Goal: Communication & Community: Answer question/provide support

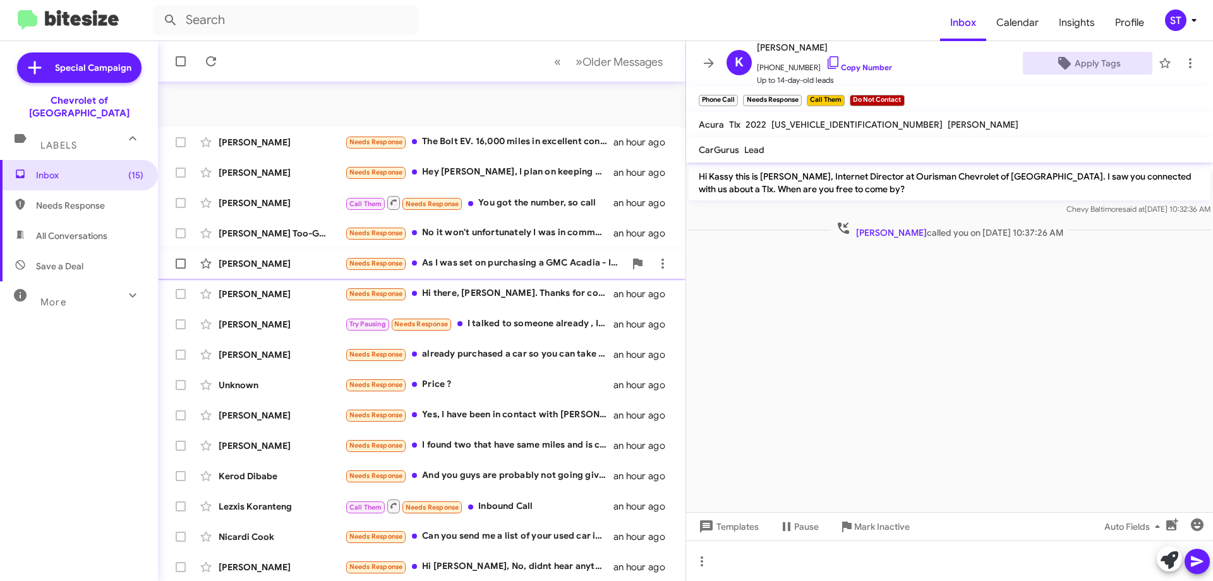
scroll to position [153, 0]
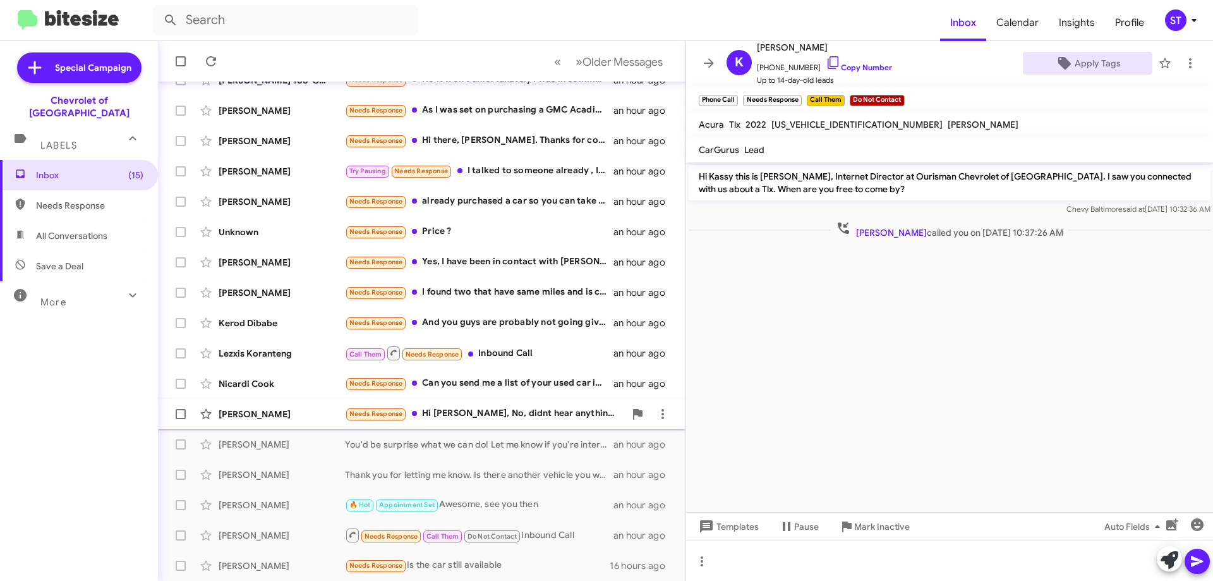
click at [317, 415] on div "[PERSON_NAME]" at bounding box center [282, 414] width 126 height 13
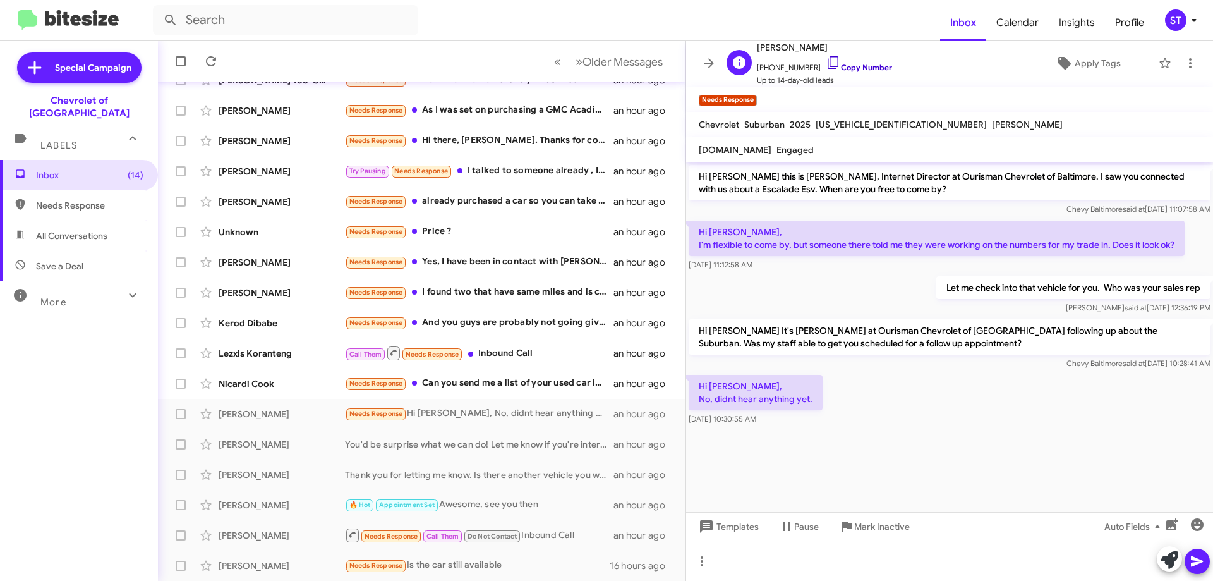
click at [828, 57] on icon at bounding box center [833, 62] width 11 height 13
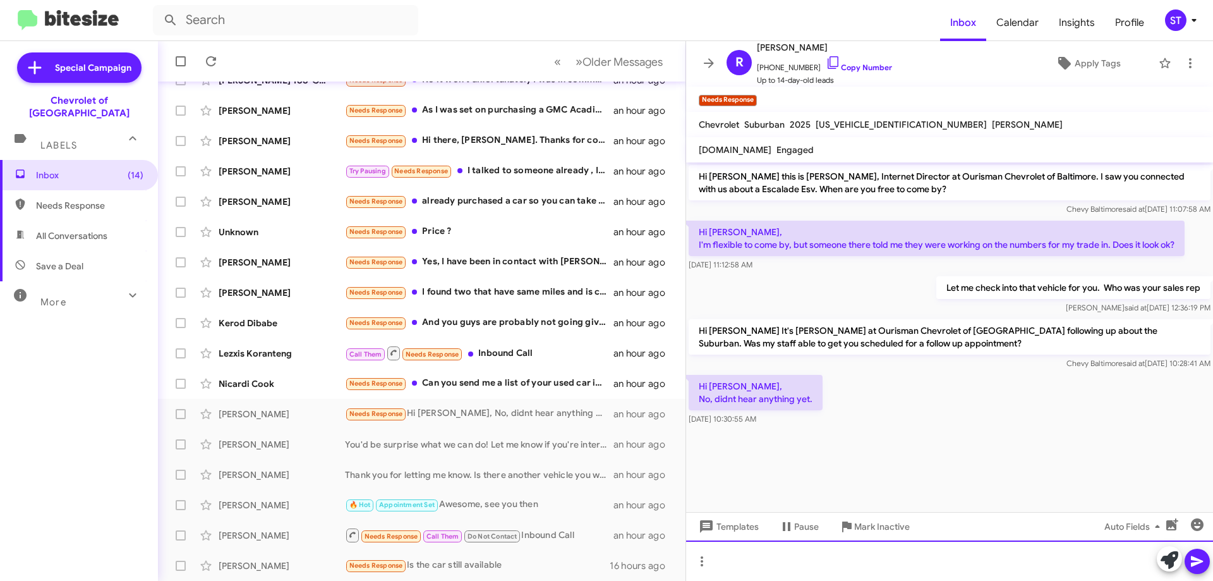
click at [775, 568] on div at bounding box center [949, 560] width 527 height 40
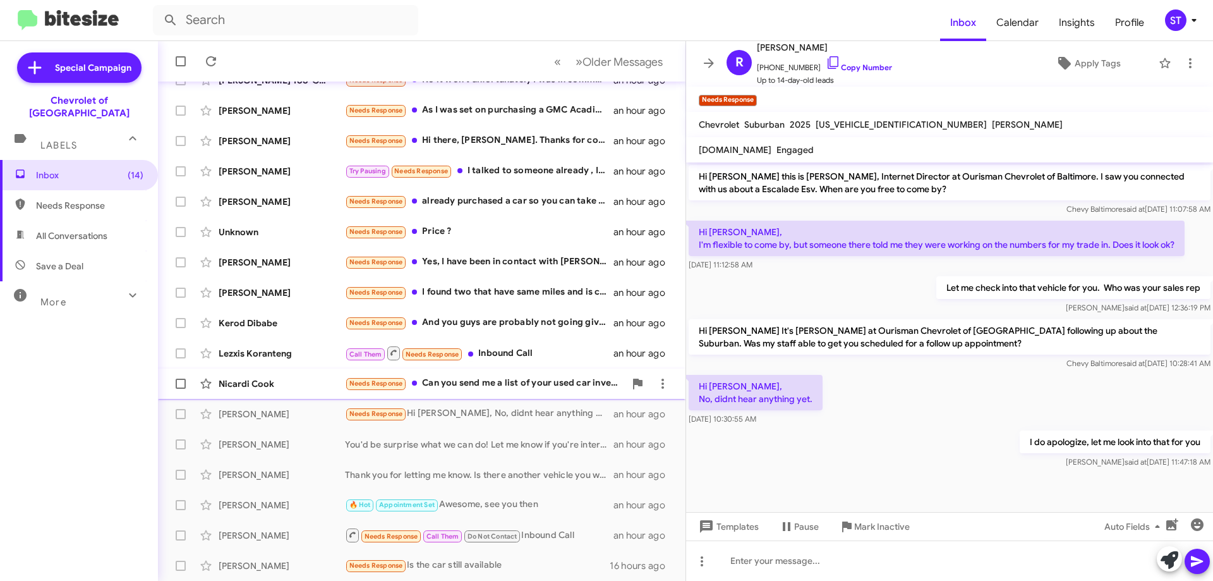
click at [496, 384] on div "Needs Response Can you send me a list of your used car inventory" at bounding box center [485, 383] width 280 height 15
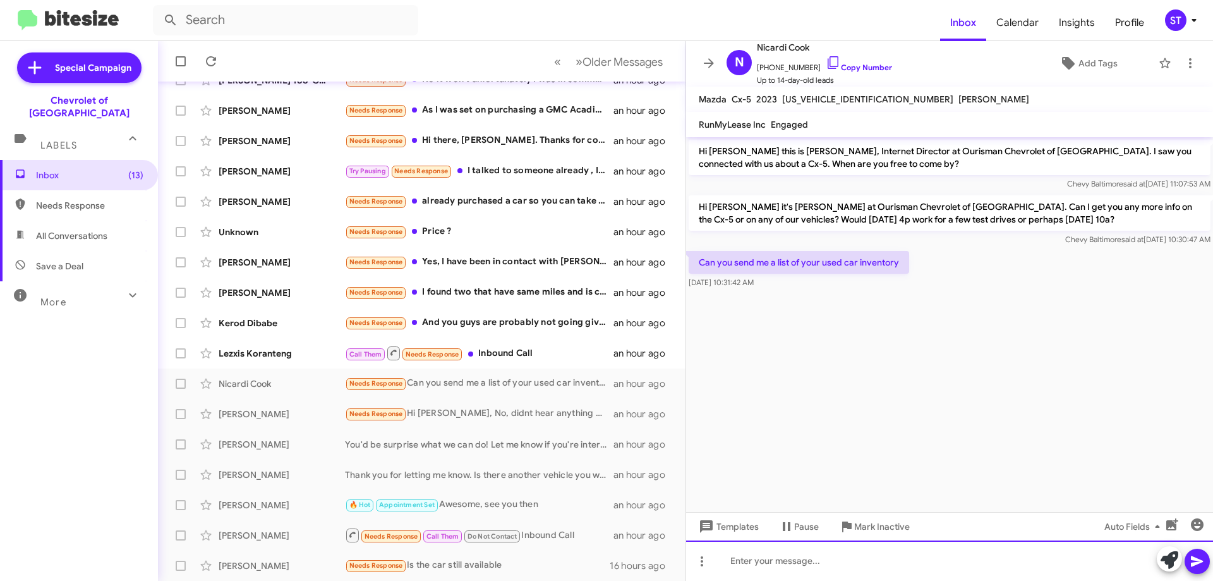
click at [759, 566] on div at bounding box center [949, 560] width 527 height 40
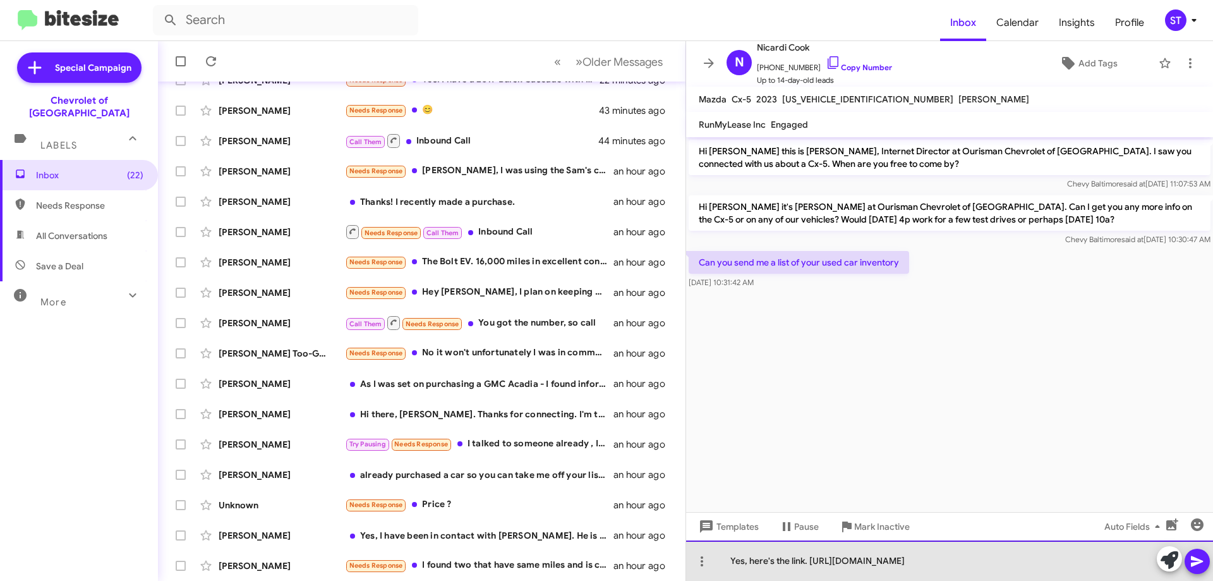
click at [811, 559] on div "Yes, here's the link. [URL][DOMAIN_NAME]" at bounding box center [949, 560] width 527 height 40
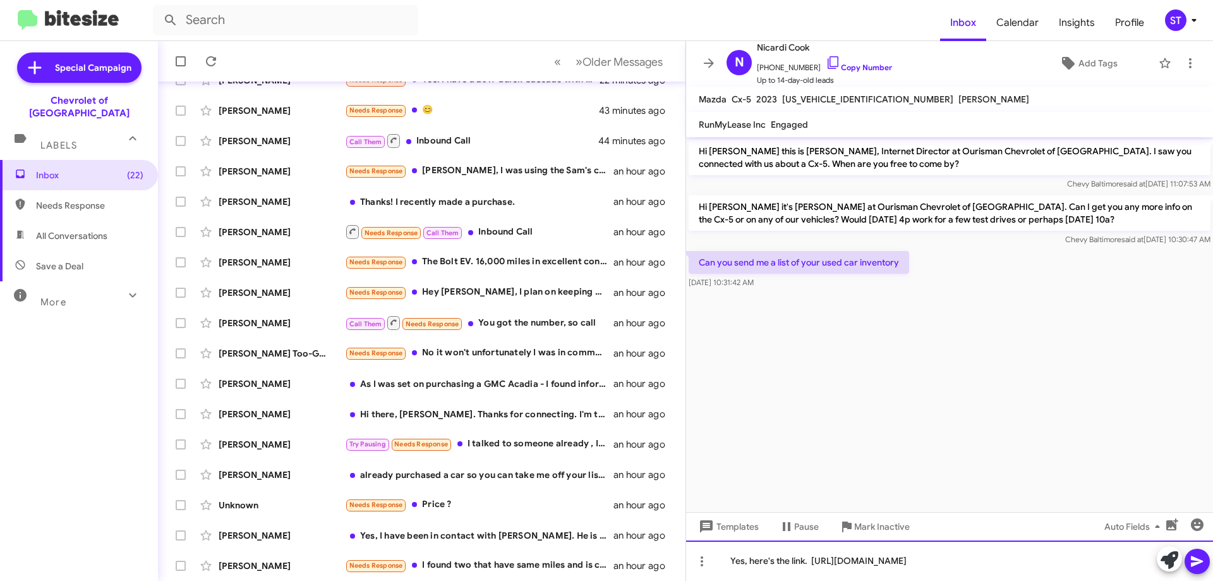
click at [1107, 559] on div "Yes, here's the link. [URL][DOMAIN_NAME]" at bounding box center [949, 560] width 527 height 40
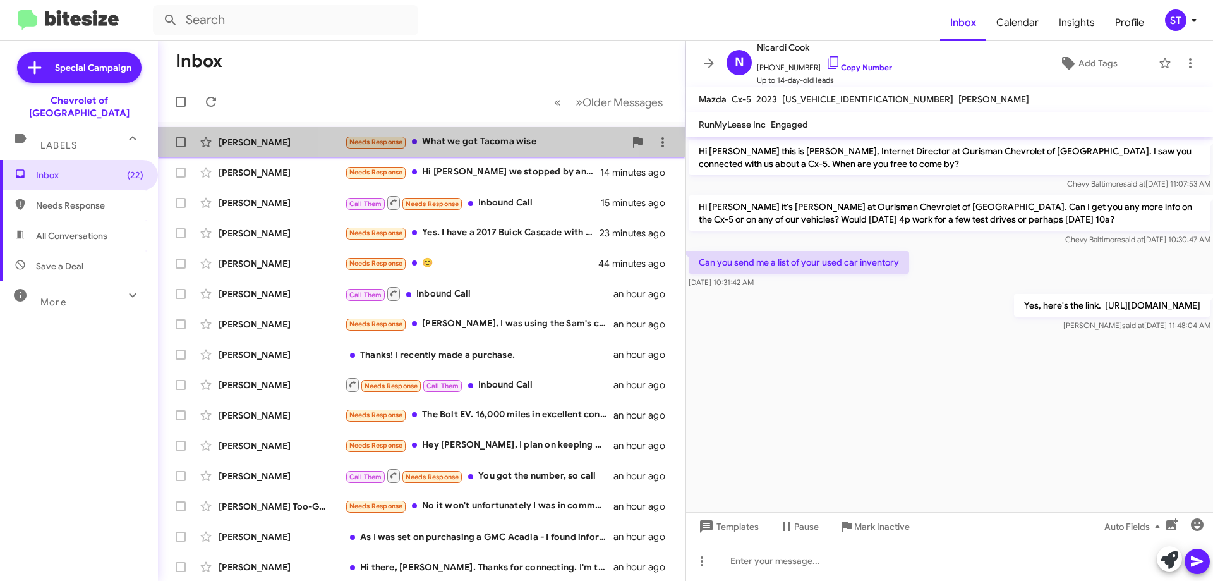
click at [479, 144] on div "Needs Response What we got Tacoma wise" at bounding box center [485, 142] width 280 height 15
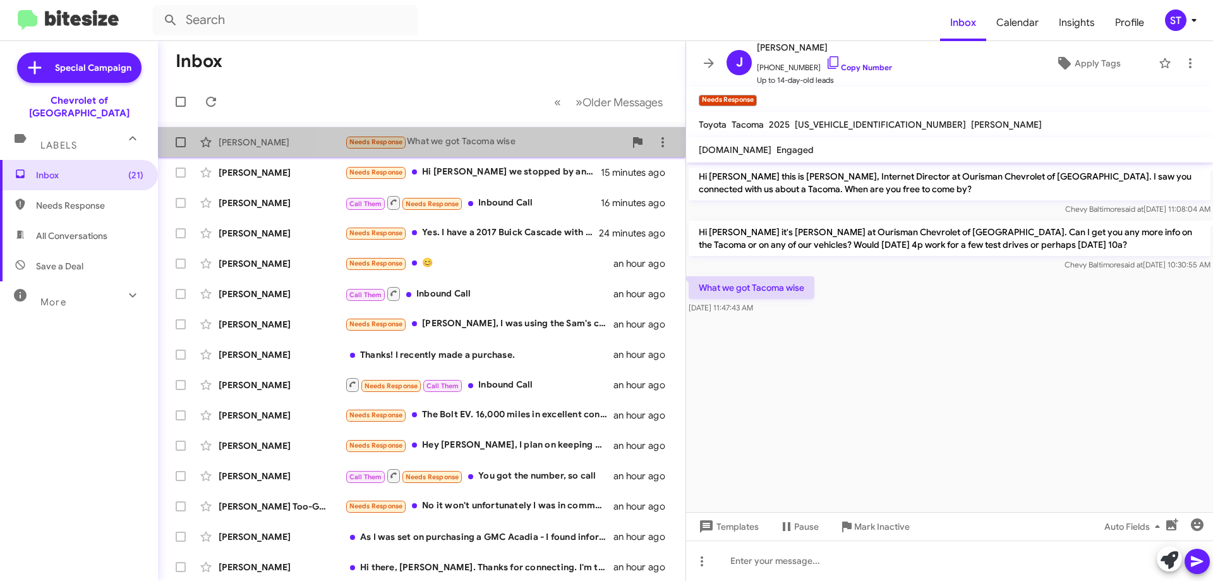
click at [430, 144] on div "Needs Response What we got Tacoma wise" at bounding box center [485, 142] width 280 height 15
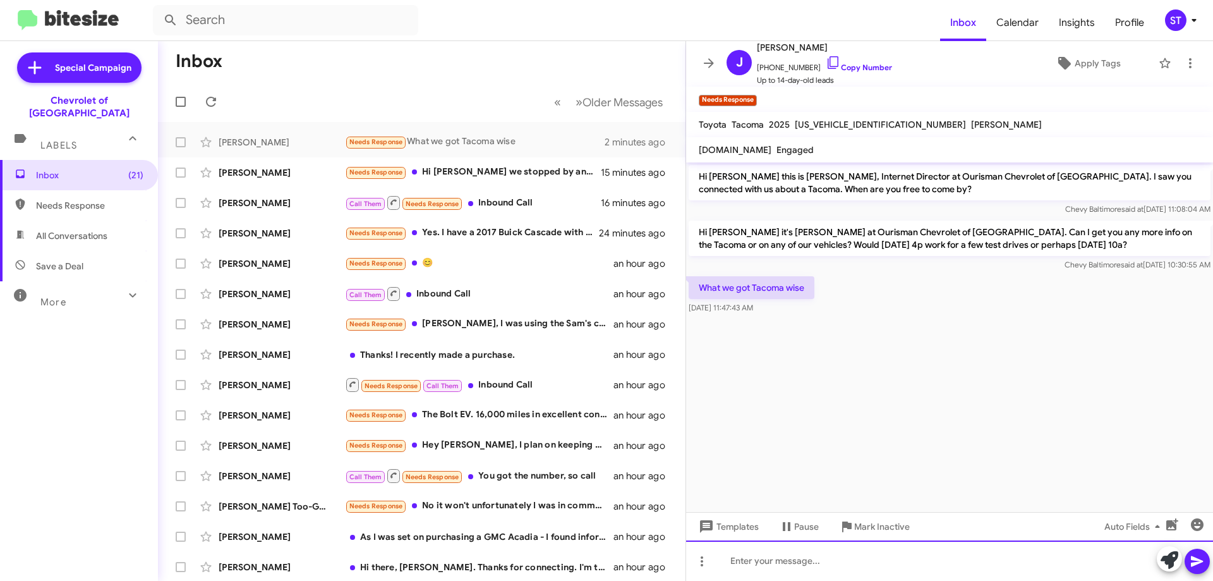
click at [803, 564] on div at bounding box center [949, 560] width 527 height 40
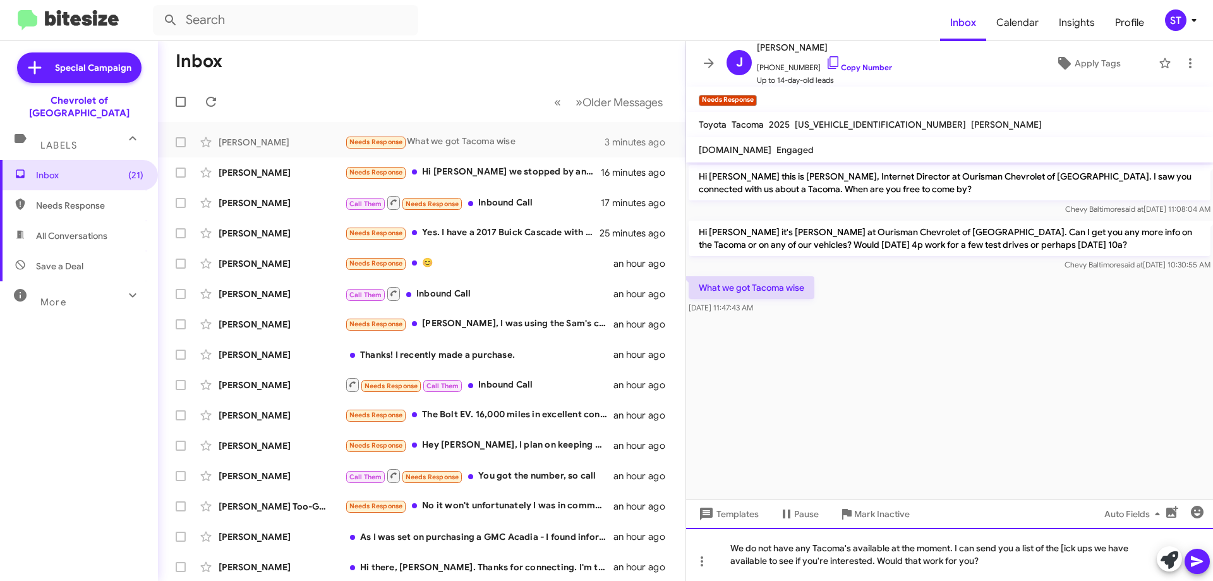
click at [1068, 550] on div "We do not have any Tacoma's available at the moment. I can send you a list of t…" at bounding box center [949, 554] width 527 height 53
click at [1004, 567] on div "We do not have any Tacoma's available at the moment. I can send you a list of t…" at bounding box center [949, 554] width 527 height 53
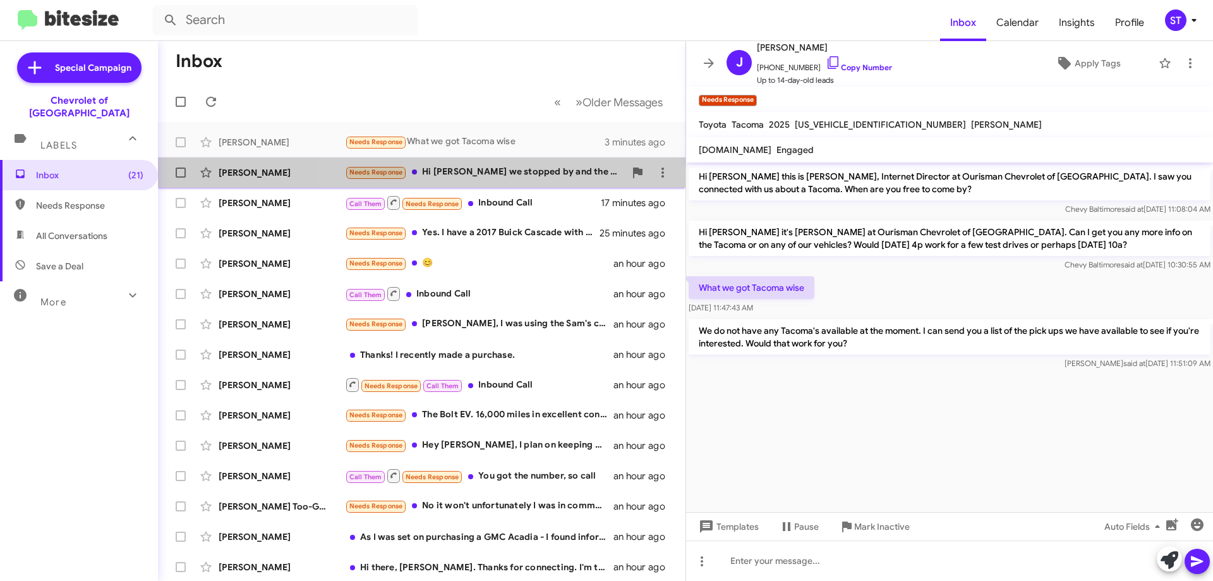
click at [513, 166] on div "Needs Response Hi [PERSON_NAME] we stopped by and the offer for my trade in was…" at bounding box center [485, 172] width 280 height 15
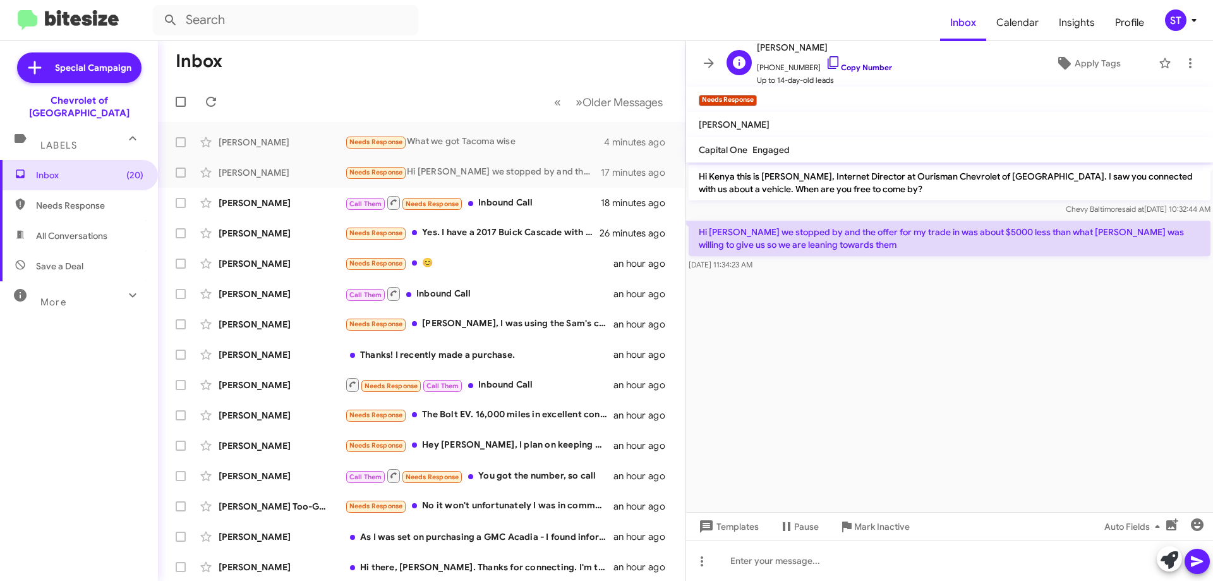
click at [826, 61] on icon at bounding box center [833, 62] width 15 height 15
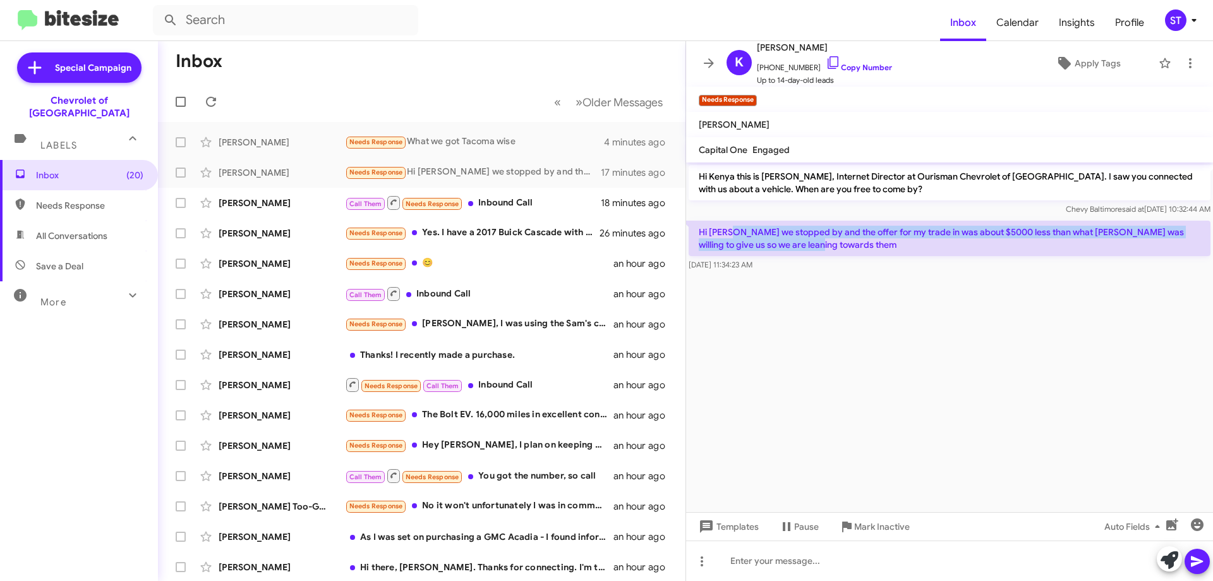
drag, startPoint x: 729, startPoint y: 230, endPoint x: 839, endPoint y: 252, distance: 111.4
click at [841, 254] on p "Hi [PERSON_NAME] we stopped by and the offer for my trade in was about $5000 le…" at bounding box center [950, 238] width 522 height 35
copy p "we stopped by and the offer for my trade in was about $5000 less than what [PER…"
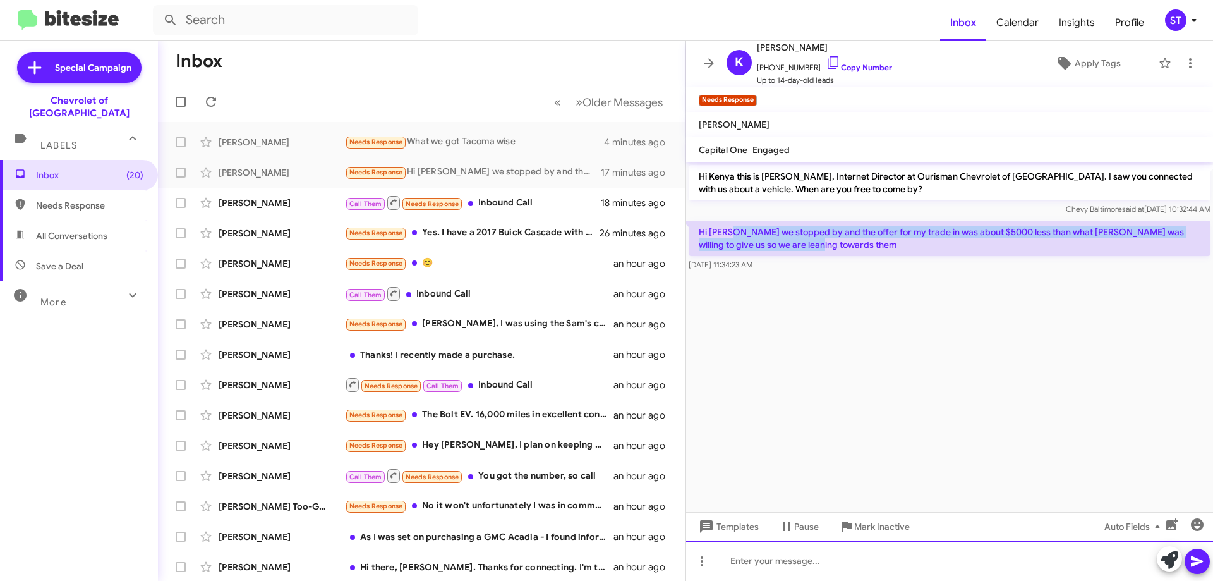
click at [794, 568] on div at bounding box center [949, 560] width 527 height 40
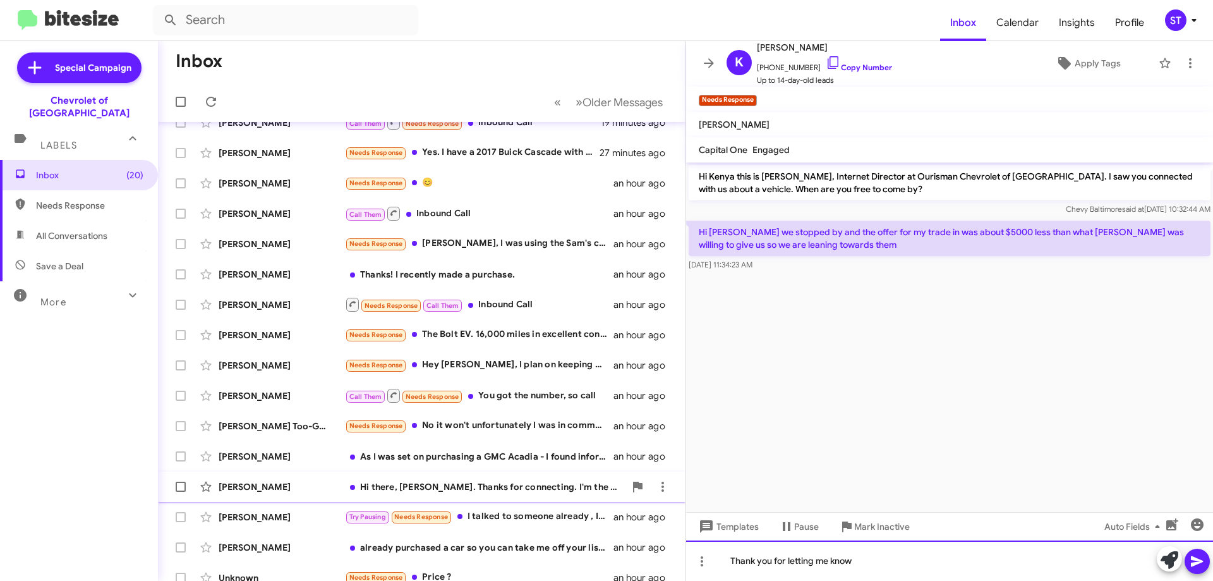
scroll to position [126, 0]
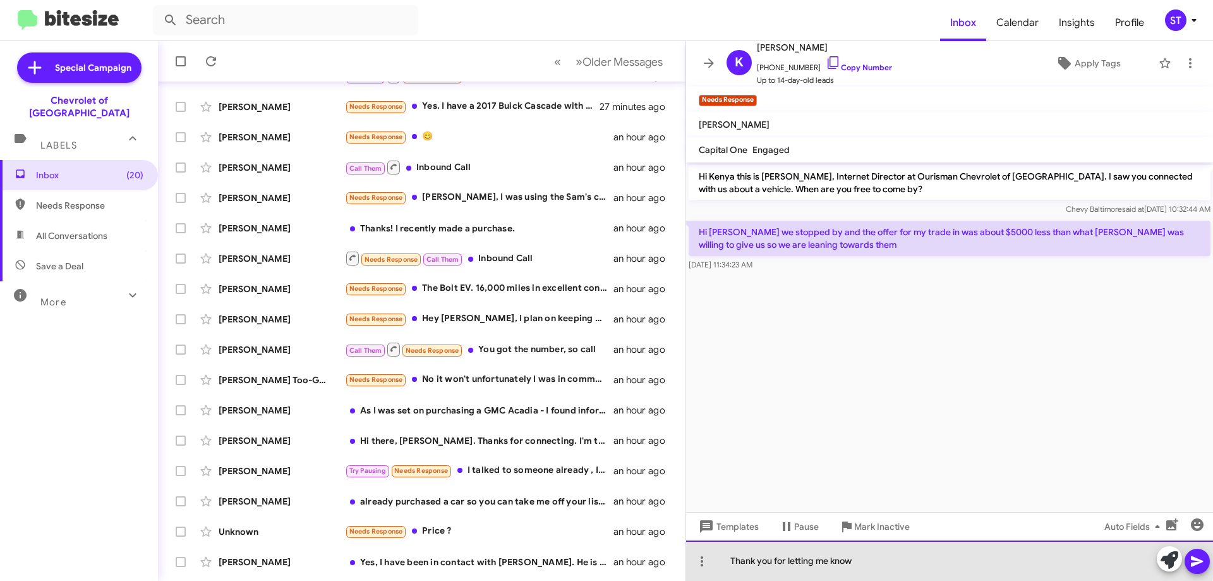
click at [917, 558] on div "Thank you for letting me know" at bounding box center [949, 560] width 527 height 40
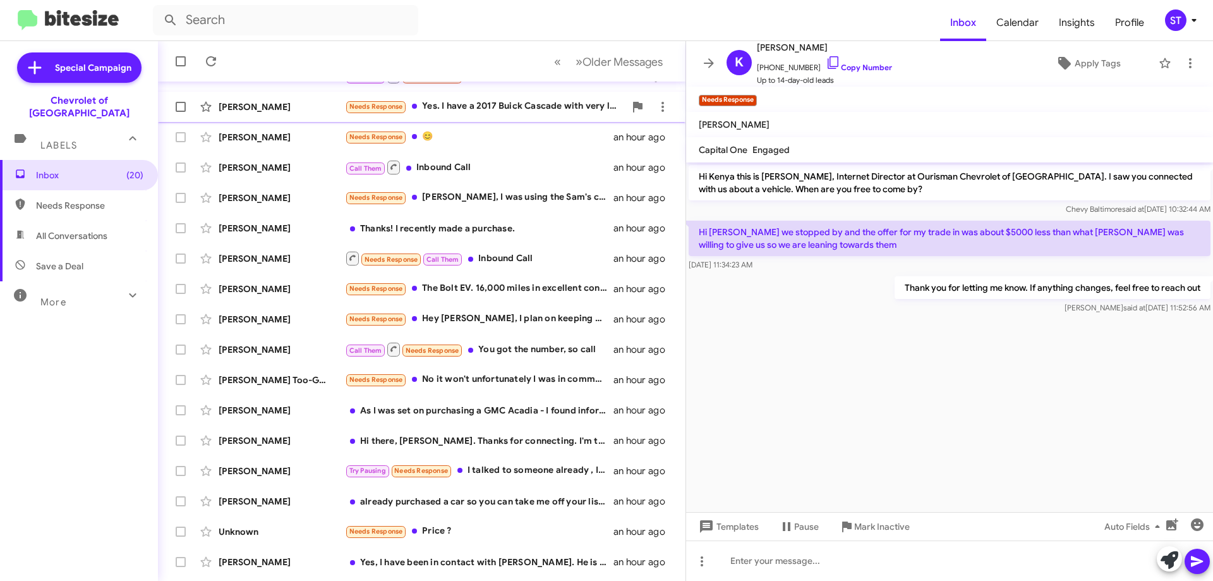
click at [515, 110] on div "Needs Response Yes. I have a 2017 Buick Cascade with very low miles garage kept…" at bounding box center [485, 106] width 280 height 15
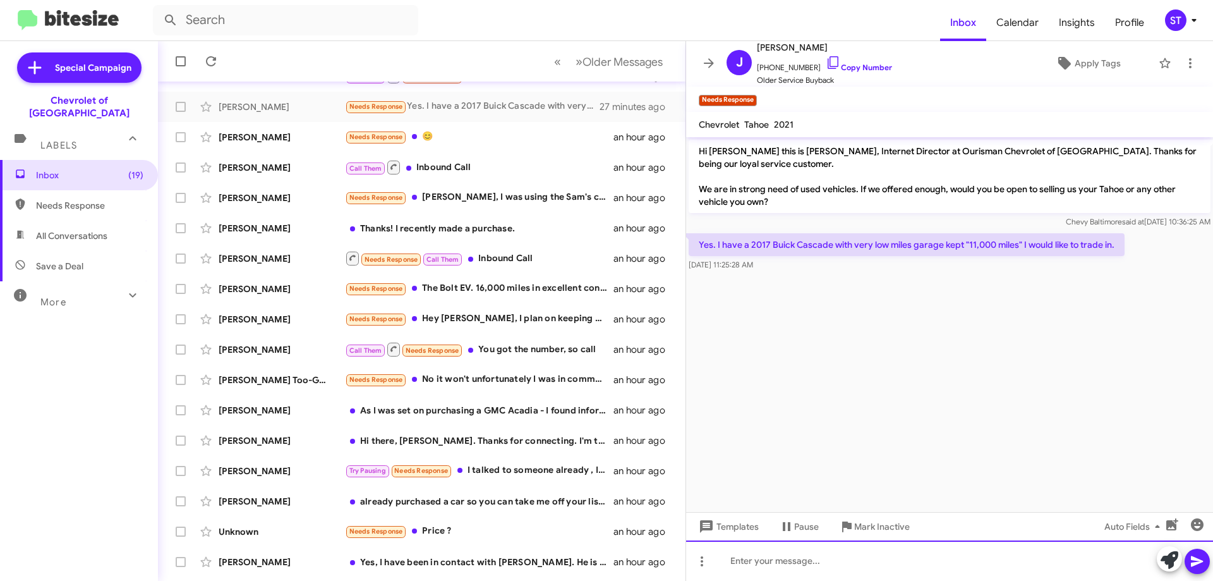
click at [810, 573] on div at bounding box center [949, 560] width 527 height 40
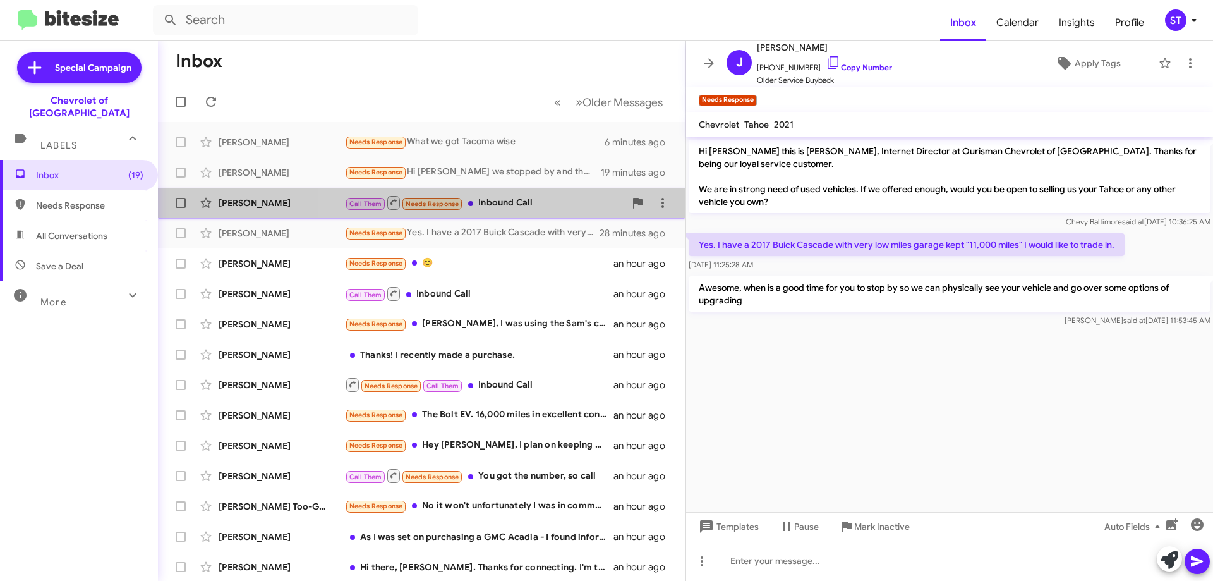
click at [511, 200] on div "Call Them Needs Response Inbound Call" at bounding box center [485, 203] width 280 height 16
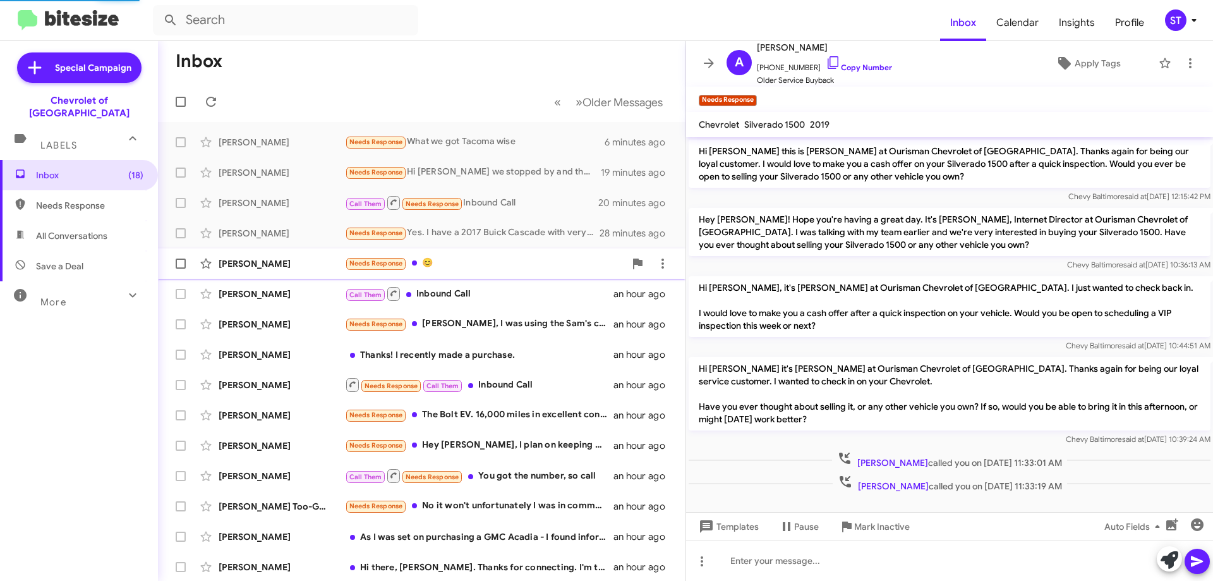
scroll to position [2, 0]
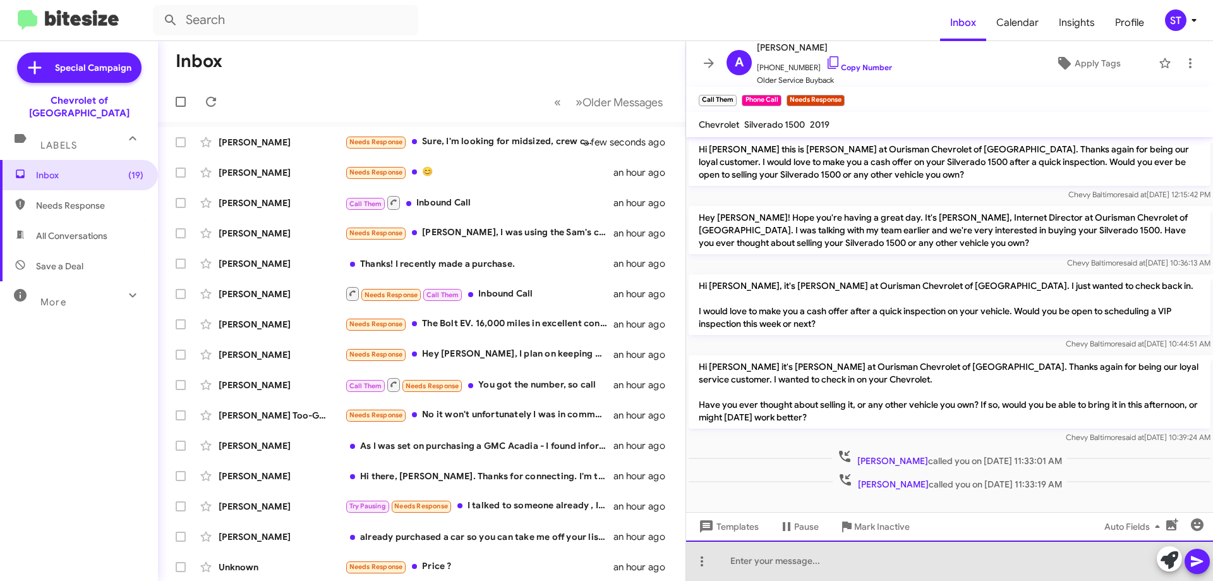
click at [790, 569] on div at bounding box center [949, 560] width 527 height 40
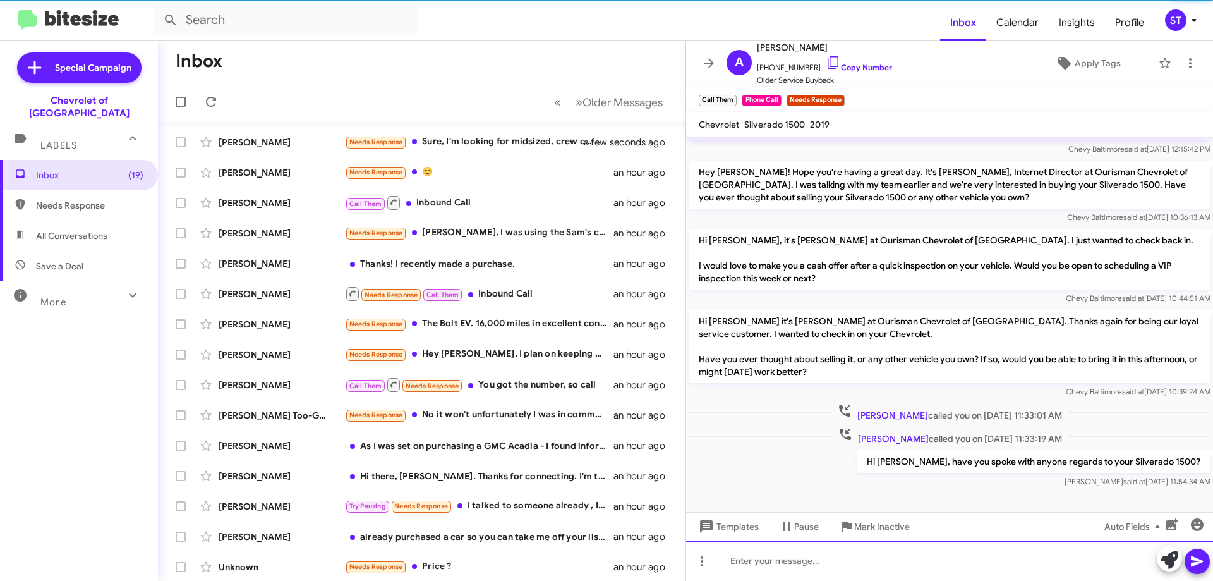
scroll to position [48, 0]
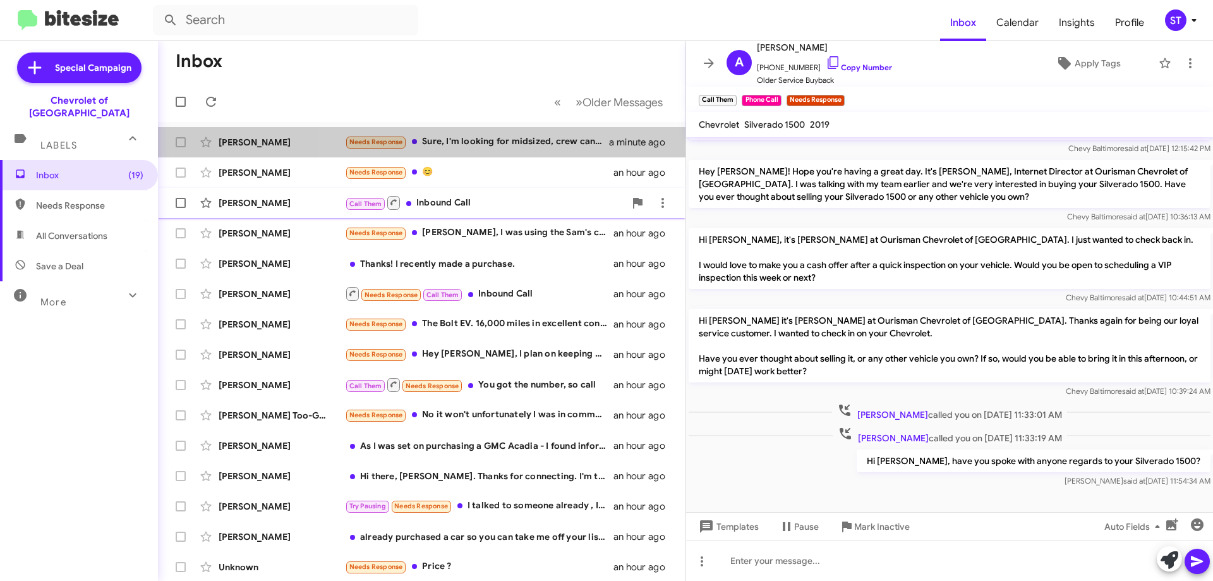
drag, startPoint x: 499, startPoint y: 138, endPoint x: 430, endPoint y: 216, distance: 104.3
click at [499, 138] on div "Needs Response Sure, I'm looking for midsized, crew cans trucks" at bounding box center [477, 142] width 264 height 15
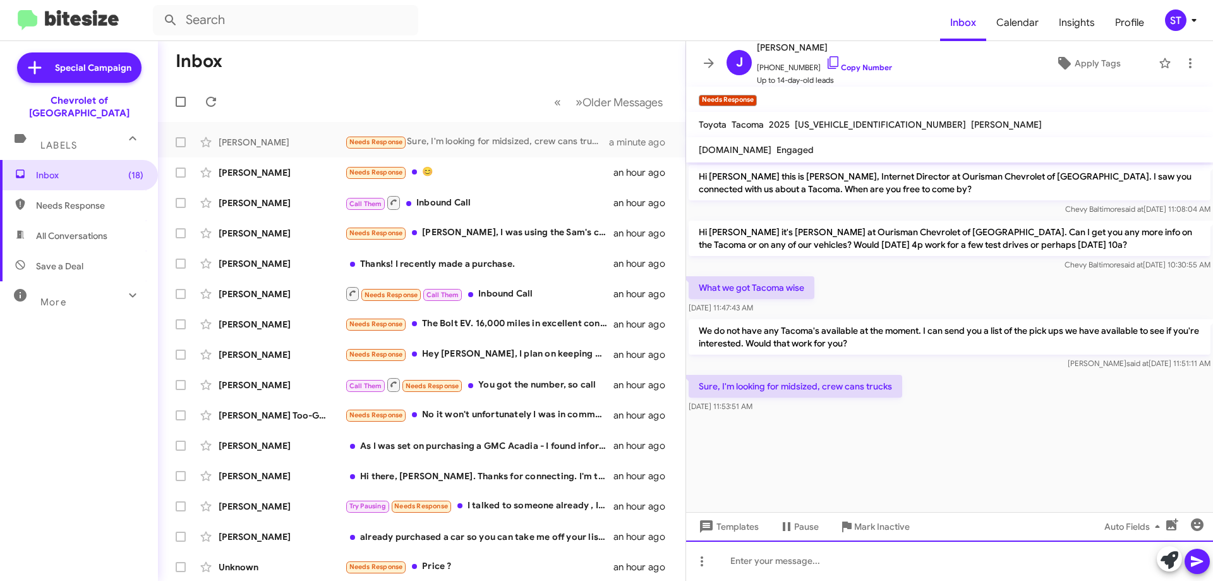
click at [818, 564] on div at bounding box center [949, 560] width 527 height 40
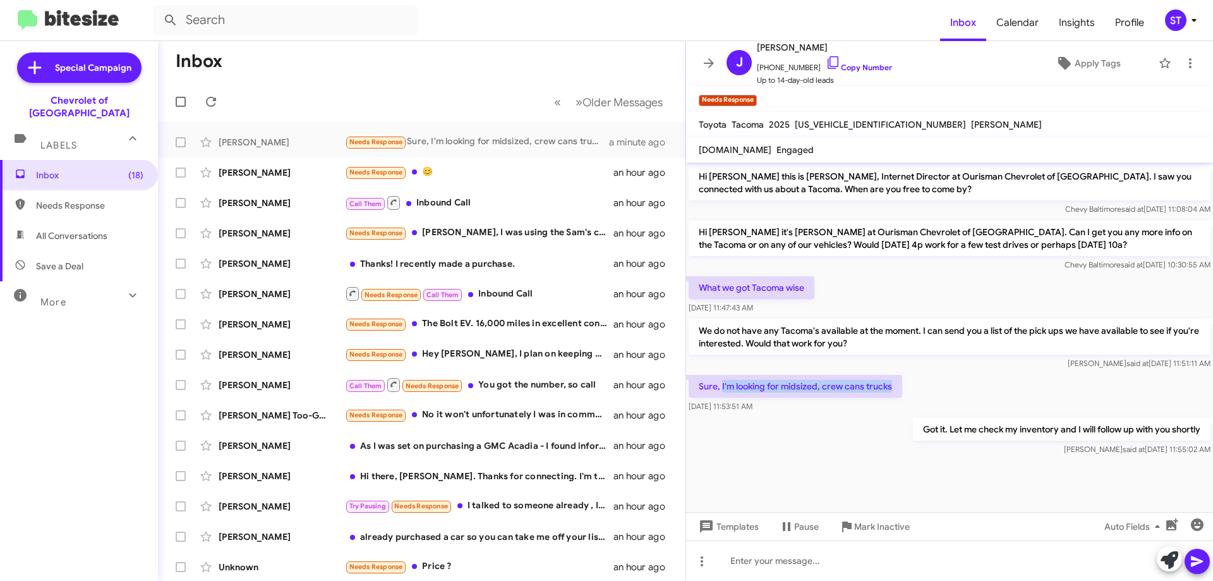
drag, startPoint x: 895, startPoint y: 386, endPoint x: 722, endPoint y: 381, distance: 172.6
click at [722, 381] on p "Sure, I'm looking for midsized, crew cans trucks" at bounding box center [796, 386] width 214 height 23
copy p "I'm looking for midsized, crew cans trucks"
click at [826, 66] on icon at bounding box center [833, 62] width 15 height 15
drag, startPoint x: 892, startPoint y: 385, endPoint x: 729, endPoint y: 380, distance: 163.1
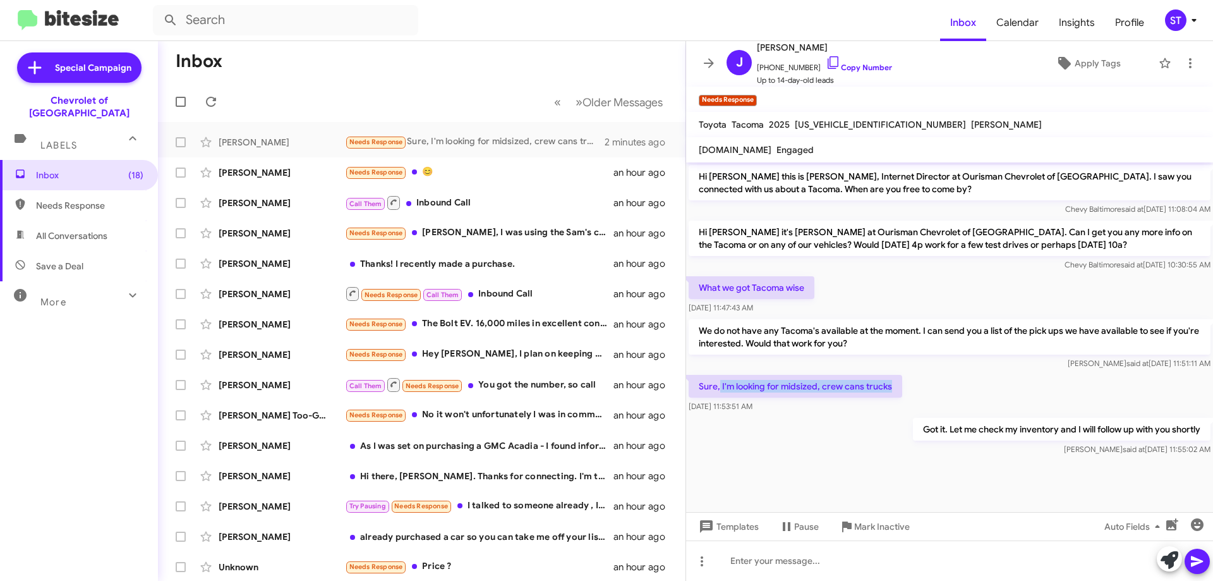
click at [721, 378] on p "Sure, I'm looking for midsized, crew cans trucks" at bounding box center [796, 386] width 214 height 23
copy p "I'm looking for midsized, crew cans trucks"
click at [443, 203] on div "Call Them Inbound Call" at bounding box center [485, 203] width 280 height 16
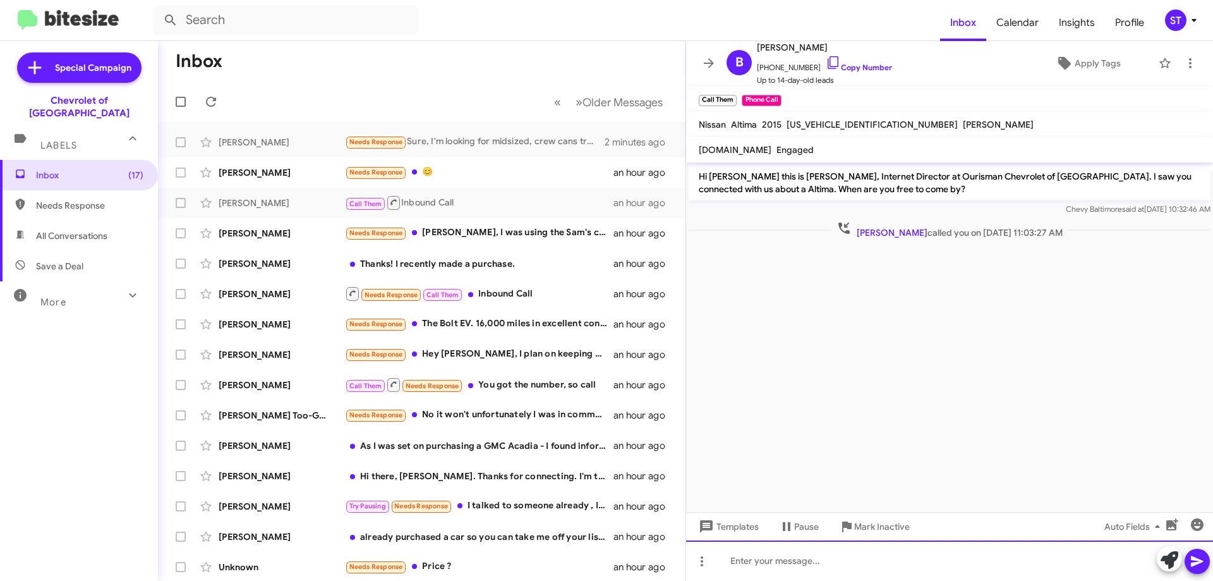
drag, startPoint x: 789, startPoint y: 569, endPoint x: 797, endPoint y: 569, distance: 7.6
click at [791, 569] on div at bounding box center [949, 560] width 527 height 40
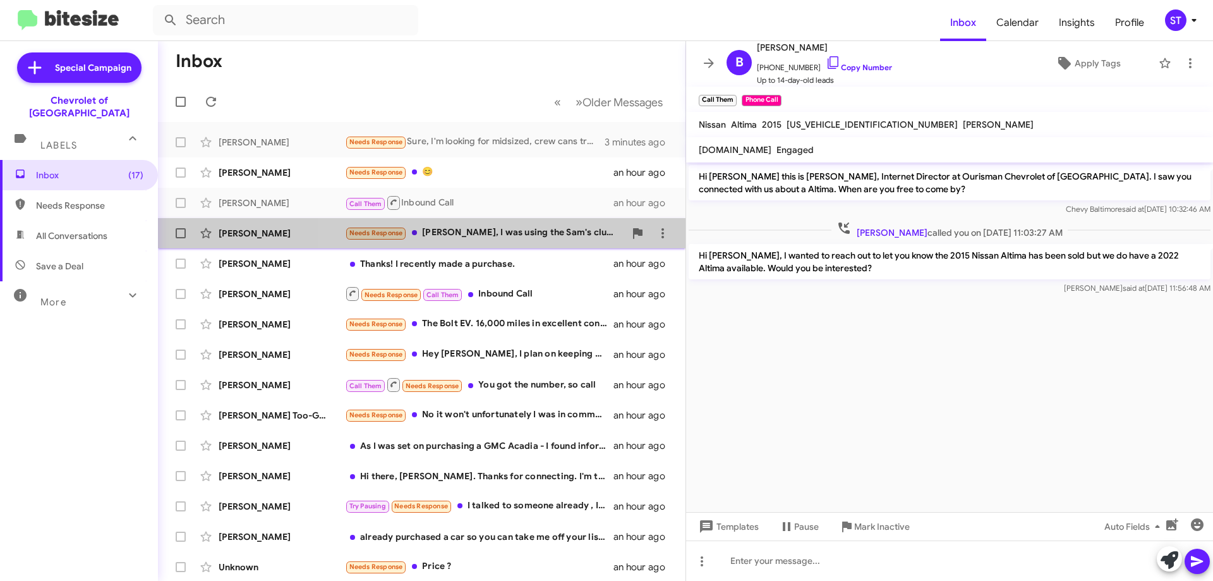
click at [540, 236] on div "Needs Response [PERSON_NAME], I was using the Sam's club app just to get some n…" at bounding box center [485, 233] width 280 height 15
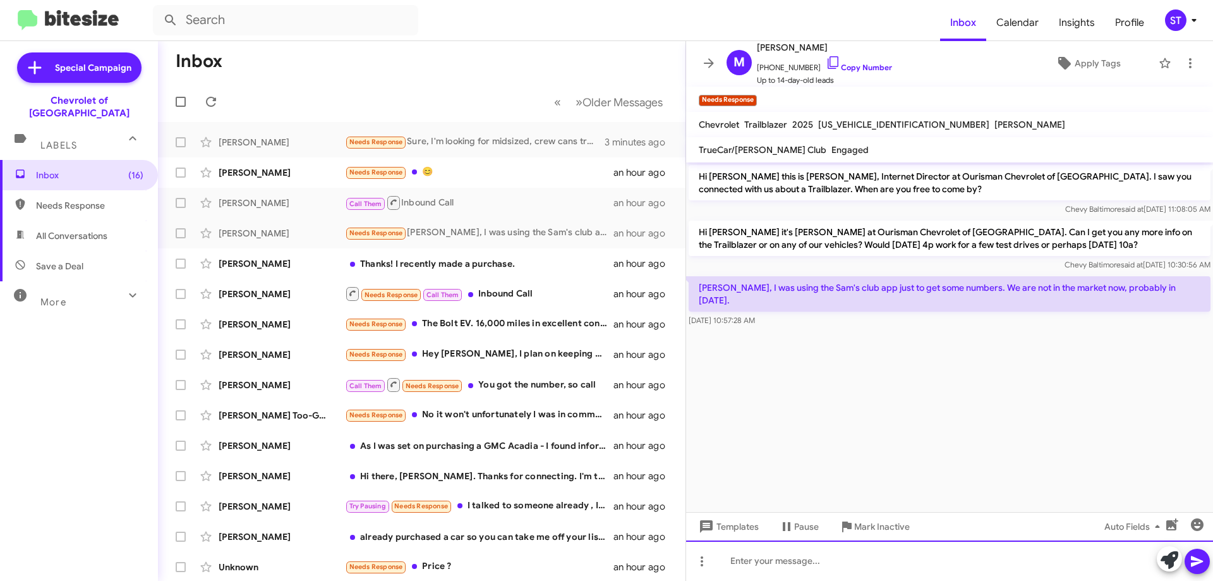
click at [760, 570] on div at bounding box center [949, 560] width 527 height 40
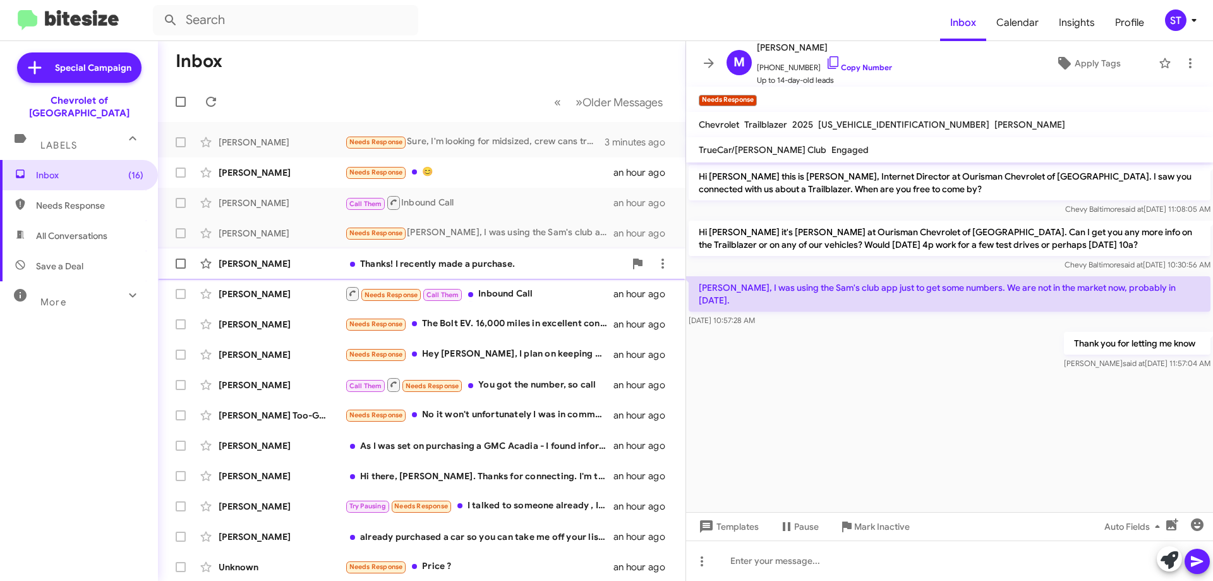
click at [480, 263] on div "Thanks! I recently made a purchase." at bounding box center [485, 263] width 280 height 13
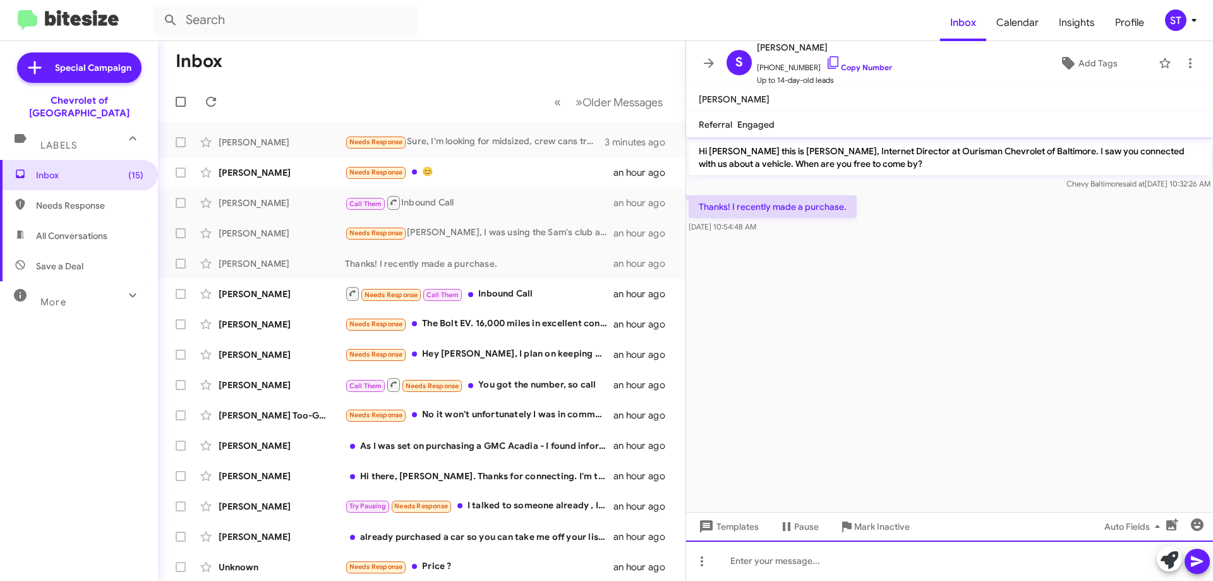
click at [827, 562] on div at bounding box center [949, 560] width 527 height 40
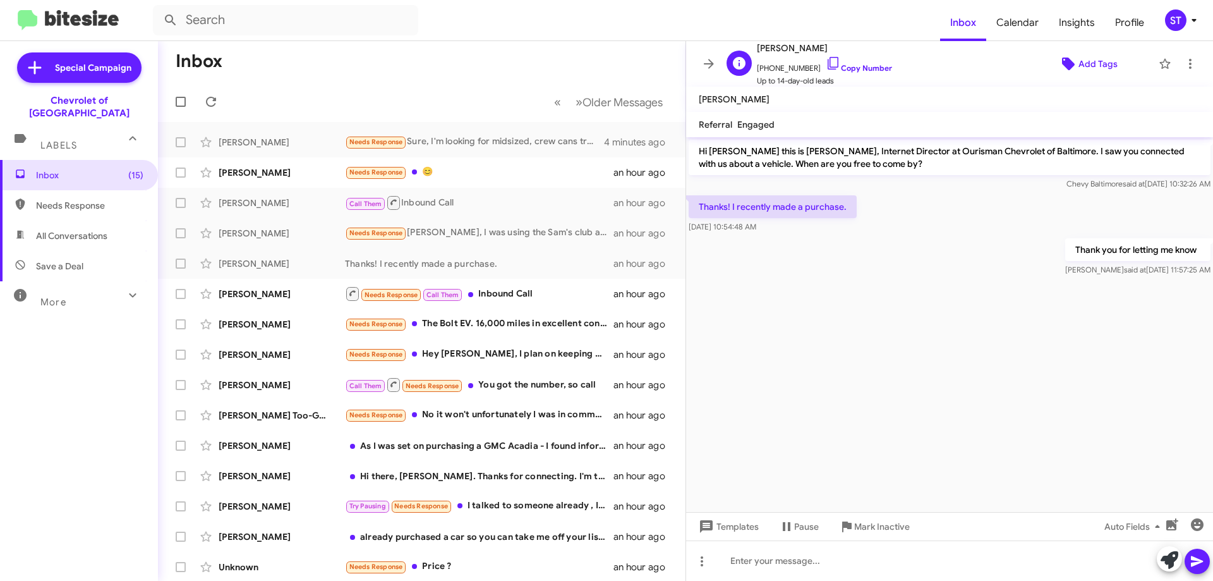
click at [1101, 66] on span "Add Tags" at bounding box center [1098, 63] width 39 height 23
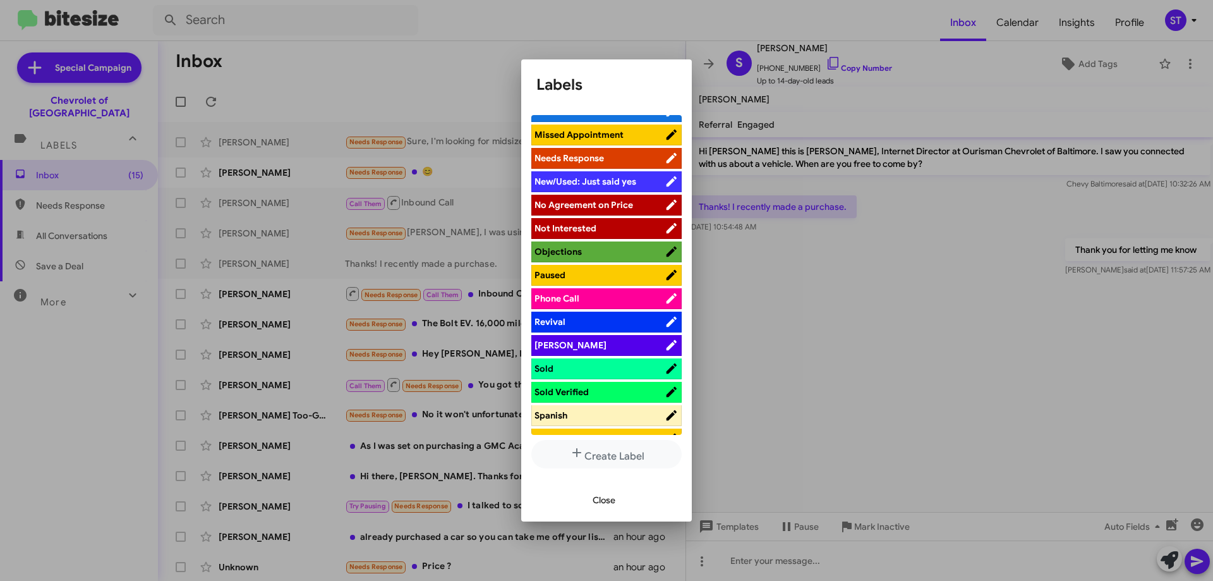
scroll to position [63, 0]
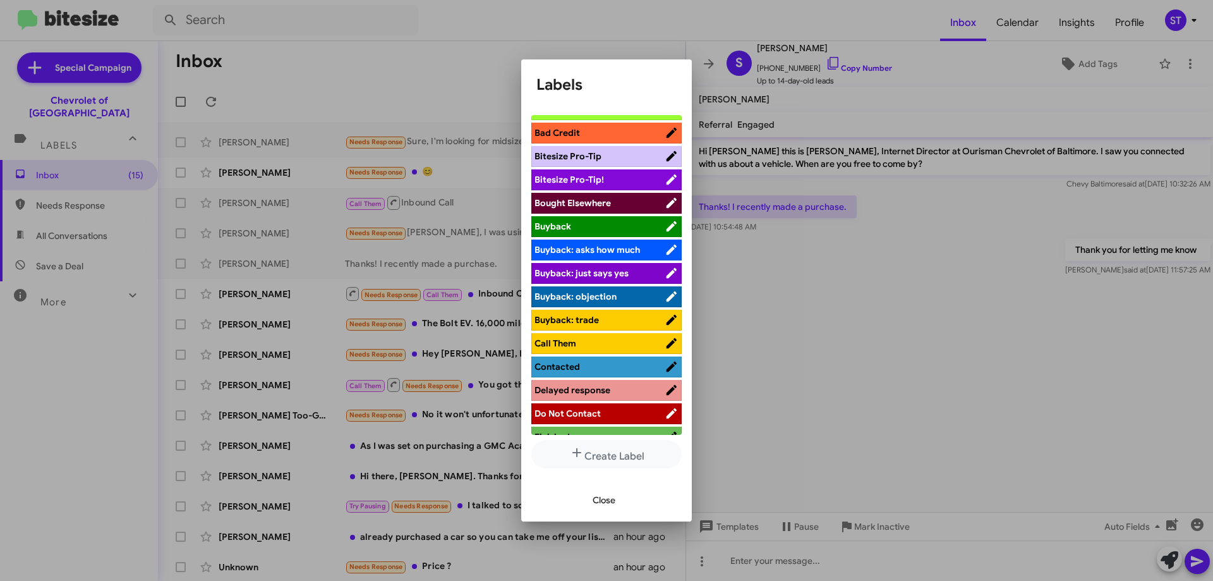
click at [587, 196] on li "Bought Elsewhere" at bounding box center [606, 203] width 150 height 21
click at [650, 202] on span "Bought Elsewhere" at bounding box center [600, 203] width 130 height 13
click at [612, 497] on span "Close" at bounding box center [604, 500] width 23 height 23
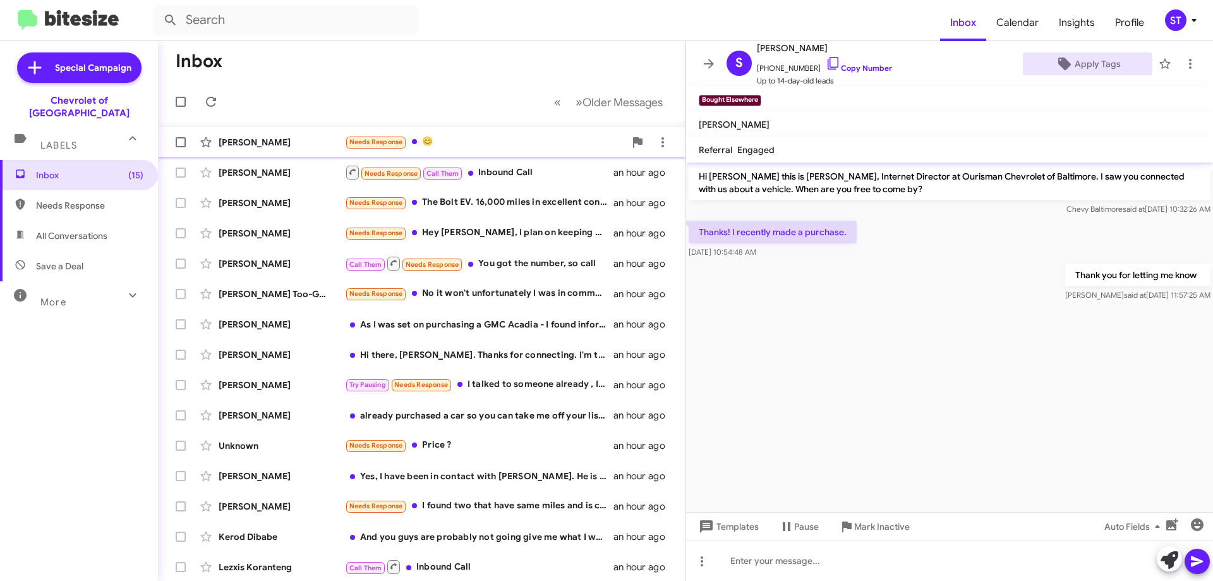
click at [437, 136] on div "Needs Response 😊" at bounding box center [485, 142] width 280 height 15
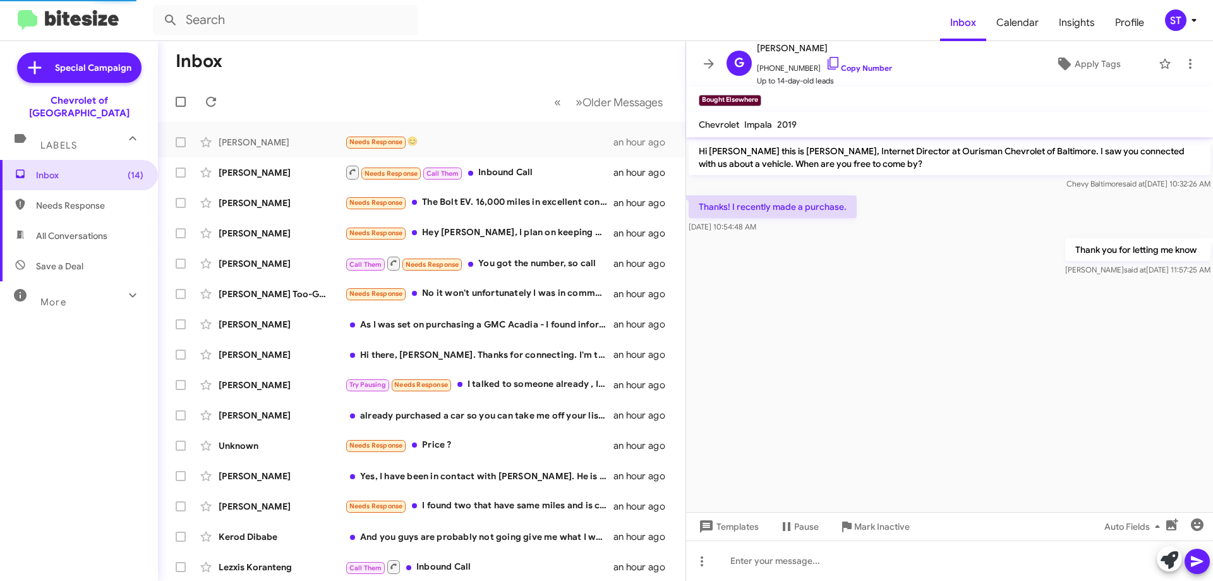
scroll to position [20, 0]
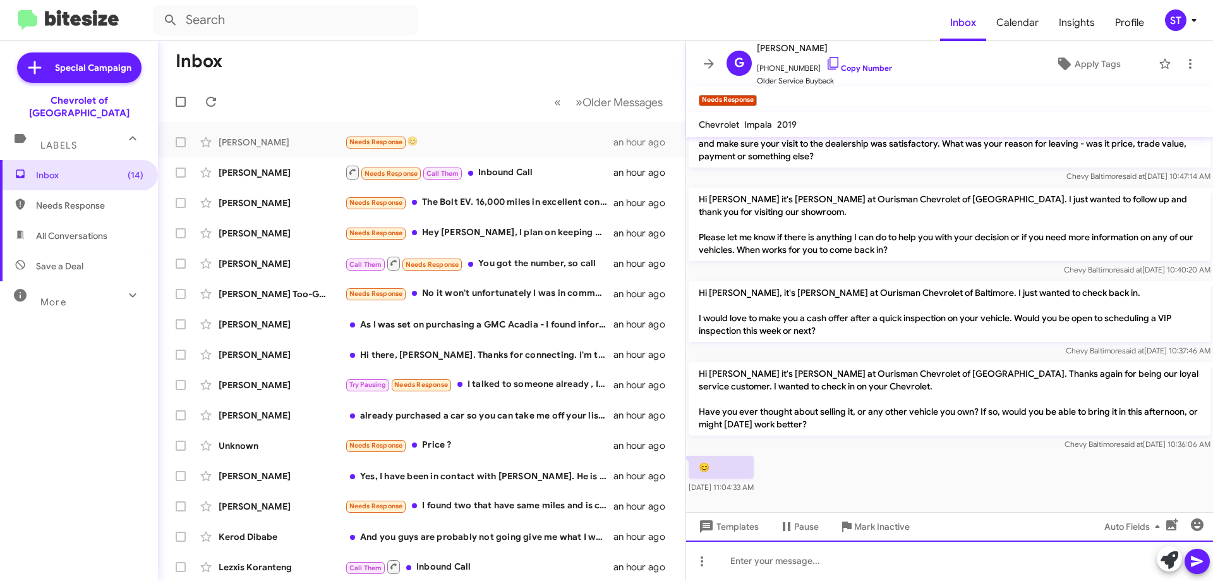
click at [787, 565] on div at bounding box center [949, 560] width 527 height 40
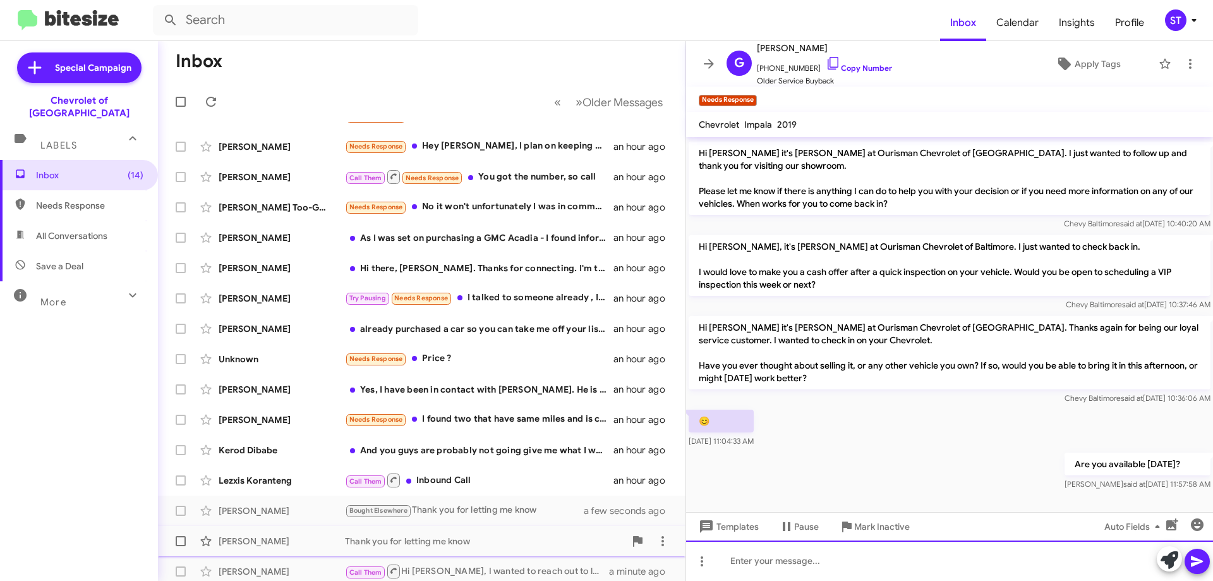
scroll to position [0, 0]
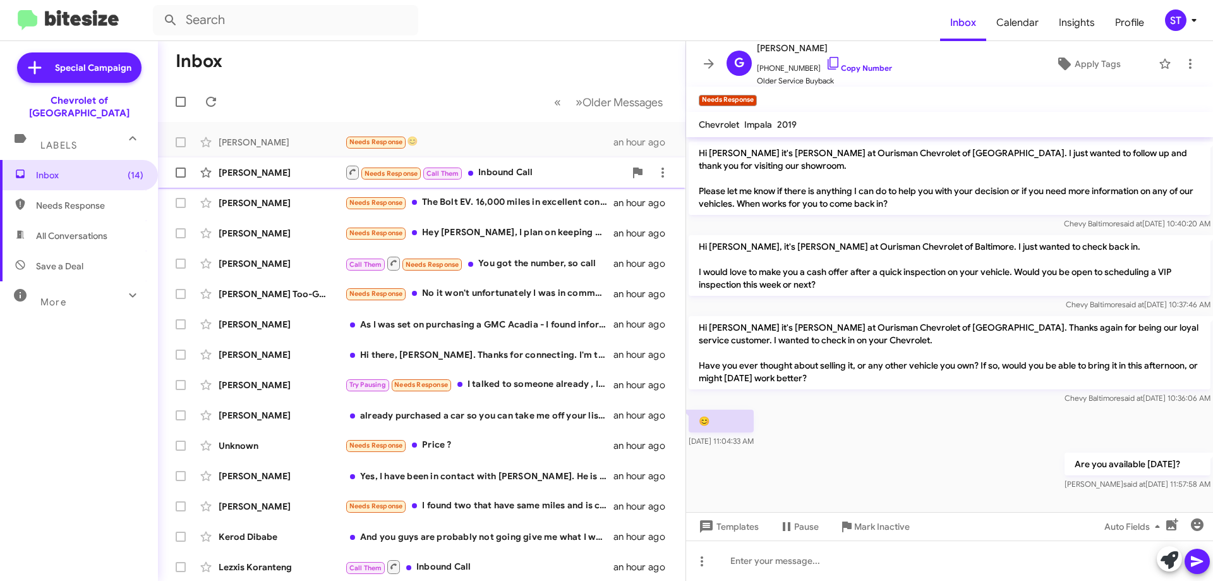
click at [531, 169] on div "Needs Response Call Them Inbound Call" at bounding box center [485, 172] width 280 height 16
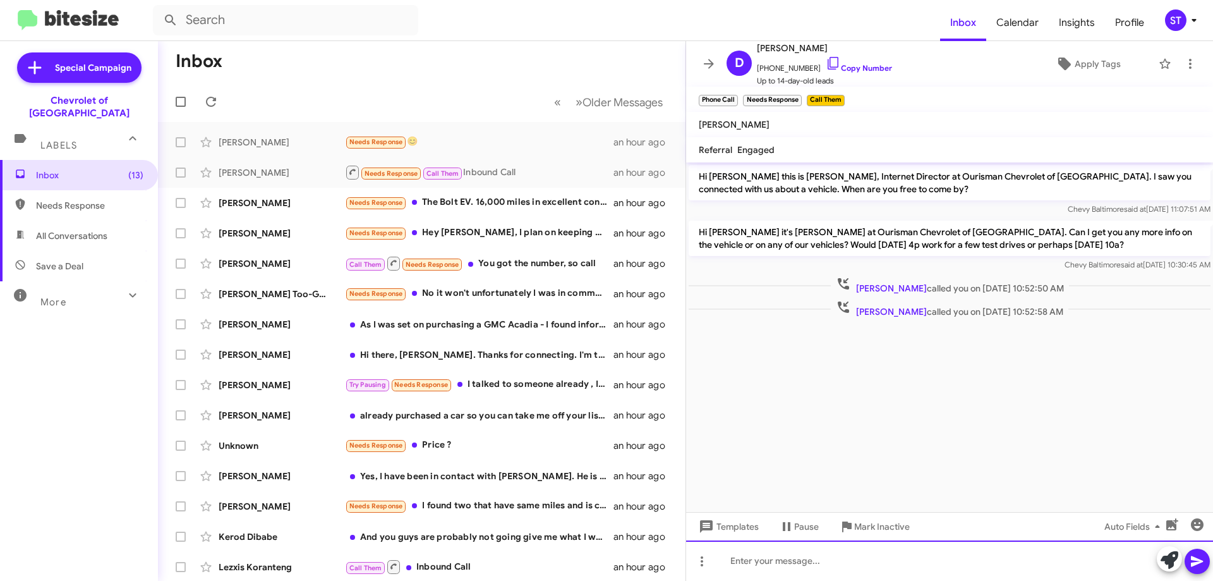
click at [790, 563] on div at bounding box center [949, 560] width 527 height 40
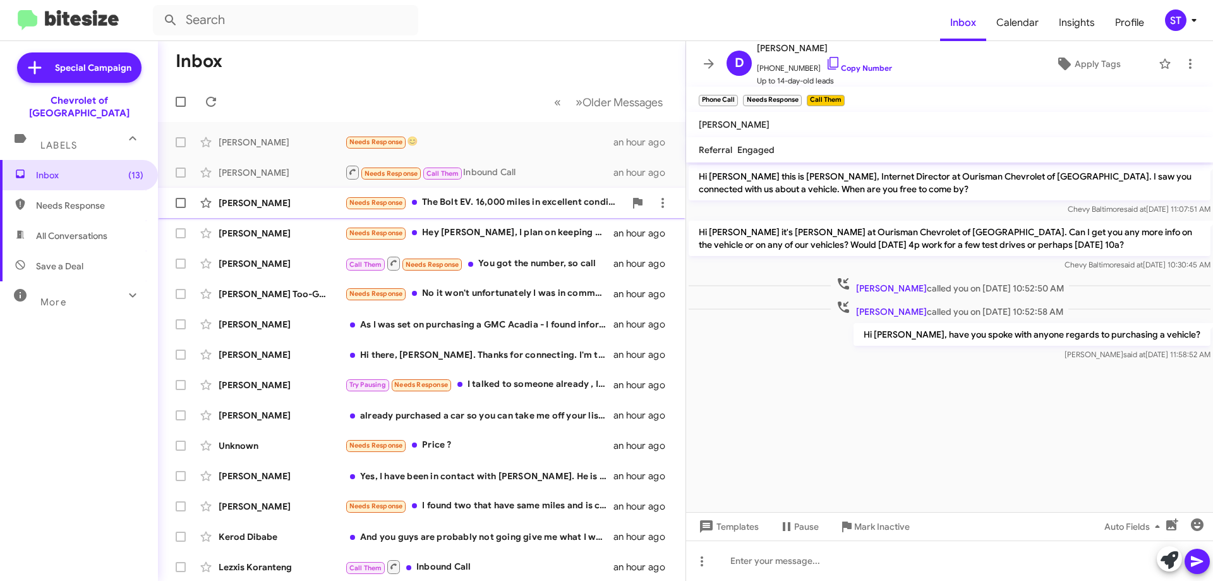
click at [518, 203] on div "Needs Response The Bolt EV. 16,000 miles in excellent condition." at bounding box center [485, 202] width 280 height 15
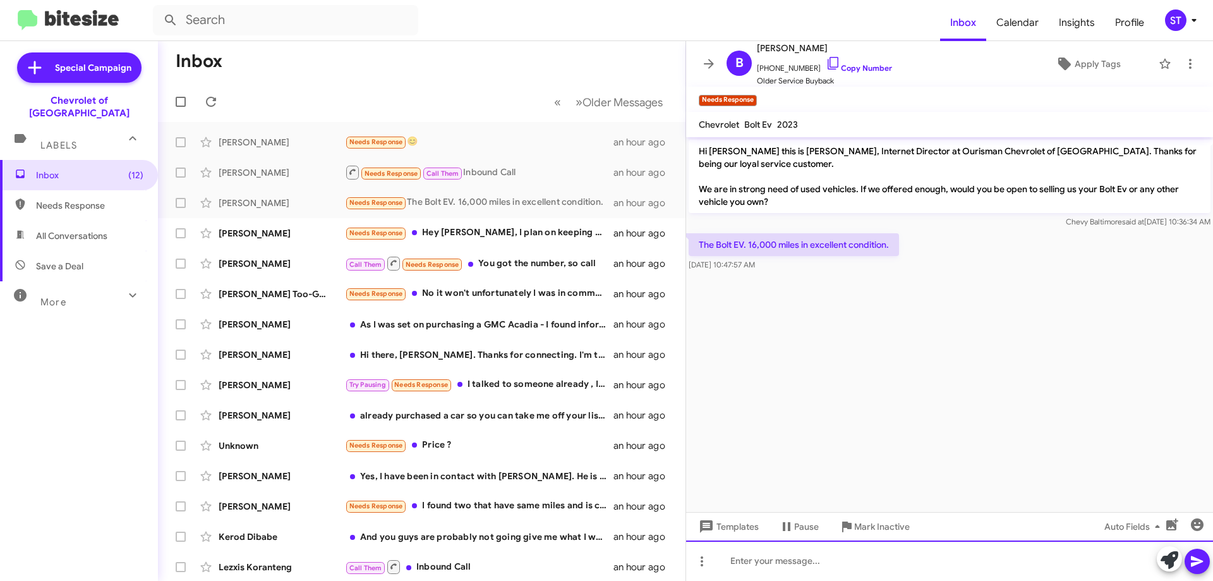
click at [798, 571] on div at bounding box center [949, 560] width 527 height 40
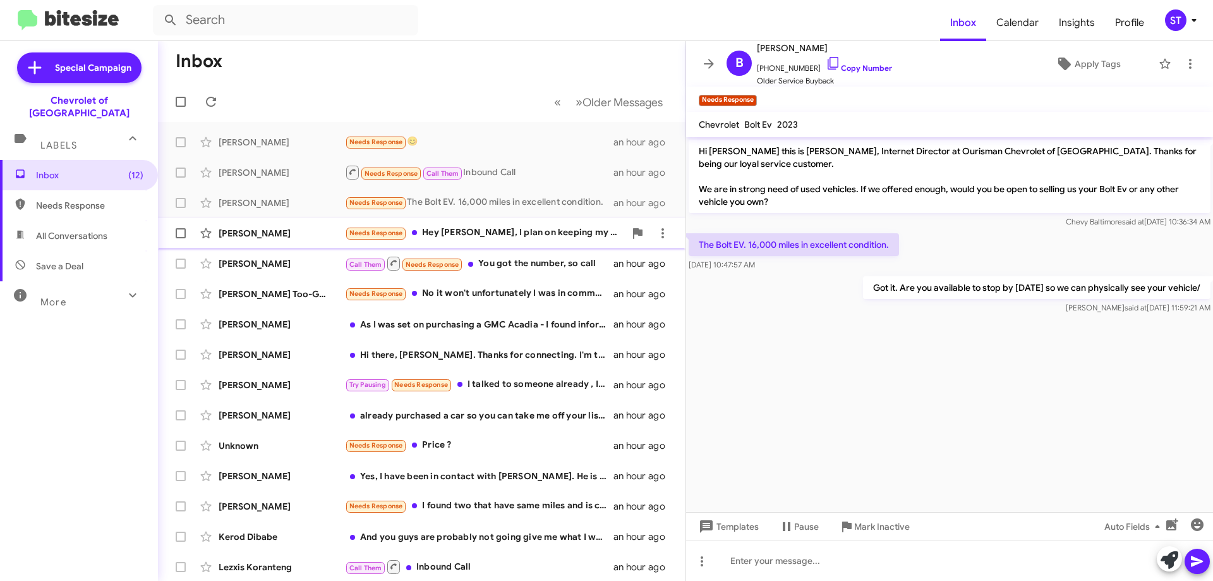
click at [515, 238] on div "Needs Response Hey [PERSON_NAME], I plan on keeping my Chevy till the wheels fa…" at bounding box center [485, 233] width 280 height 15
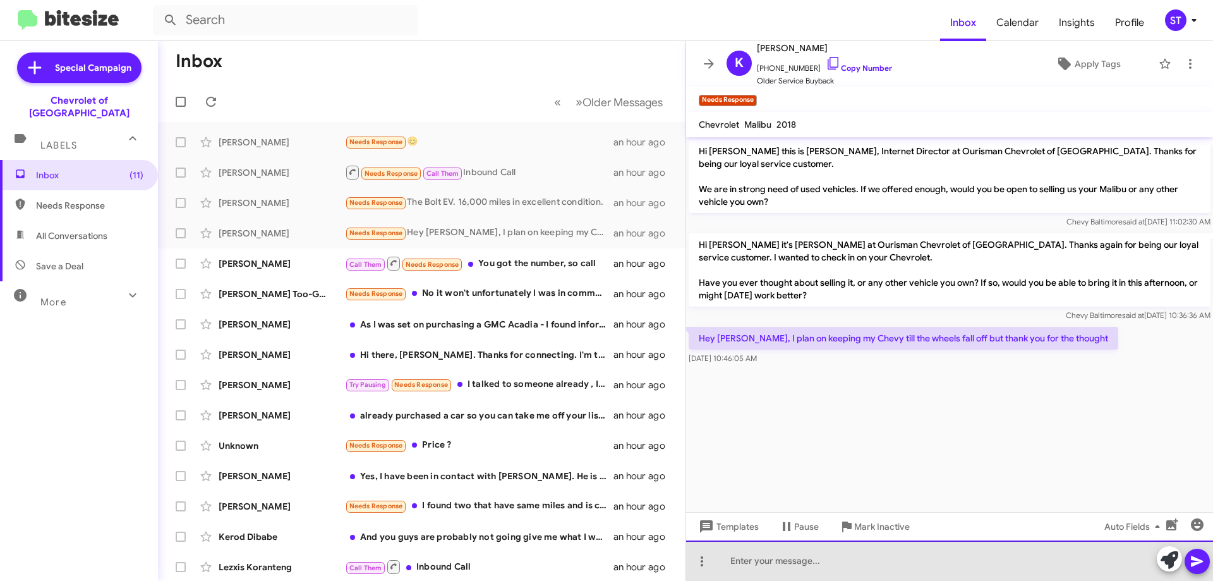
click at [766, 561] on div at bounding box center [949, 560] width 527 height 40
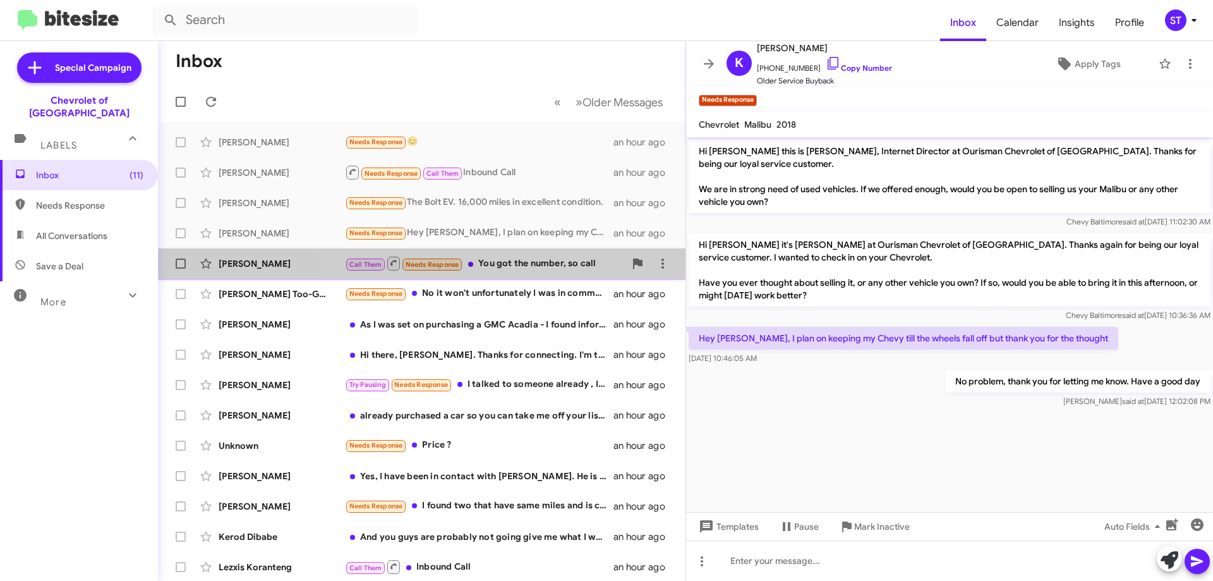
click at [537, 264] on div "Call Them Needs Response You got the number, so call" at bounding box center [485, 263] width 280 height 16
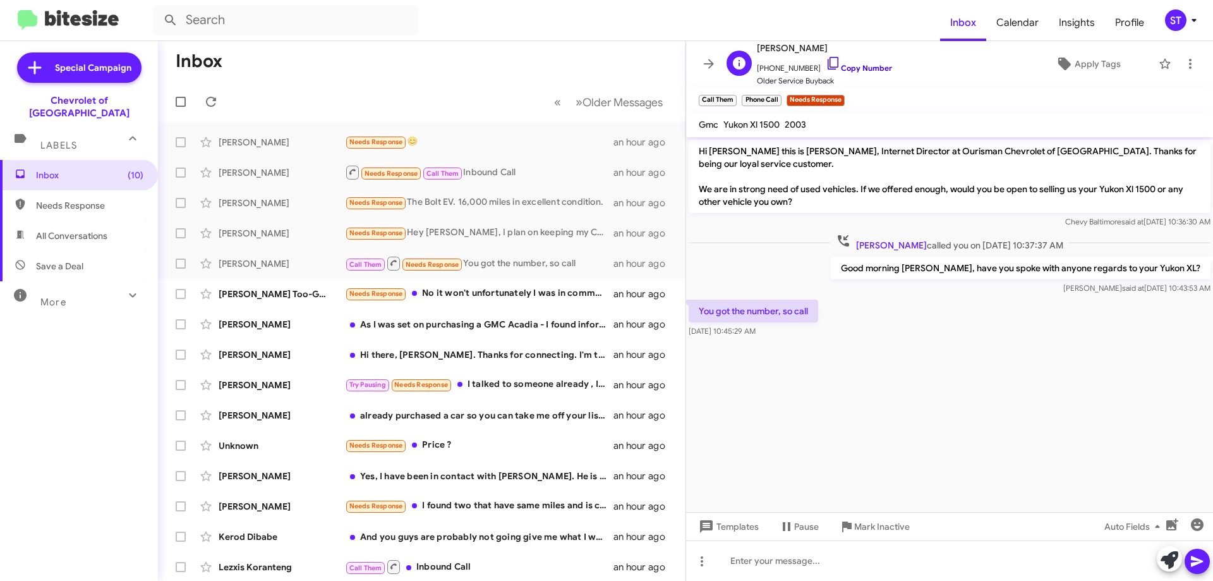
click at [826, 58] on icon at bounding box center [833, 63] width 15 height 15
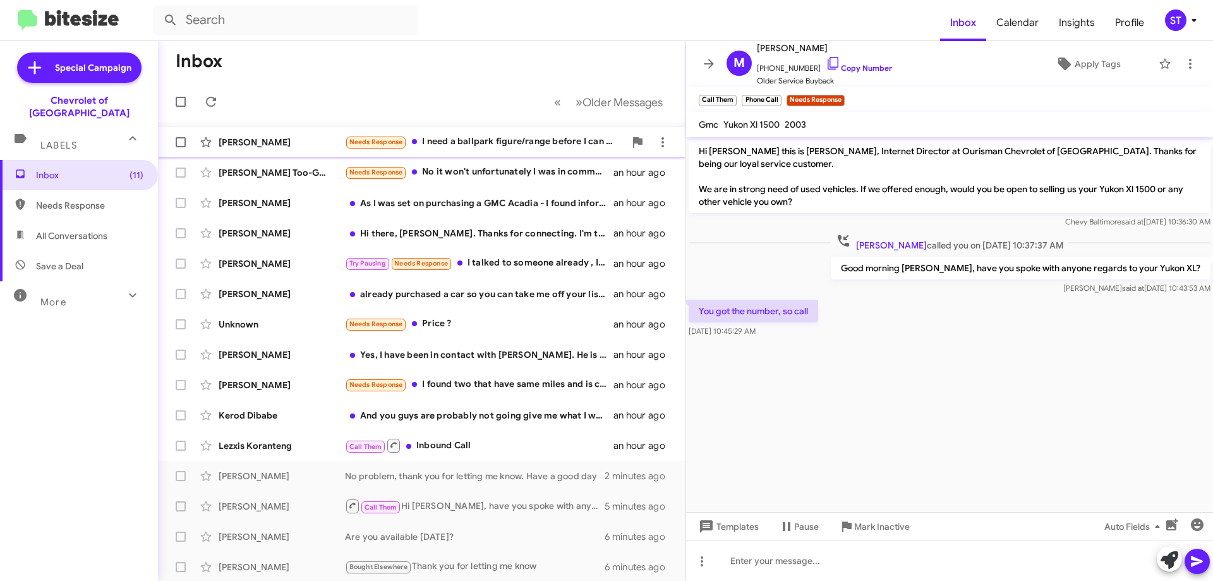
click at [493, 150] on div "[PERSON_NAME] Needs Response I need a ballpark figure/range before I can do tha…" at bounding box center [421, 142] width 507 height 25
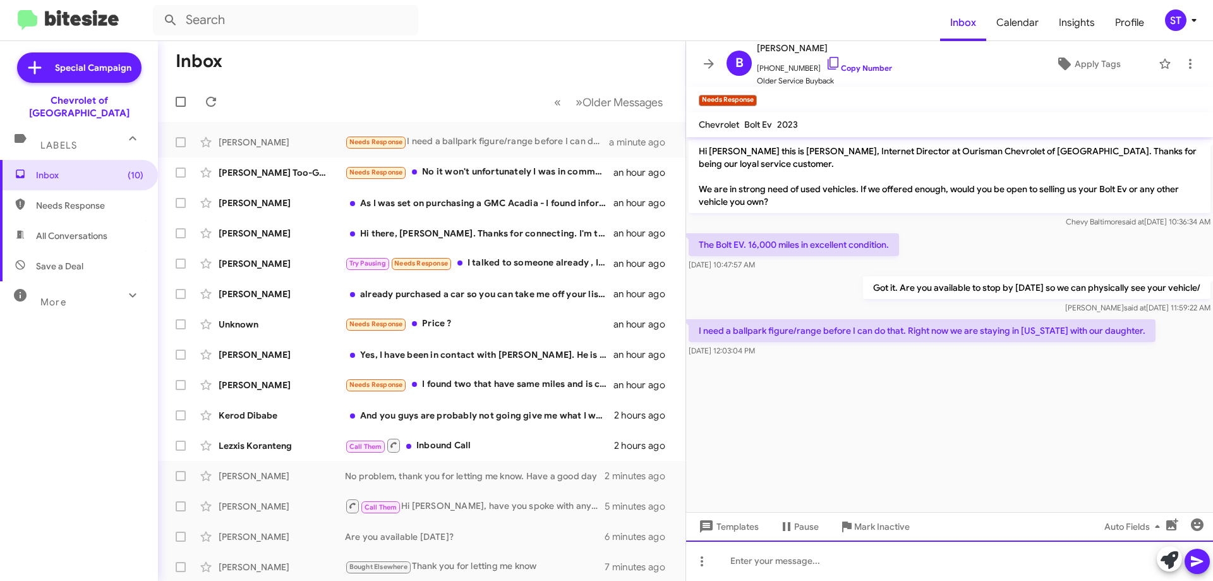
click at [802, 569] on div at bounding box center [949, 560] width 527 height 40
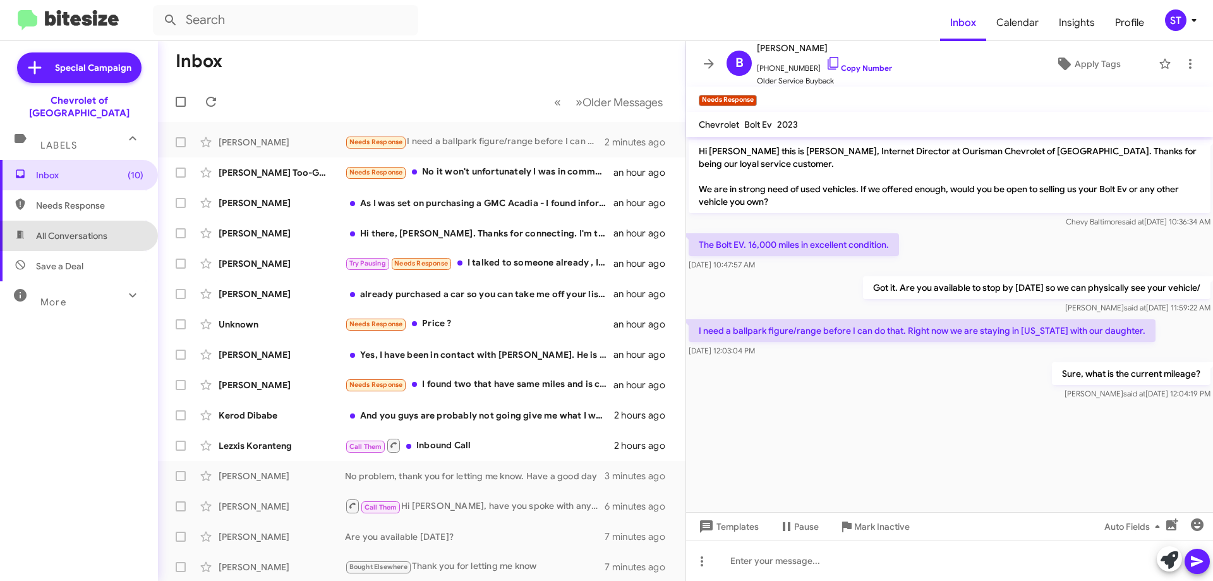
click at [80, 229] on span "All Conversations" at bounding box center [71, 235] width 71 height 13
type input "in:all-conversations"
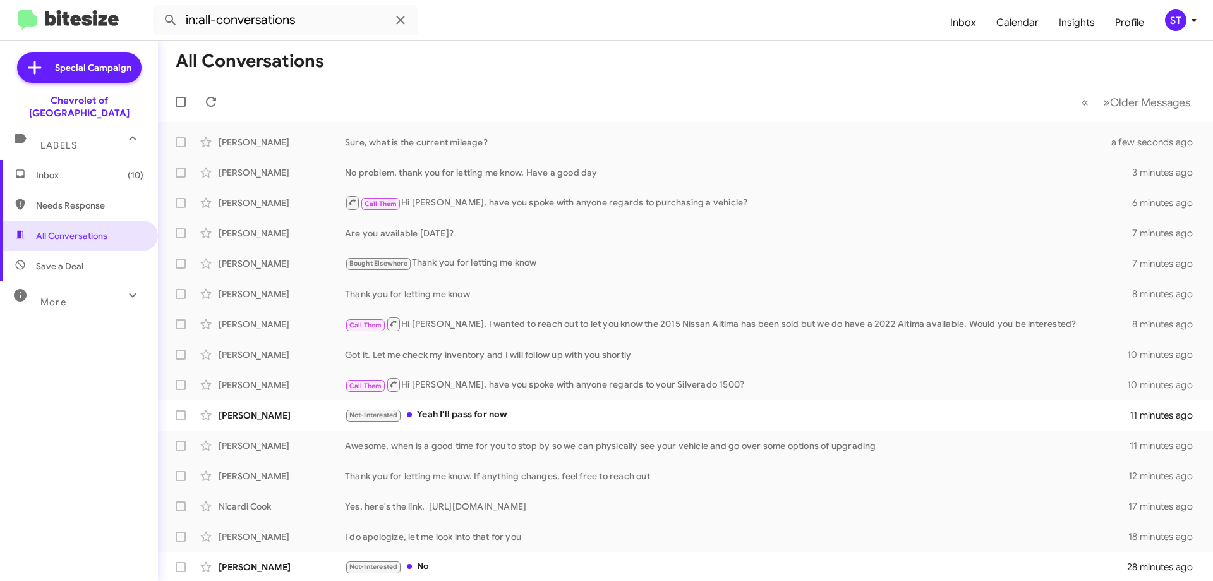
click at [87, 169] on span "Inbox (10)" at bounding box center [89, 175] width 107 height 13
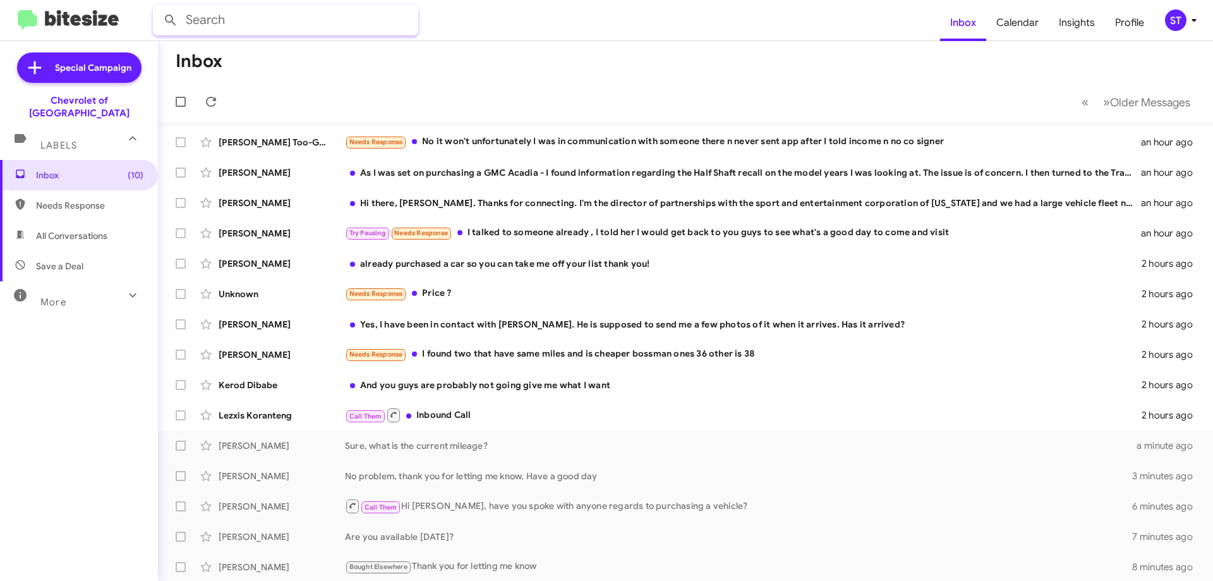
click at [214, 21] on input "text" at bounding box center [285, 20] width 265 height 30
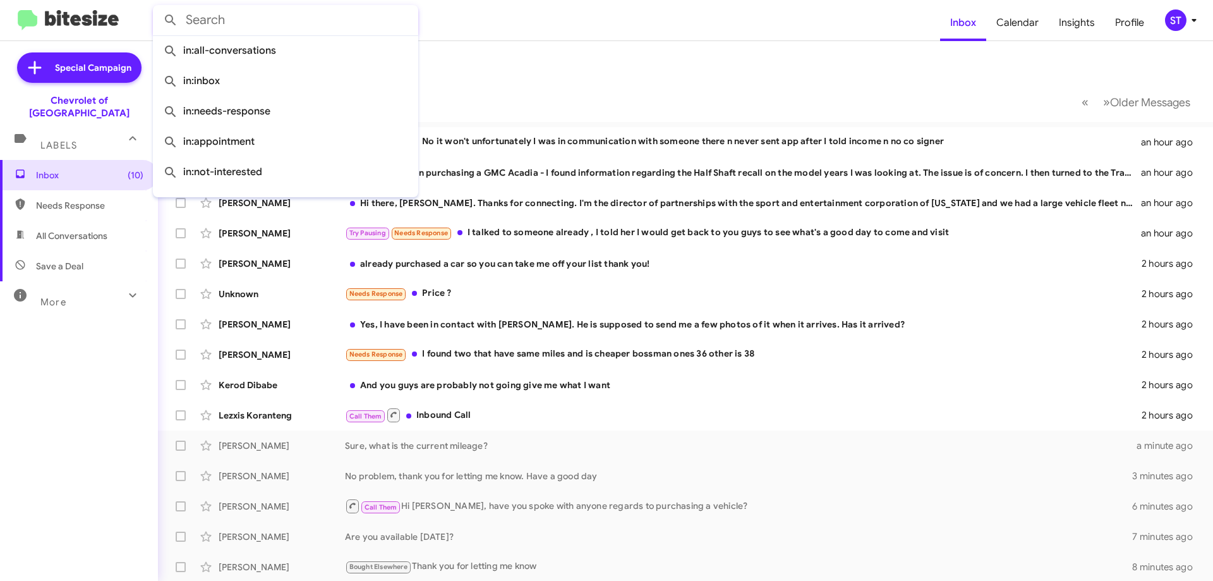
paste input "[PHONE_NUMBER]"
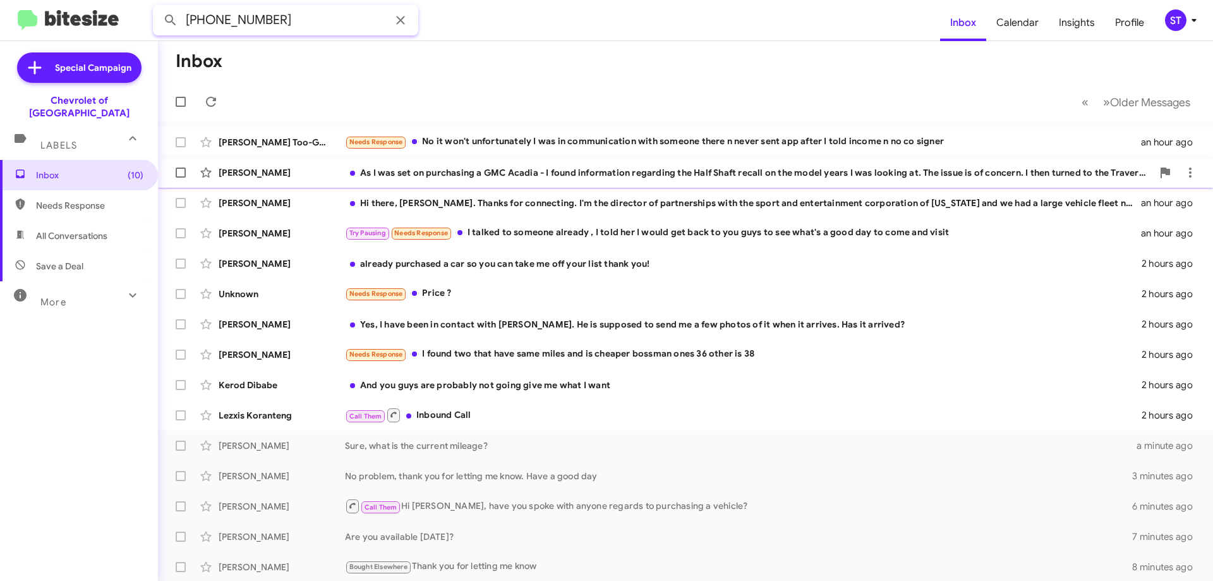
type input "[PHONE_NUMBER]"
click at [158, 8] on button at bounding box center [170, 20] width 25 height 25
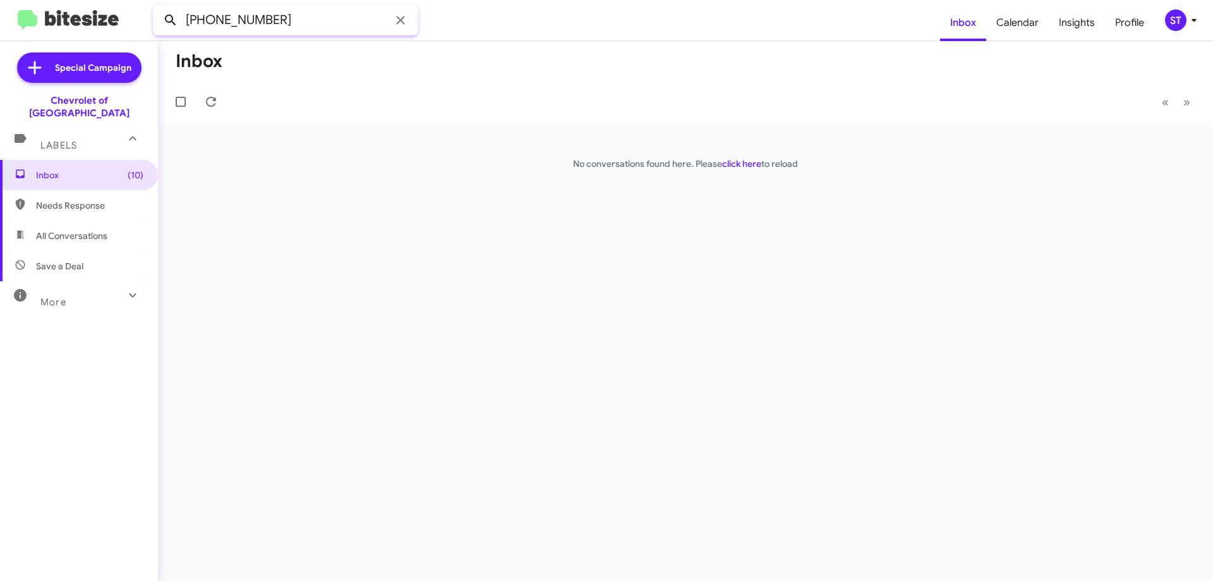
drag, startPoint x: 288, startPoint y: 21, endPoint x: 173, endPoint y: 31, distance: 115.5
click at [178, 31] on input "[PHONE_NUMBER]" at bounding box center [285, 20] width 265 height 30
type input "4438576530"
click at [158, 8] on button at bounding box center [170, 20] width 25 height 25
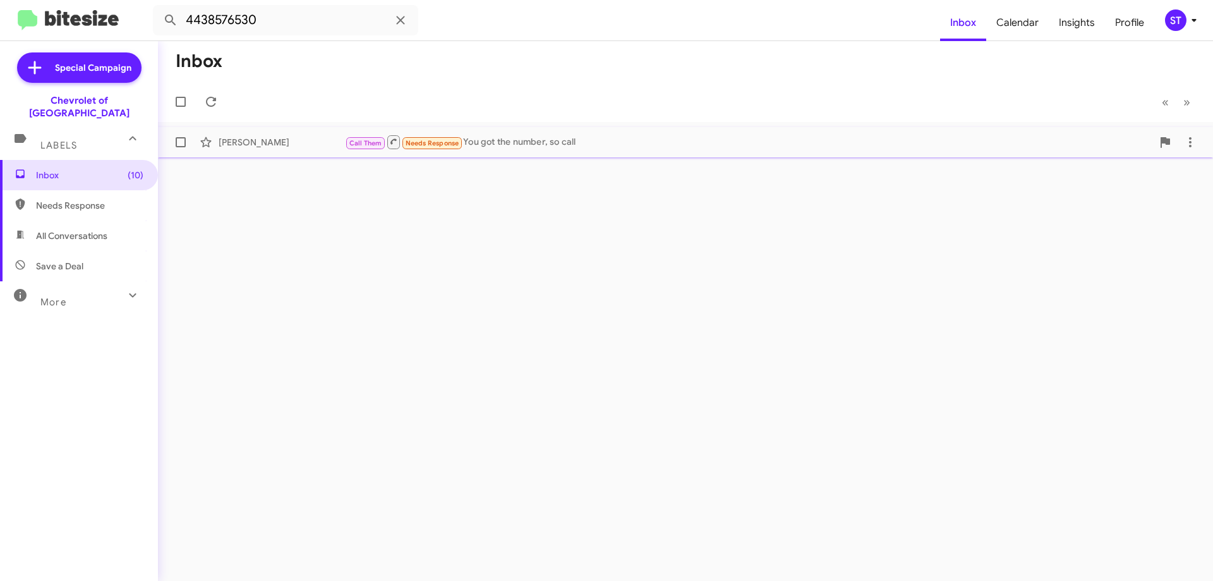
click at [224, 146] on div "[PERSON_NAME]" at bounding box center [282, 142] width 126 height 13
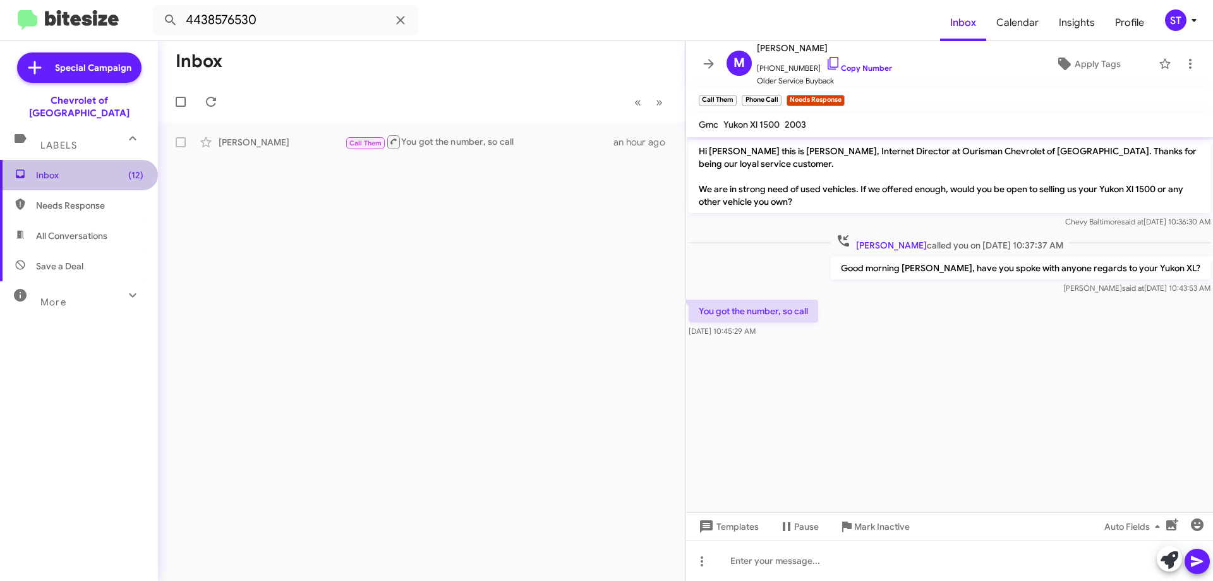
click at [93, 169] on span "Inbox (12)" at bounding box center [89, 175] width 107 height 13
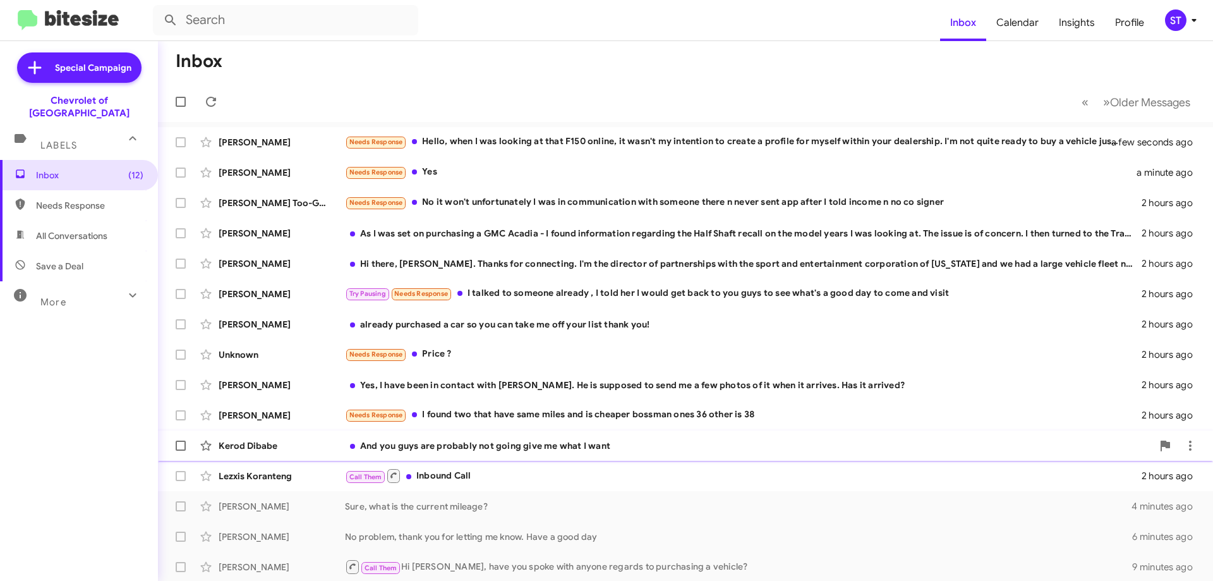
click at [470, 444] on div "And you guys are probably not going give me what I want" at bounding box center [749, 445] width 808 height 13
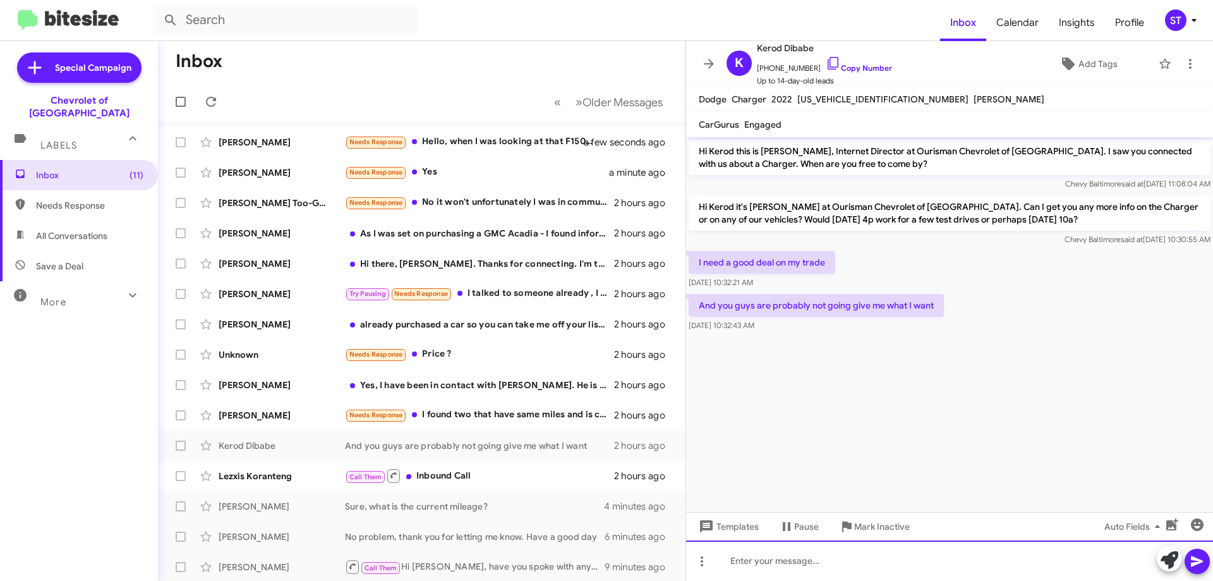
click at [740, 564] on div at bounding box center [949, 560] width 527 height 40
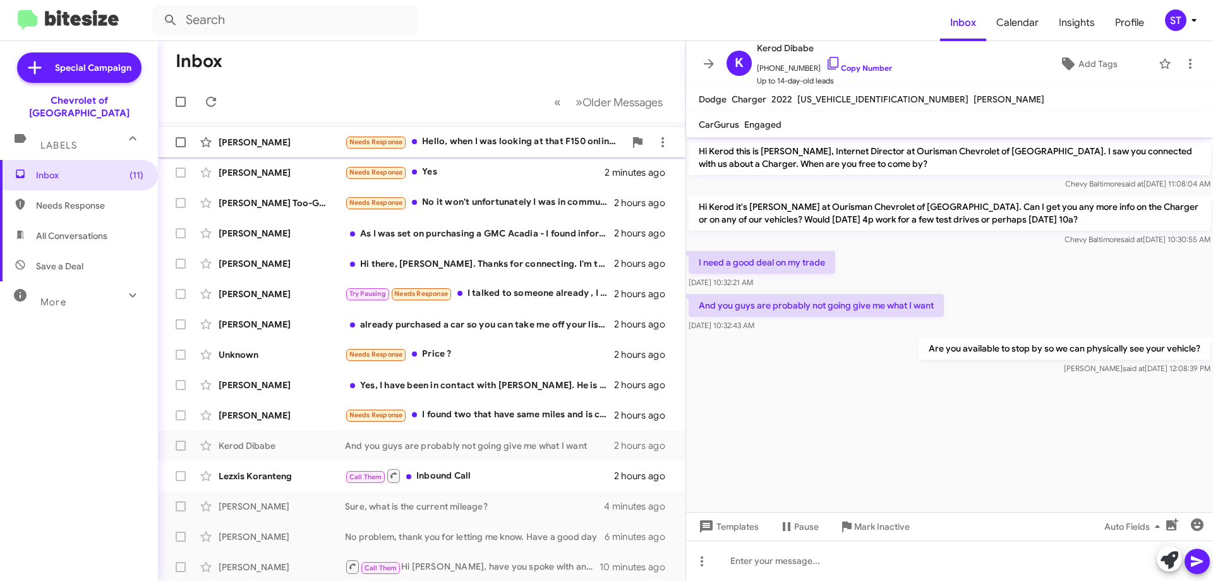
click at [518, 145] on div "Needs Response Hello, when I was looking at that F150 online, it wasn't my inte…" at bounding box center [485, 142] width 280 height 15
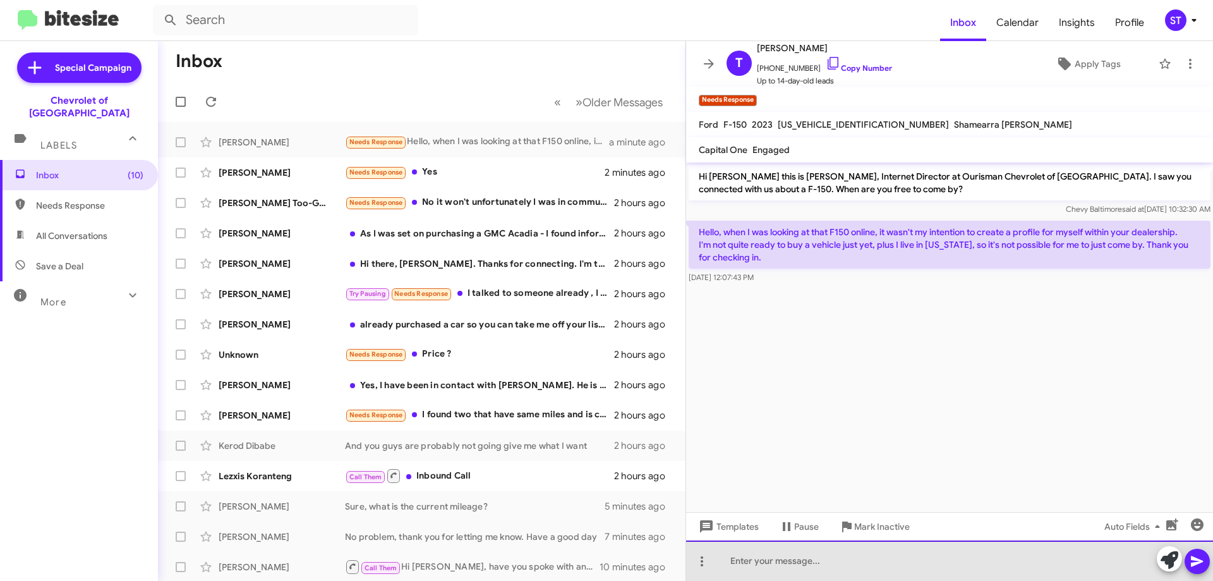
click at [814, 569] on div at bounding box center [949, 560] width 527 height 40
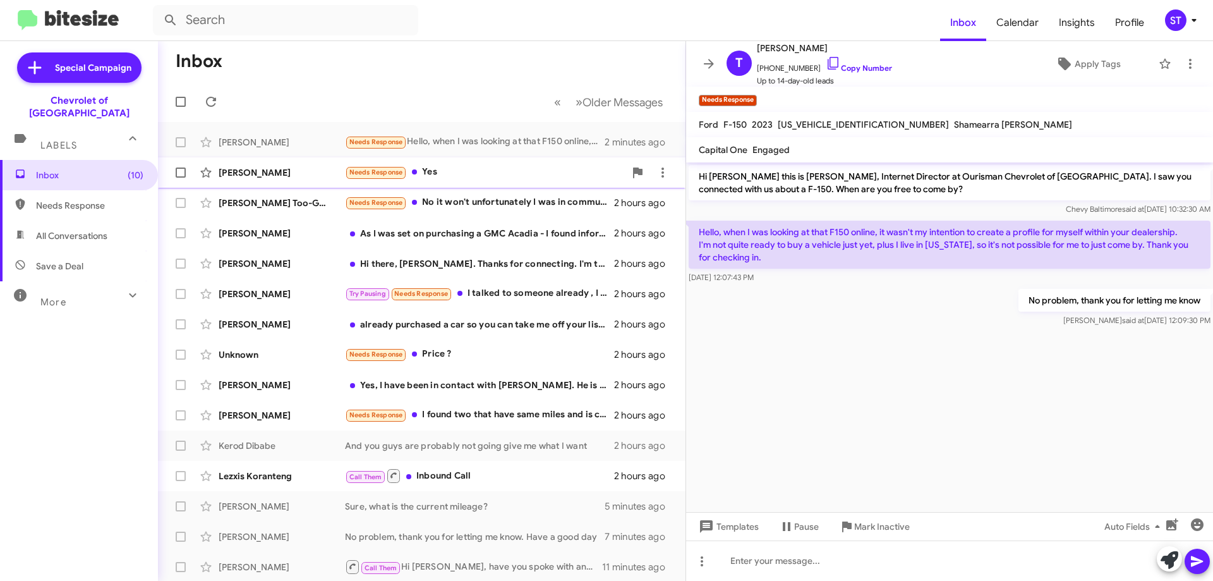
click at [440, 170] on div "Needs Response Yes" at bounding box center [485, 172] width 280 height 15
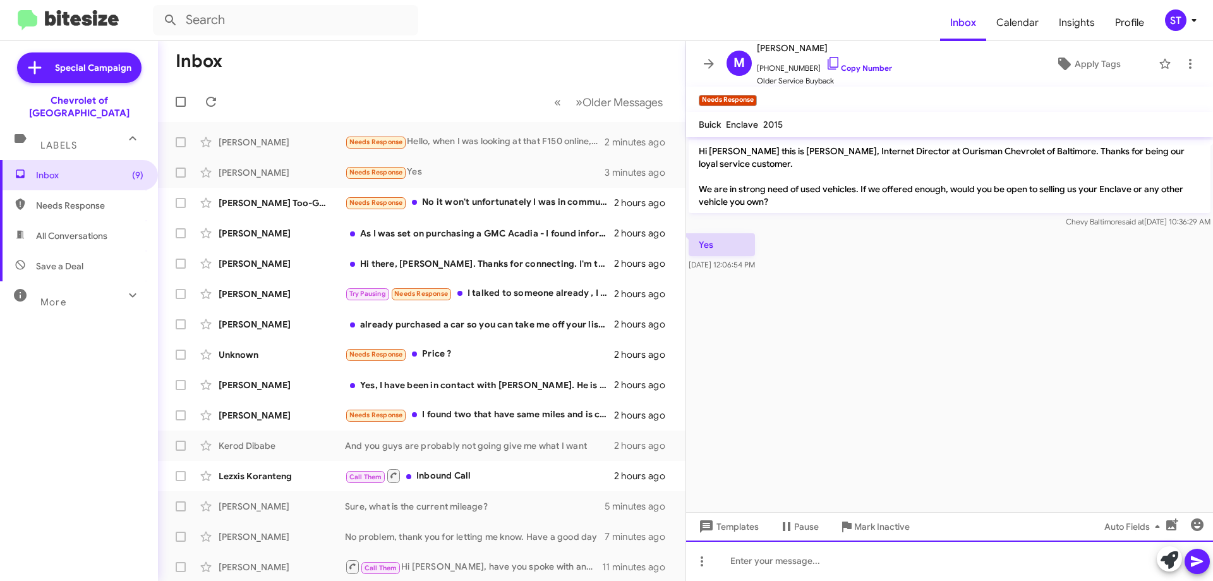
click at [803, 561] on div at bounding box center [949, 560] width 527 height 40
click at [817, 563] on div "Awesome, when is a fgood tiime for you" at bounding box center [949, 560] width 527 height 40
click at [846, 567] on div "Awesome, when is a good tiime for you" at bounding box center [949, 560] width 527 height 40
click at [958, 565] on div "Awesome, when is a good time for you" at bounding box center [949, 560] width 527 height 40
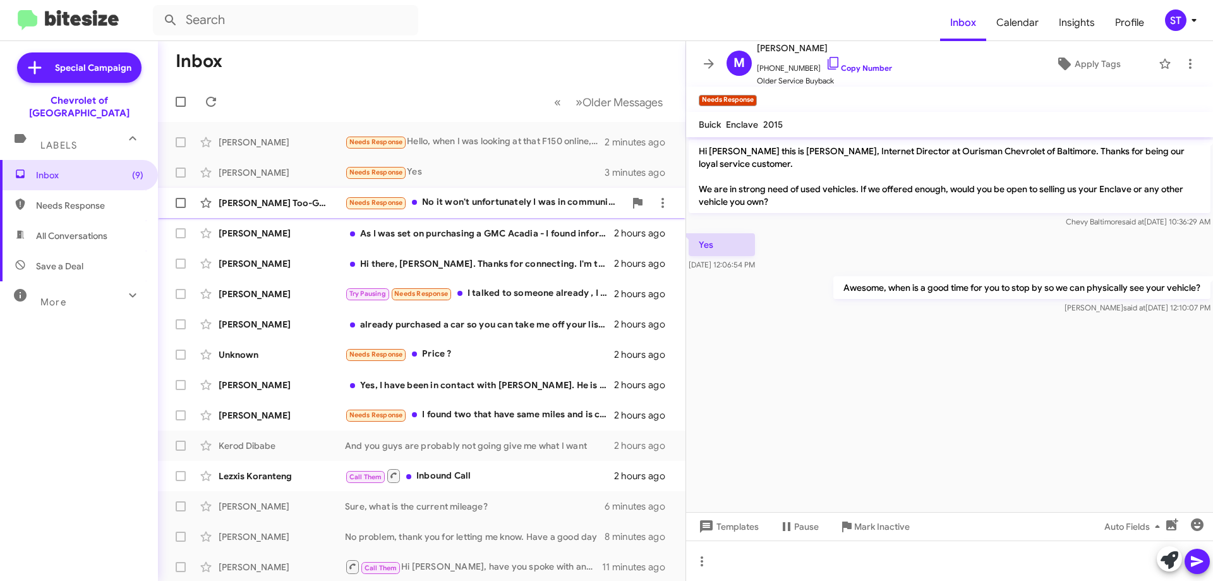
click at [478, 208] on div "Needs Response No it won't unfortunately I was in communication with someone th…" at bounding box center [485, 202] width 280 height 15
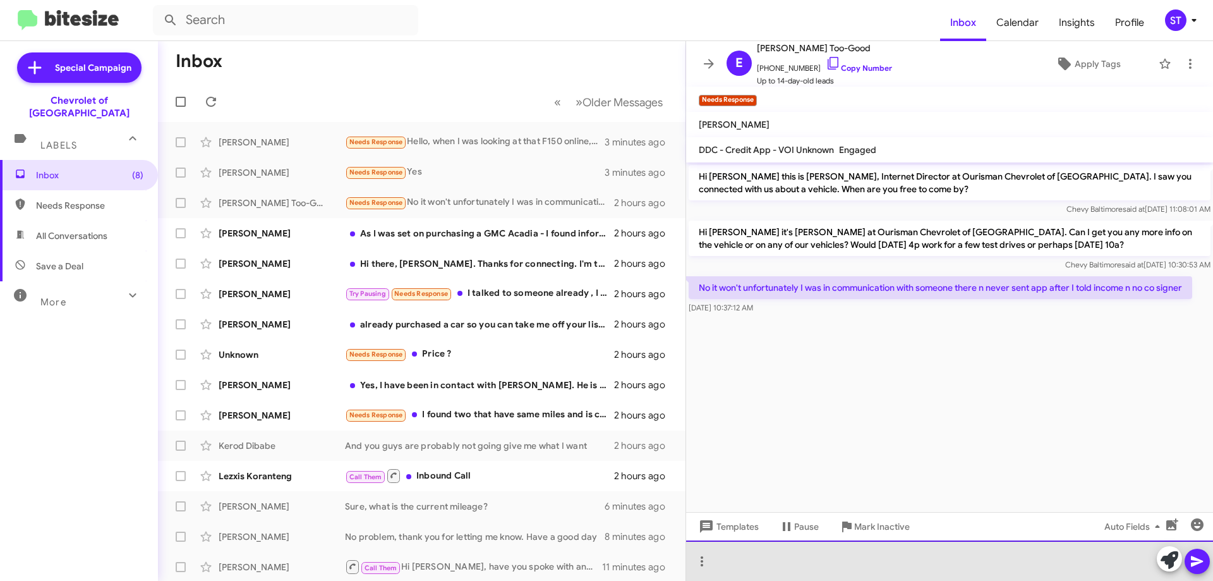
click at [788, 563] on div at bounding box center [949, 560] width 527 height 40
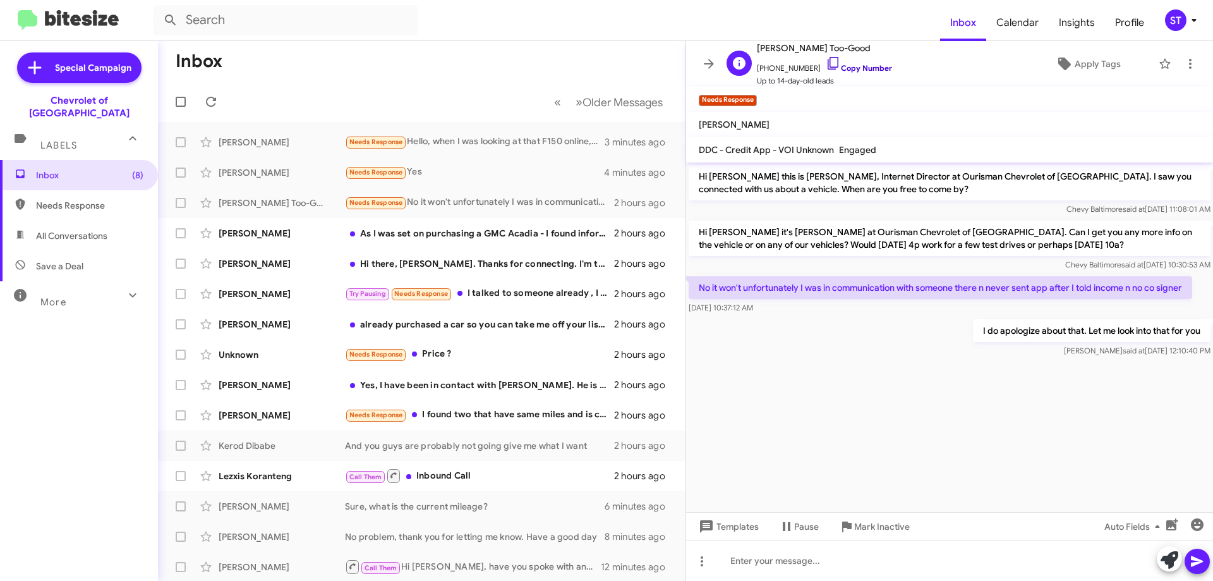
click at [826, 63] on icon at bounding box center [833, 63] width 15 height 15
click at [478, 234] on div "As I was set on purchasing a GMC Acadia - I found information regarding the Hal…" at bounding box center [485, 233] width 280 height 13
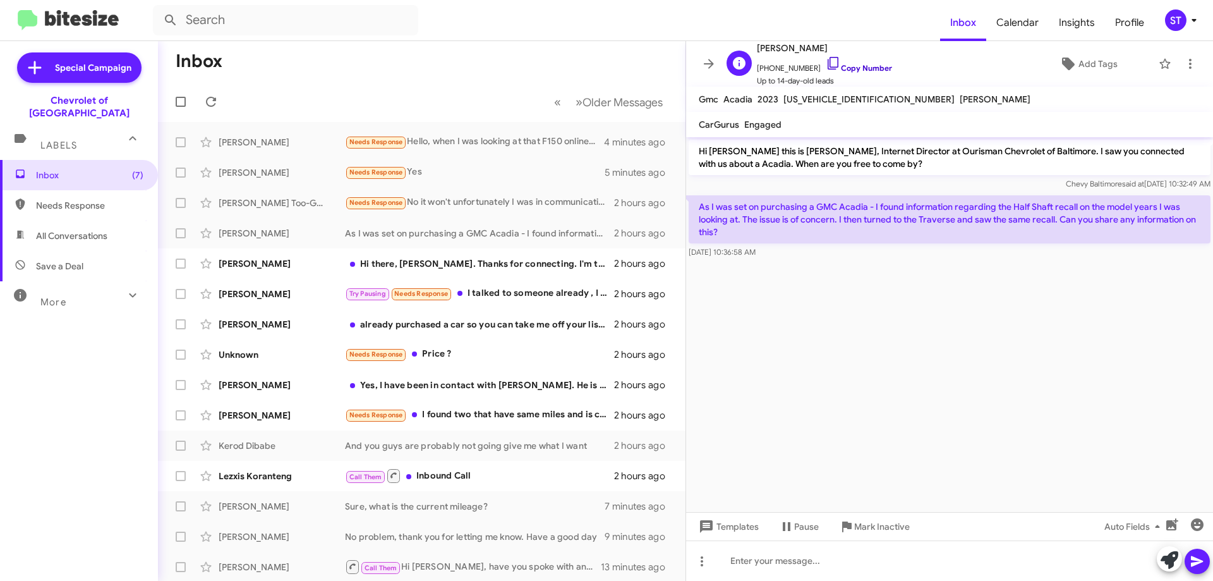
click at [826, 63] on icon at bounding box center [833, 63] width 15 height 15
drag, startPoint x: 699, startPoint y: 207, endPoint x: 765, endPoint y: 233, distance: 70.9
click at [765, 233] on p "As I was set on purchasing a GMC Acadia - I found information regarding the Hal…" at bounding box center [950, 219] width 522 height 48
copy p "As I was set on purchasing a GMC Acadia - I found information regarding the Hal…"
click at [865, 354] on cdk-virtual-scroll-viewport "Hi [PERSON_NAME] this is [PERSON_NAME], Internet Director at Ourisman Chevrolet…" at bounding box center [949, 324] width 527 height 375
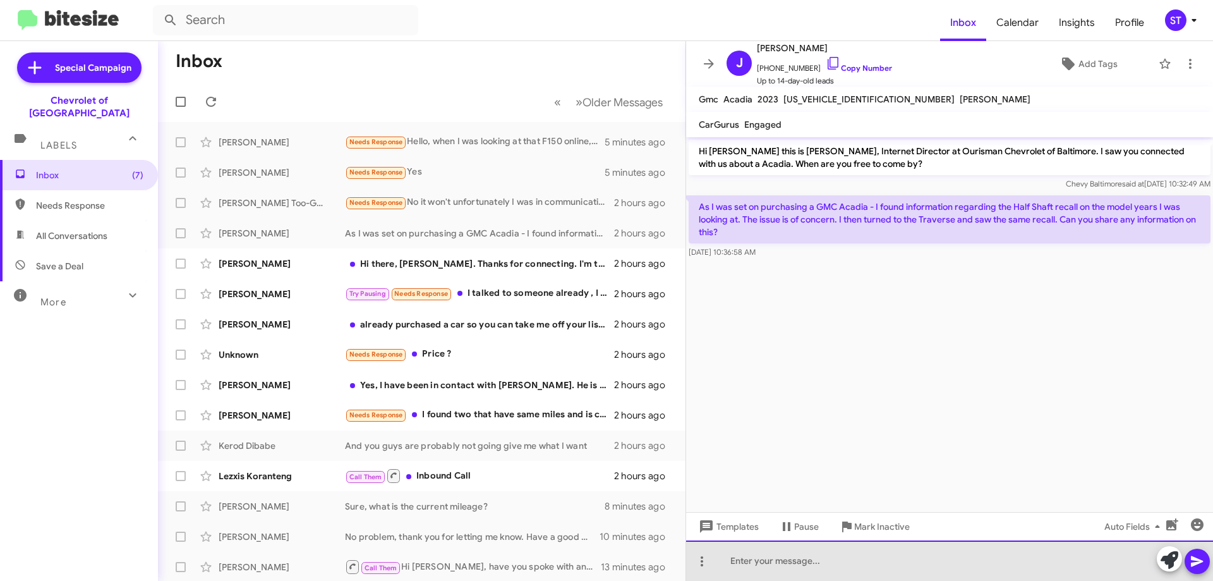
click at [774, 549] on div at bounding box center [949, 560] width 527 height 40
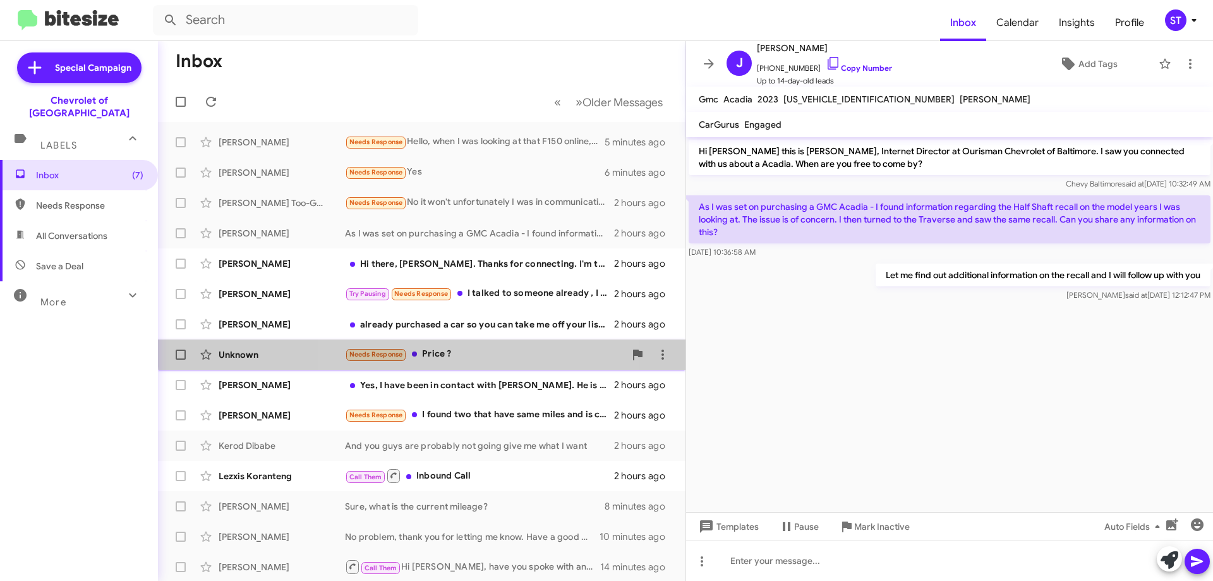
click at [426, 349] on div "Needs Response Price ?" at bounding box center [485, 354] width 280 height 15
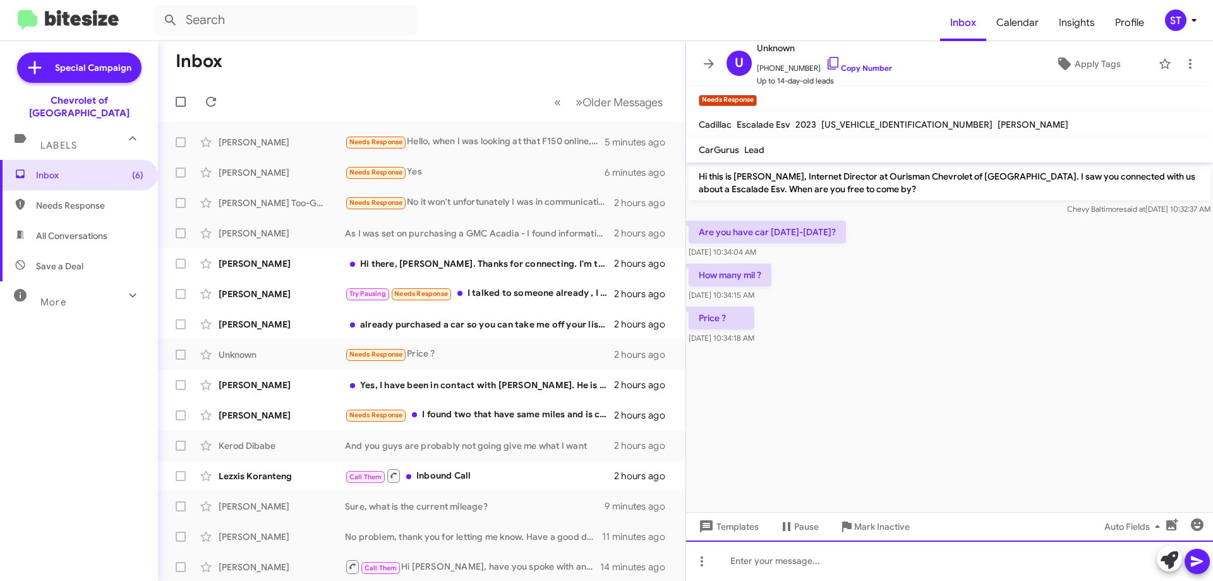
click at [834, 557] on div at bounding box center [949, 560] width 527 height 40
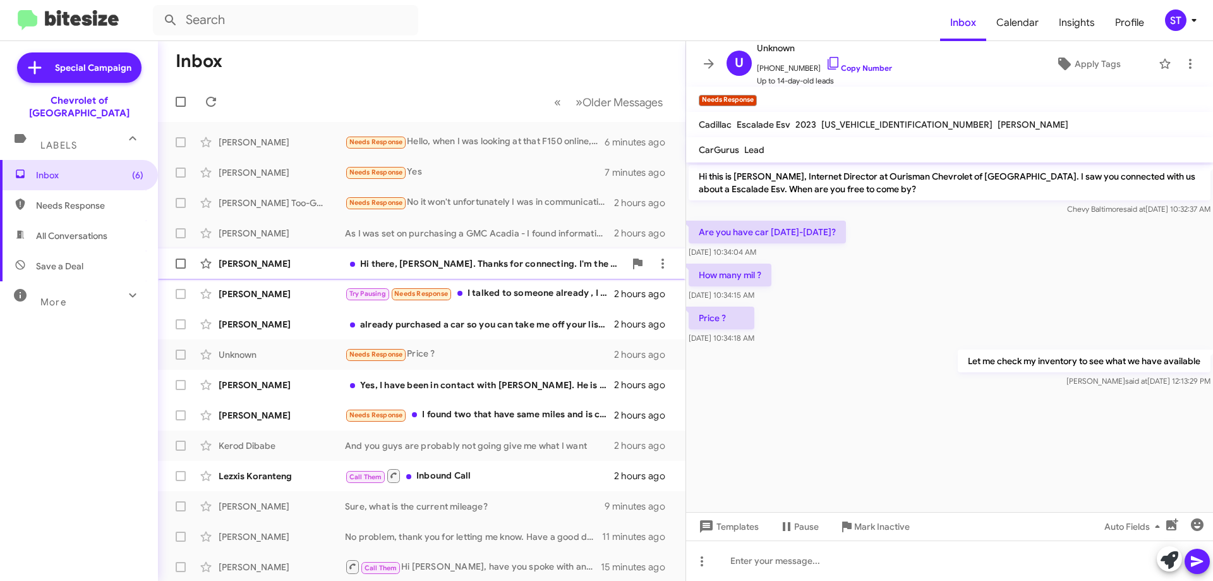
click at [483, 262] on div "Hi there, [PERSON_NAME]. Thanks for connecting. I'm the director of partnership…" at bounding box center [485, 263] width 280 height 13
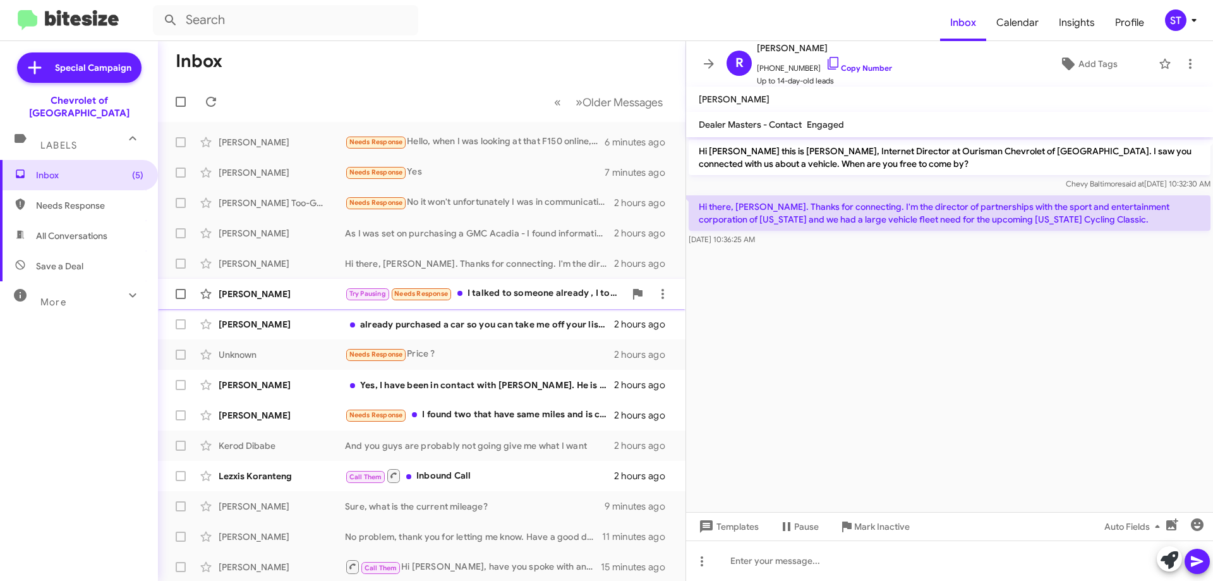
click at [562, 284] on div "[PERSON_NAME] Try Pausing Needs Response I talked to someone already , I told h…" at bounding box center [421, 293] width 507 height 25
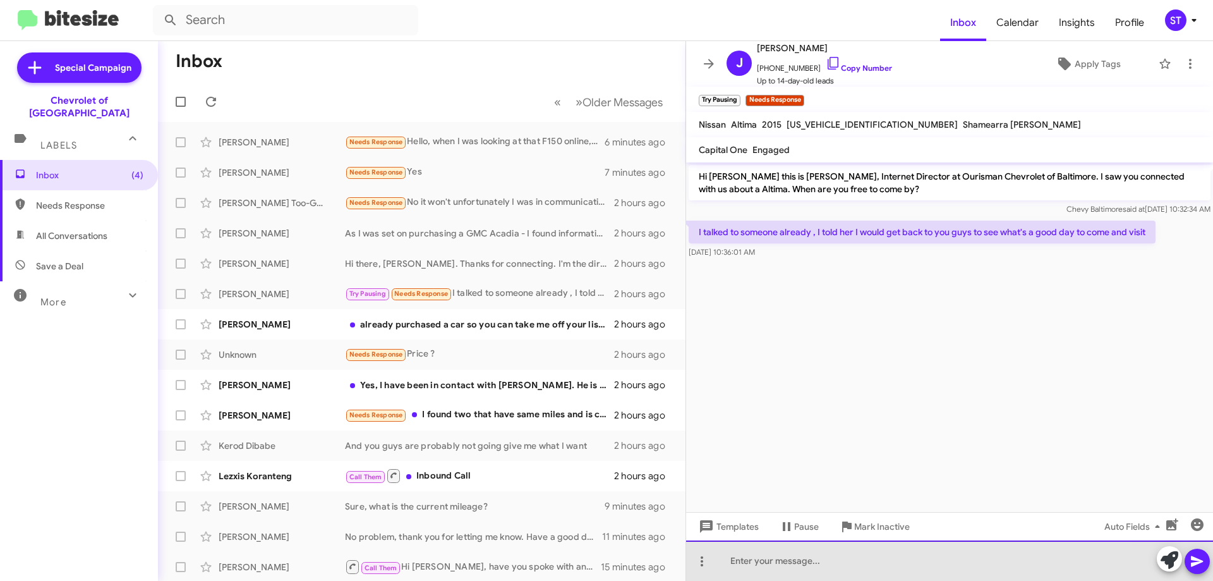
click at [854, 568] on div at bounding box center [949, 560] width 527 height 40
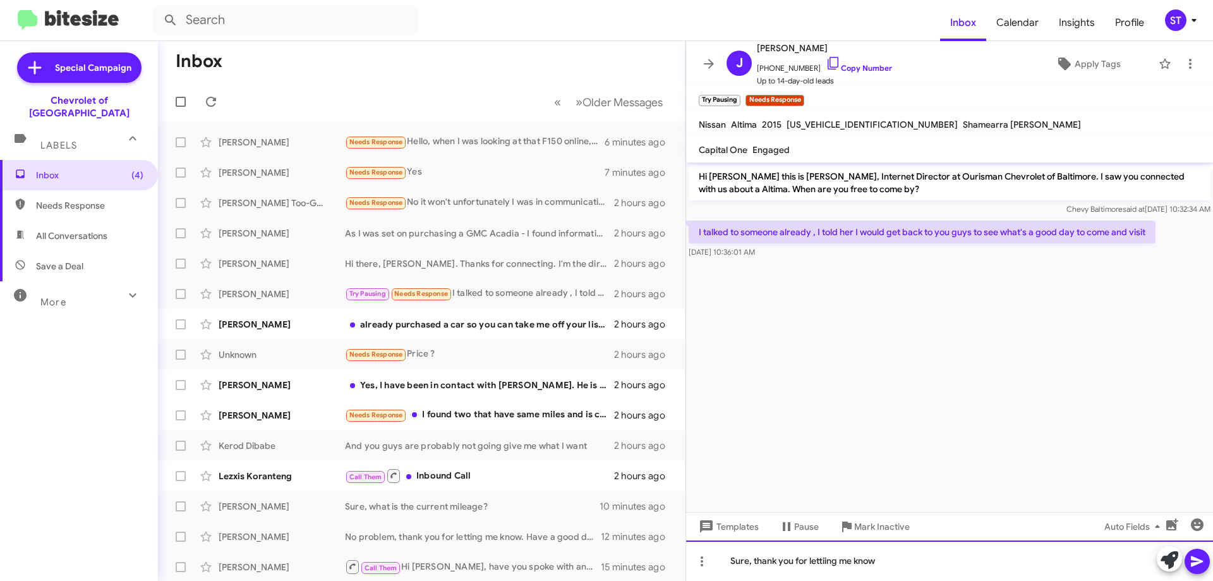
drag, startPoint x: 825, startPoint y: 559, endPoint x: 820, endPoint y: 571, distance: 12.4
click at [820, 571] on div "Sure, thank you for lettiing me know" at bounding box center [949, 560] width 527 height 40
click at [833, 561] on div "Sure, thank you for lettiing me know" at bounding box center [949, 560] width 527 height 40
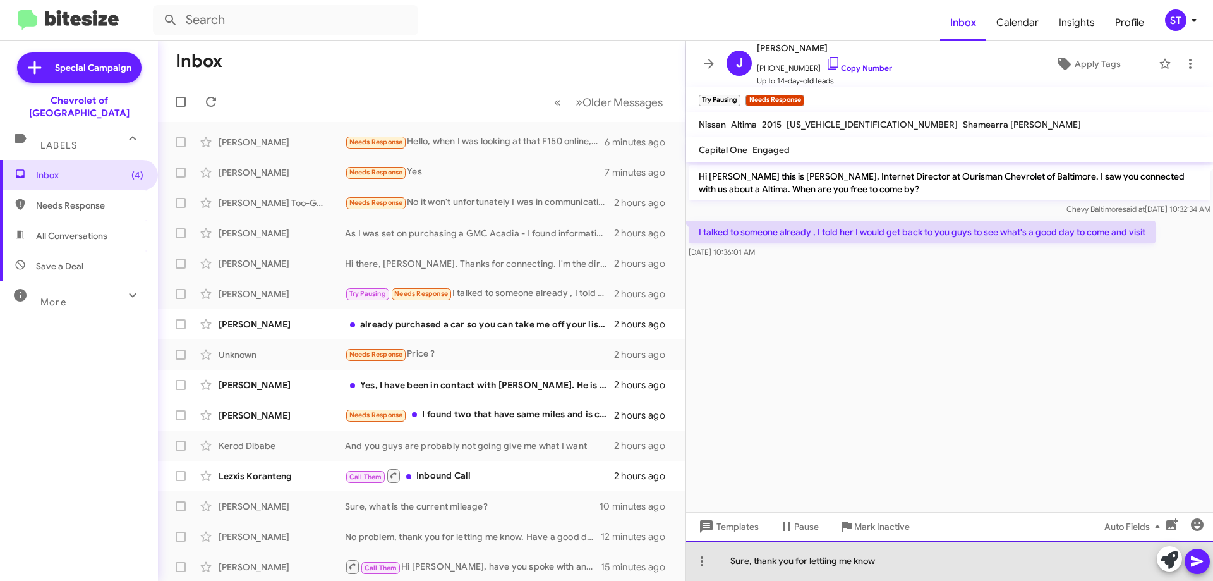
click at [984, 568] on div "Sure, thank you for lettiing me know" at bounding box center [949, 560] width 527 height 40
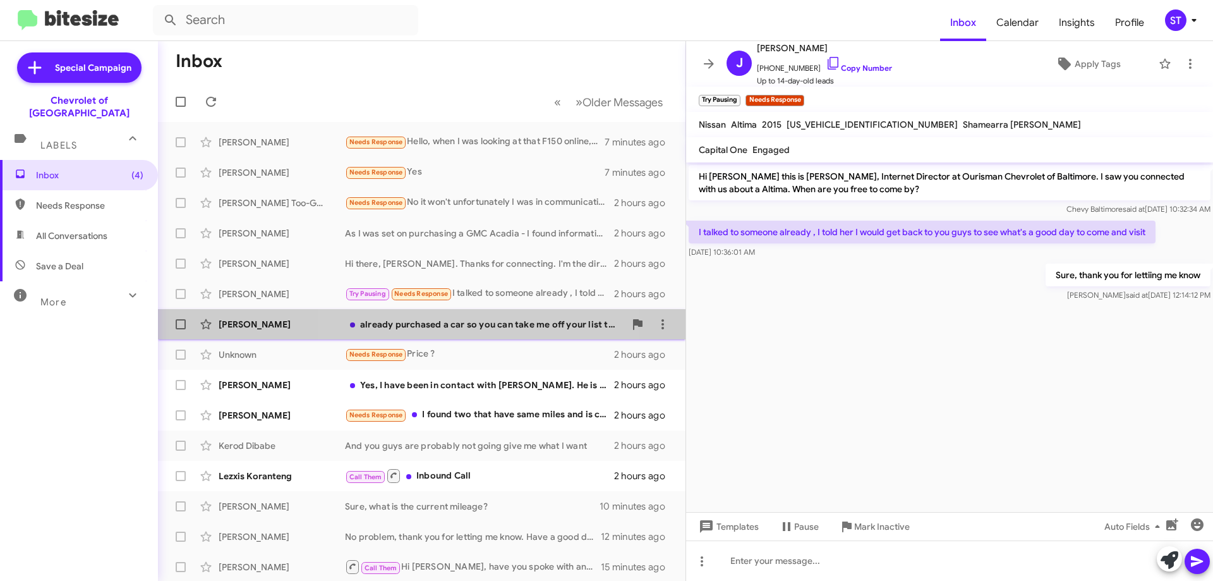
click at [489, 328] on div "already purchased a car so you can take me off your list thank you!" at bounding box center [485, 324] width 280 height 13
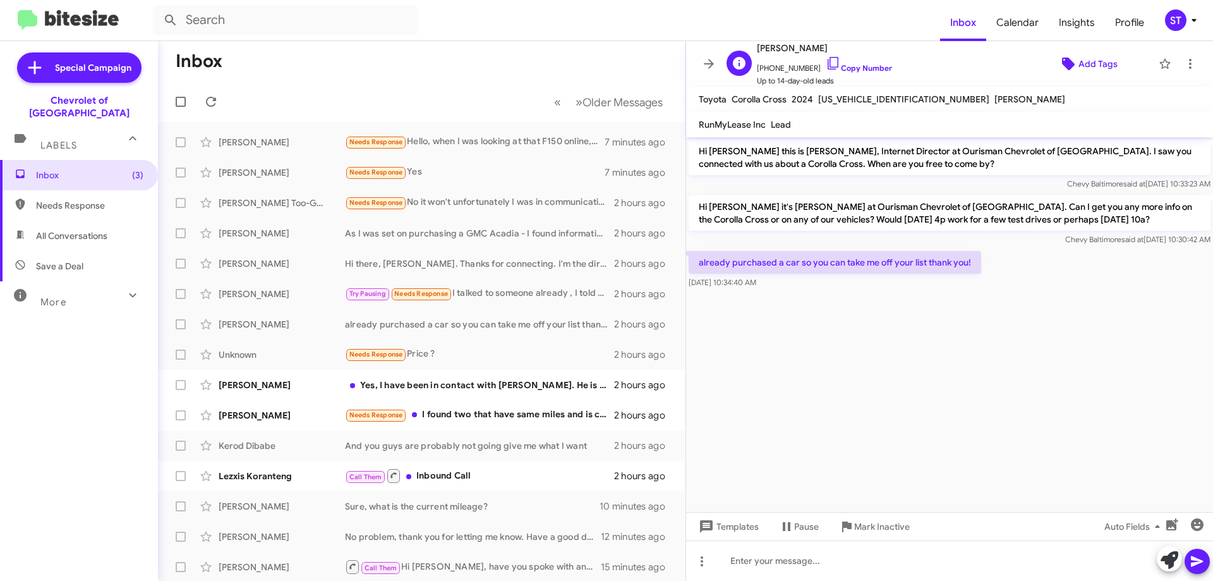
click at [1082, 63] on span "Add Tags" at bounding box center [1098, 63] width 39 height 23
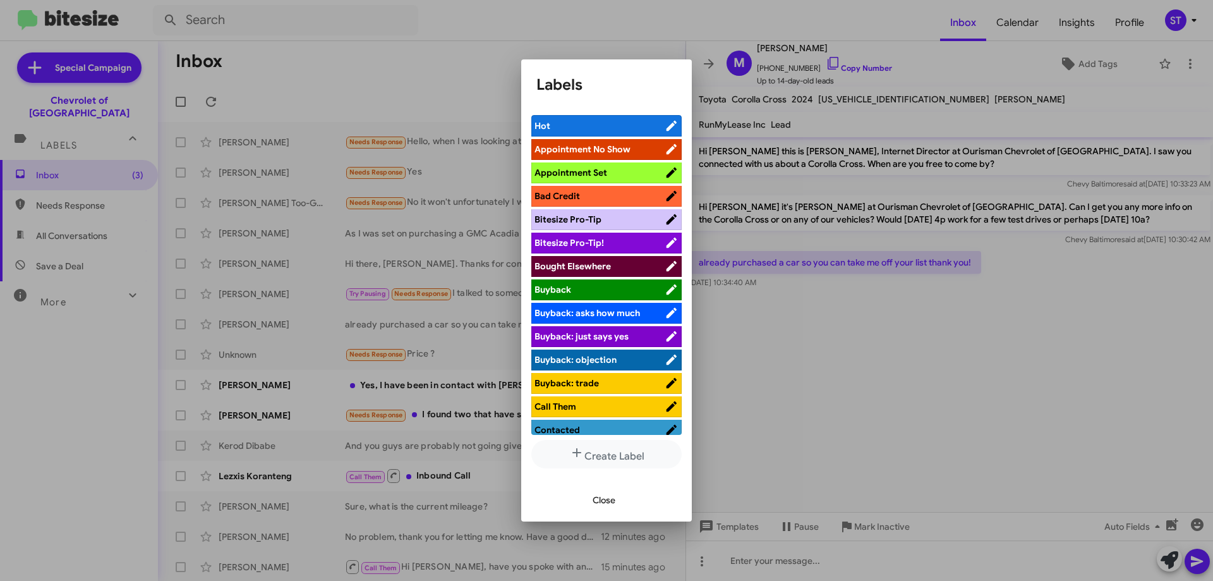
click at [583, 264] on span "Bought Elsewhere" at bounding box center [573, 265] width 76 height 11
click at [612, 499] on span "Close" at bounding box center [604, 500] width 23 height 23
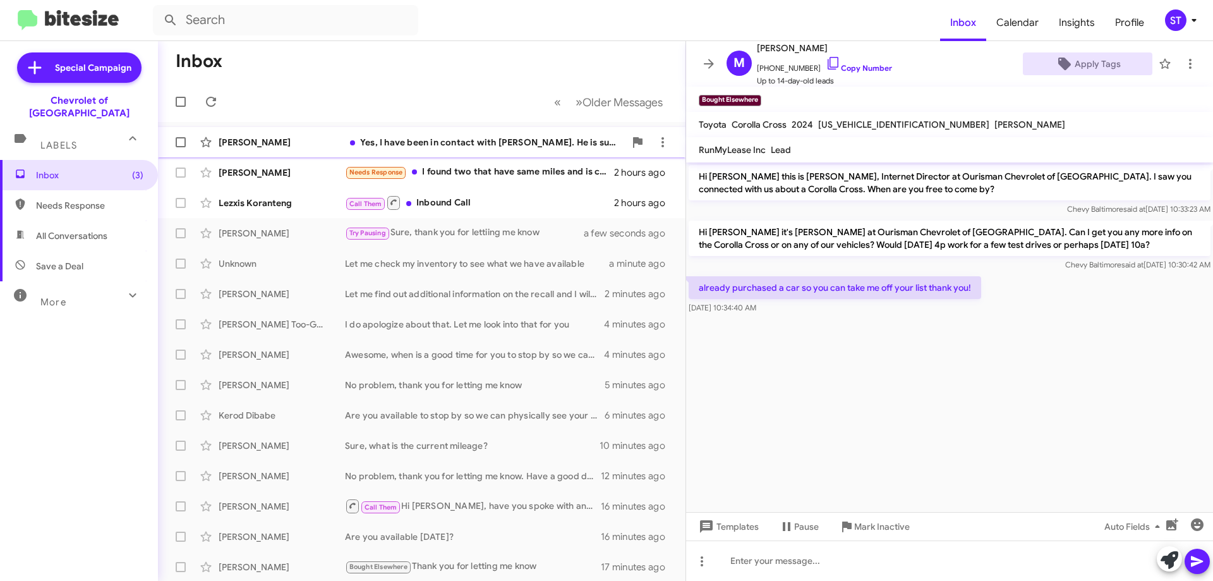
click at [481, 147] on div "Yes, I have been in contact with [PERSON_NAME]. He is supposed to send me a few…" at bounding box center [485, 142] width 280 height 13
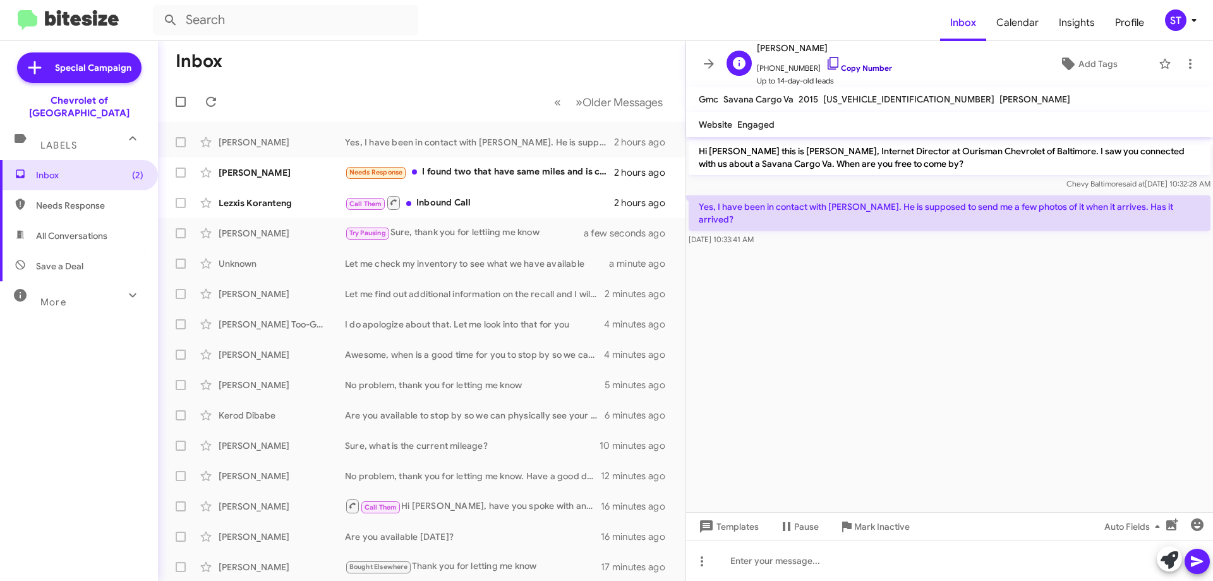
click at [826, 66] on icon at bounding box center [833, 63] width 15 height 15
click at [459, 181] on div "[PERSON_NAME] Needs Response I found two that have same miles and is cheaper bo…" at bounding box center [421, 172] width 507 height 25
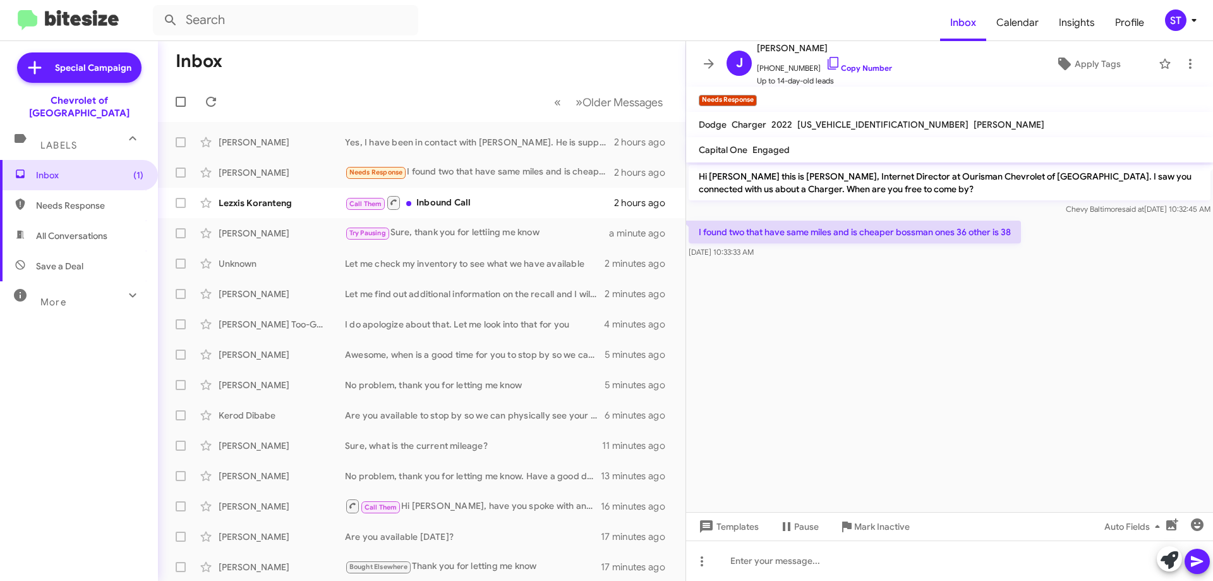
drag, startPoint x: 1016, startPoint y: 231, endPoint x: 698, endPoint y: 225, distance: 317.3
click at [698, 225] on p "I found two that have same miles and is cheaper bossman ones 36 other is 38" at bounding box center [855, 232] width 332 height 23
drag, startPoint x: 712, startPoint y: 231, endPoint x: 821, endPoint y: 64, distance: 199.5
click at [826, 64] on icon at bounding box center [833, 63] width 15 height 15
copy p "I found two that have same miles and is cheaper bossman ones 36 other is 38"
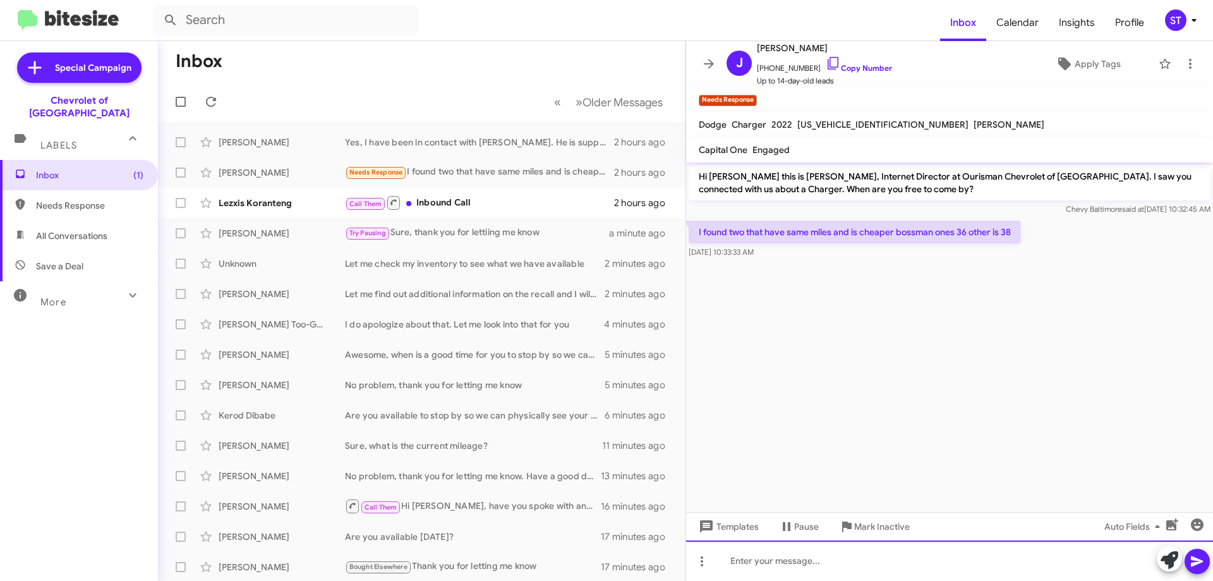
click at [854, 569] on div at bounding box center [949, 560] width 527 height 40
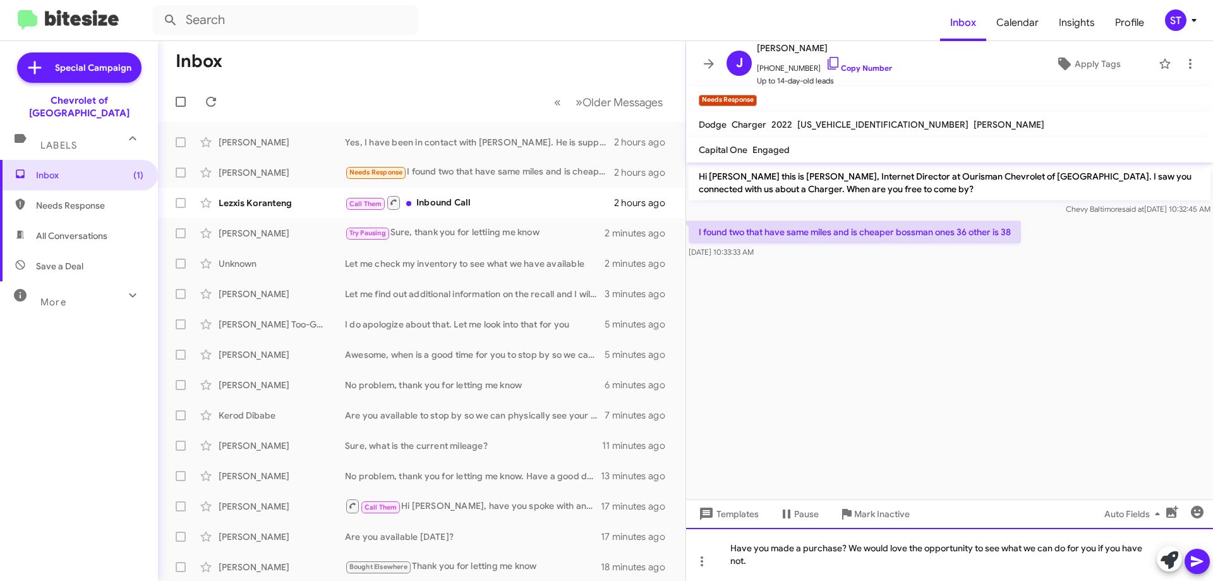
click at [789, 562] on div "Have you made a purchase? We would love the opportunity to see what we can do f…" at bounding box center [949, 554] width 527 height 53
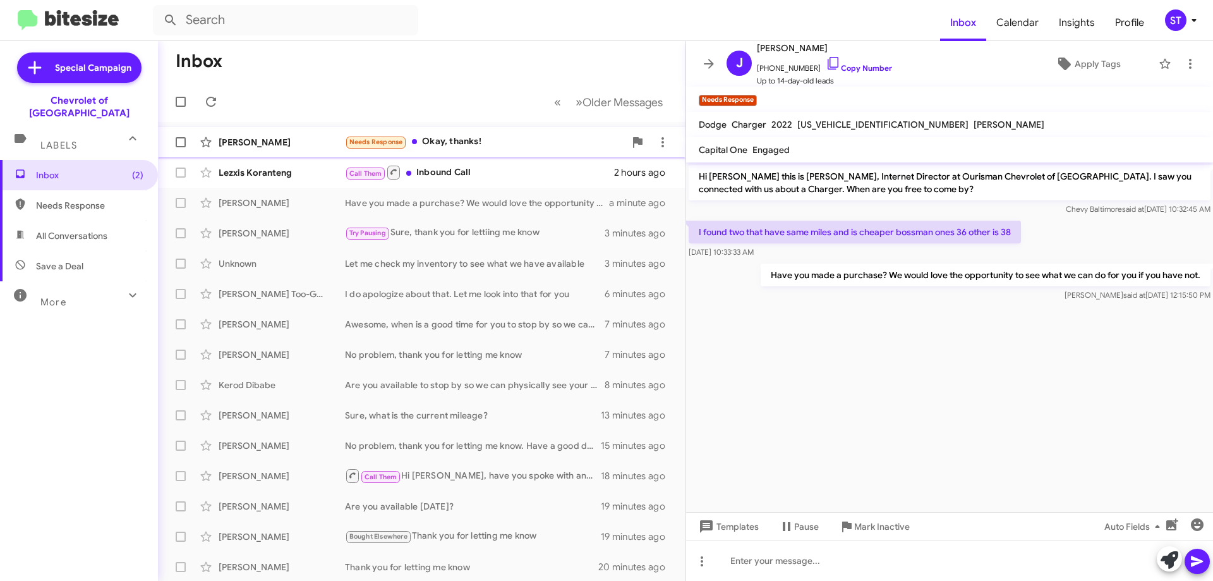
click at [520, 139] on div "Needs Response Okay, thanks!" at bounding box center [485, 142] width 280 height 15
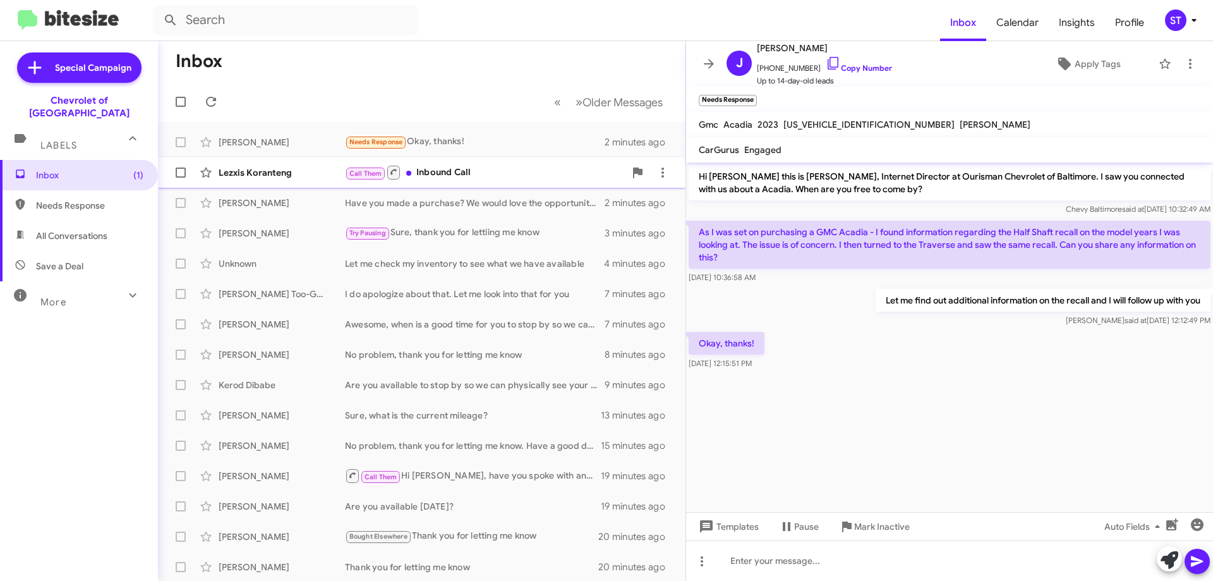
click at [468, 180] on div "Call Them Inbound Call" at bounding box center [485, 172] width 280 height 16
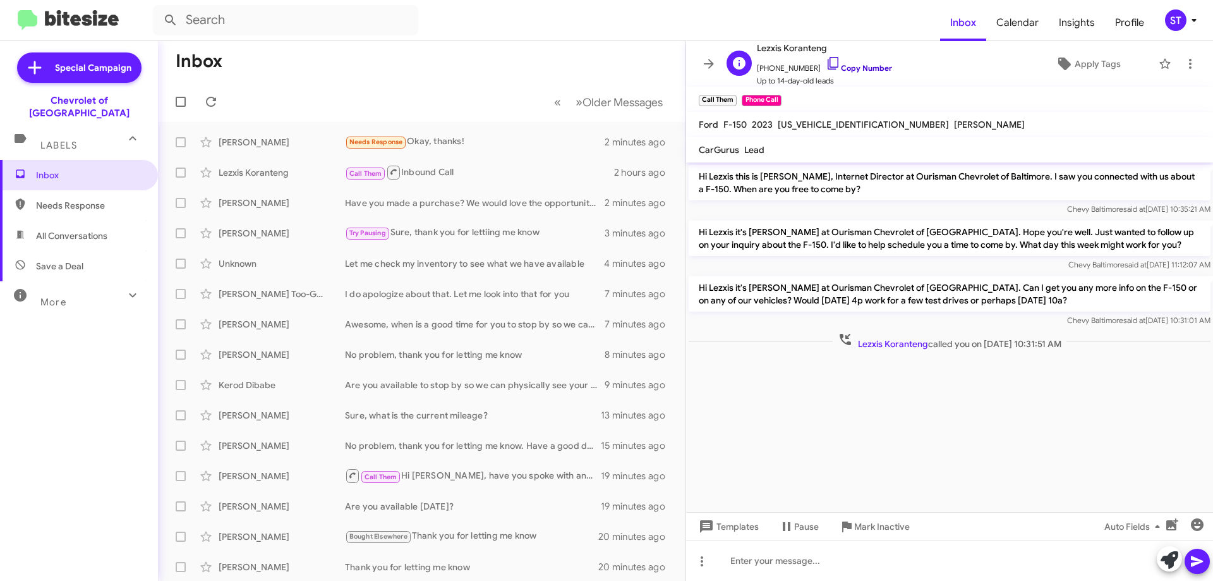
click at [826, 64] on icon at bounding box center [833, 63] width 15 height 15
click at [217, 103] on icon at bounding box center [210, 101] width 15 height 15
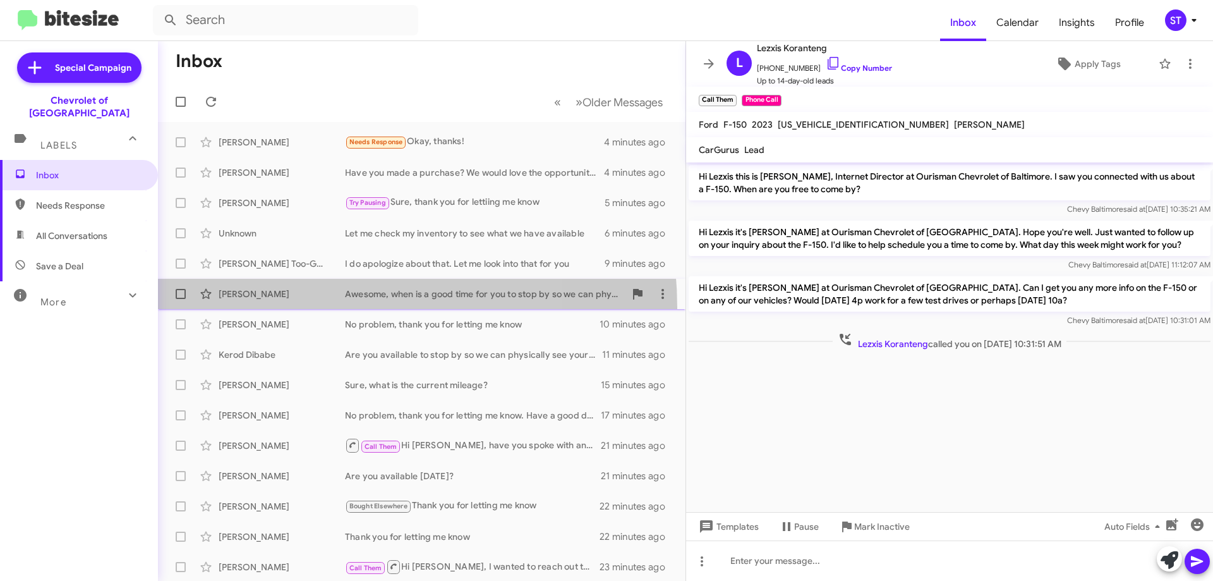
click at [298, 308] on span "[PERSON_NAME], when is a good time for you to stop by so we can physically see …" at bounding box center [422, 294] width 528 height 30
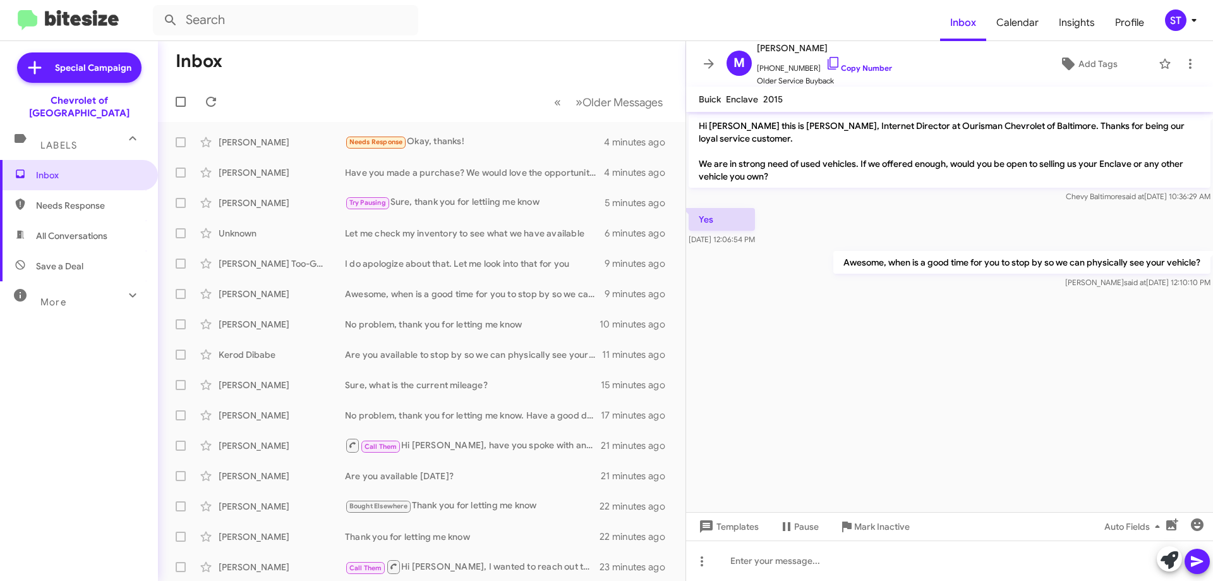
click at [387, 72] on mat-toolbar-row "Inbox" at bounding box center [422, 61] width 528 height 40
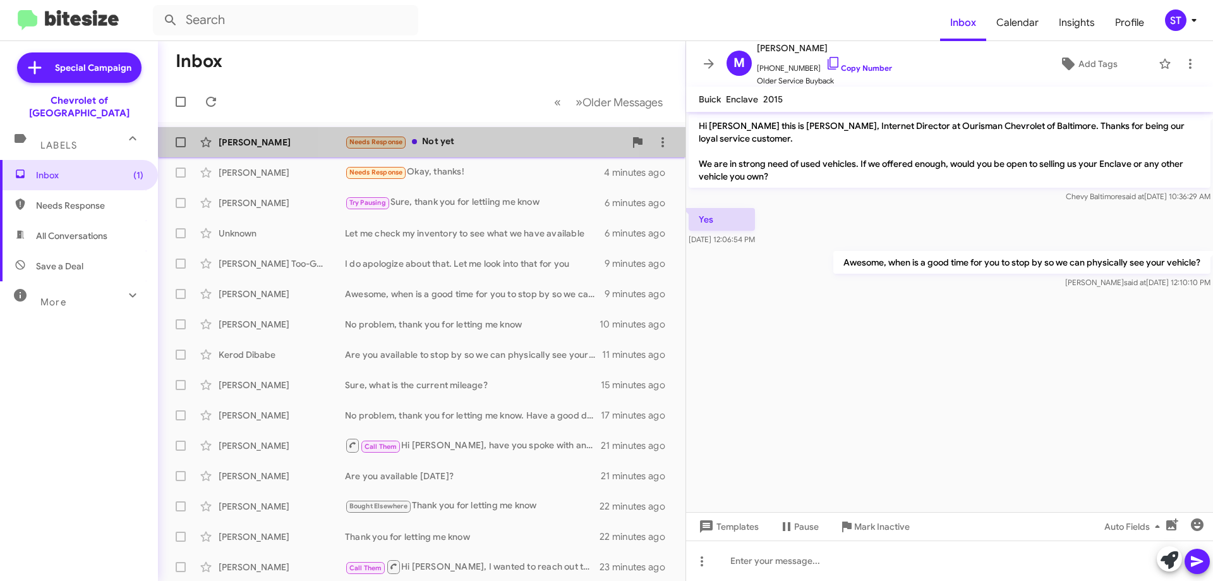
click at [447, 137] on div "Needs Response Not yet" at bounding box center [485, 142] width 280 height 15
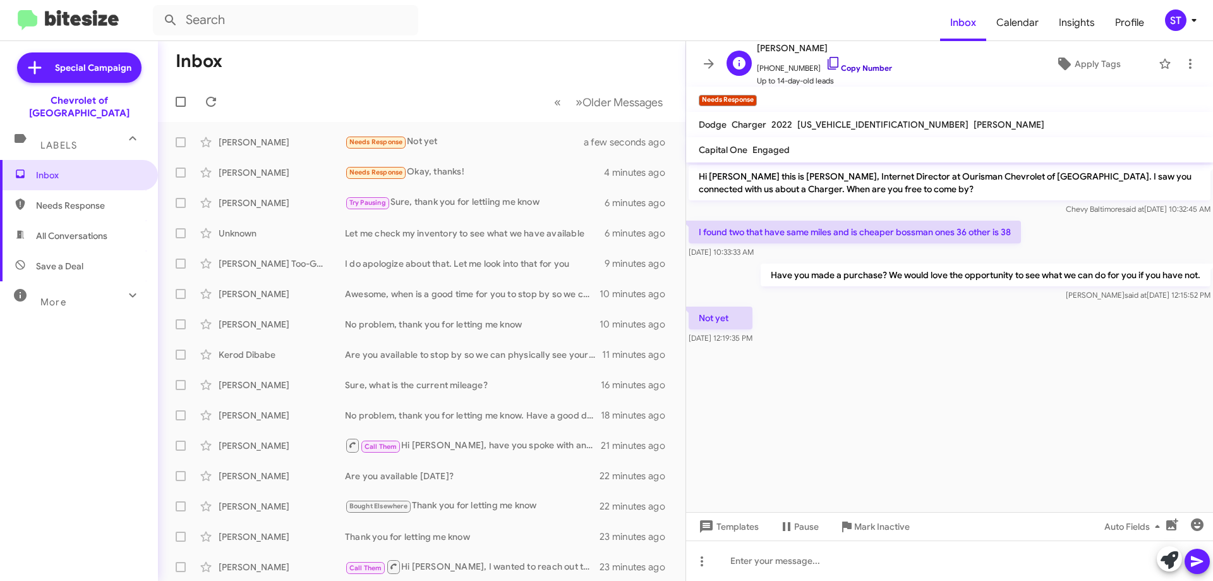
click at [826, 64] on icon at bounding box center [833, 63] width 15 height 15
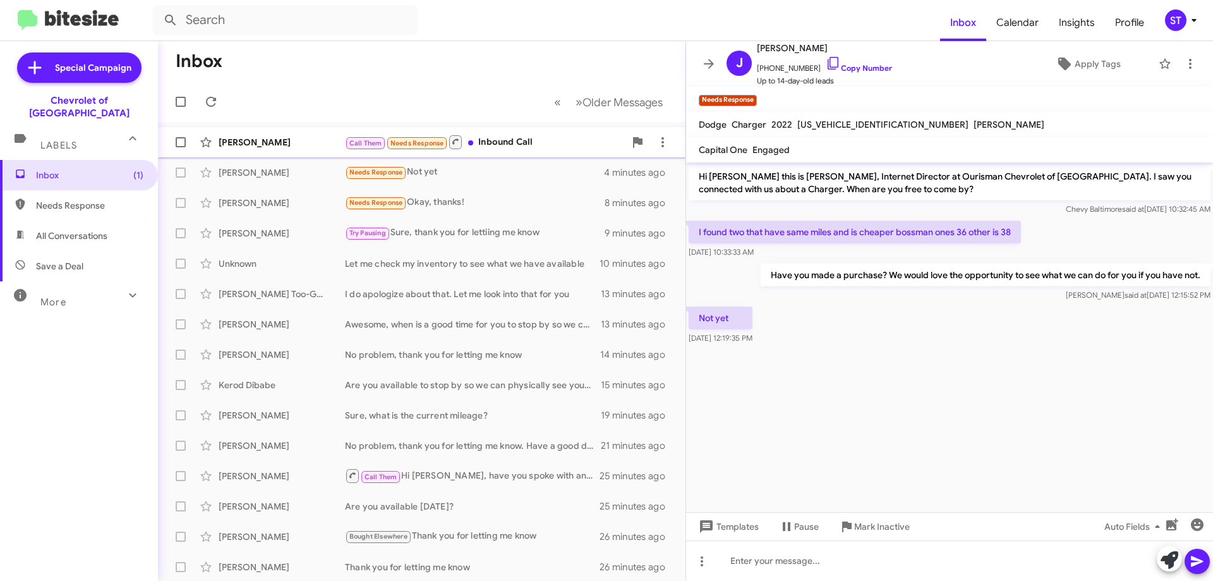
click at [552, 146] on div "Call Them Needs Response Inbound Call" at bounding box center [485, 142] width 280 height 16
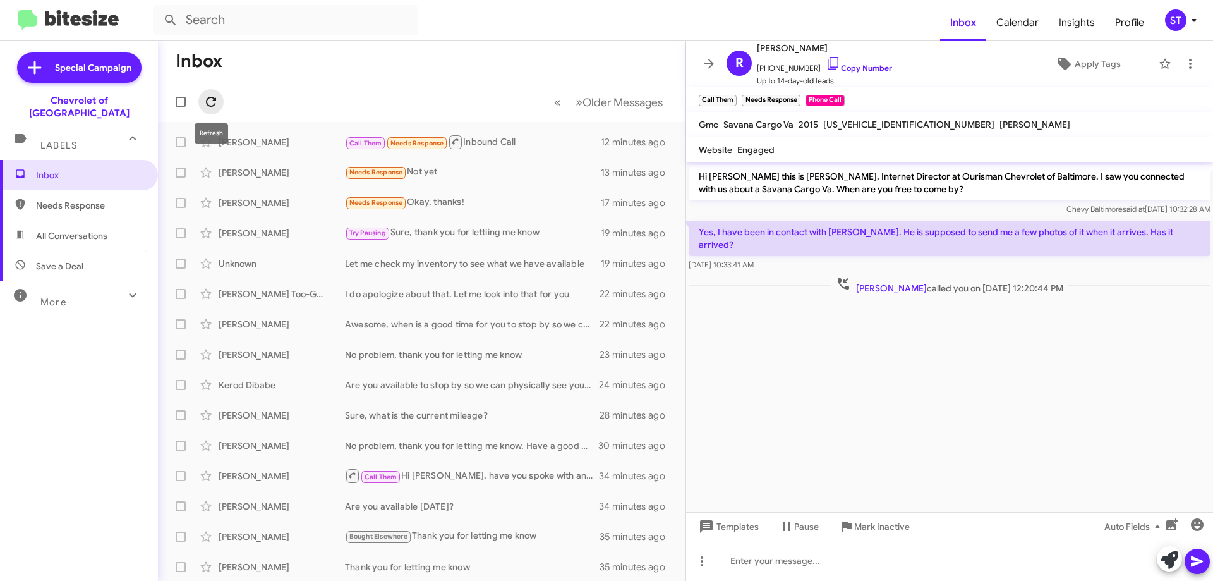
click at [212, 103] on icon at bounding box center [210, 101] width 15 height 15
click at [215, 97] on icon at bounding box center [210, 101] width 15 height 15
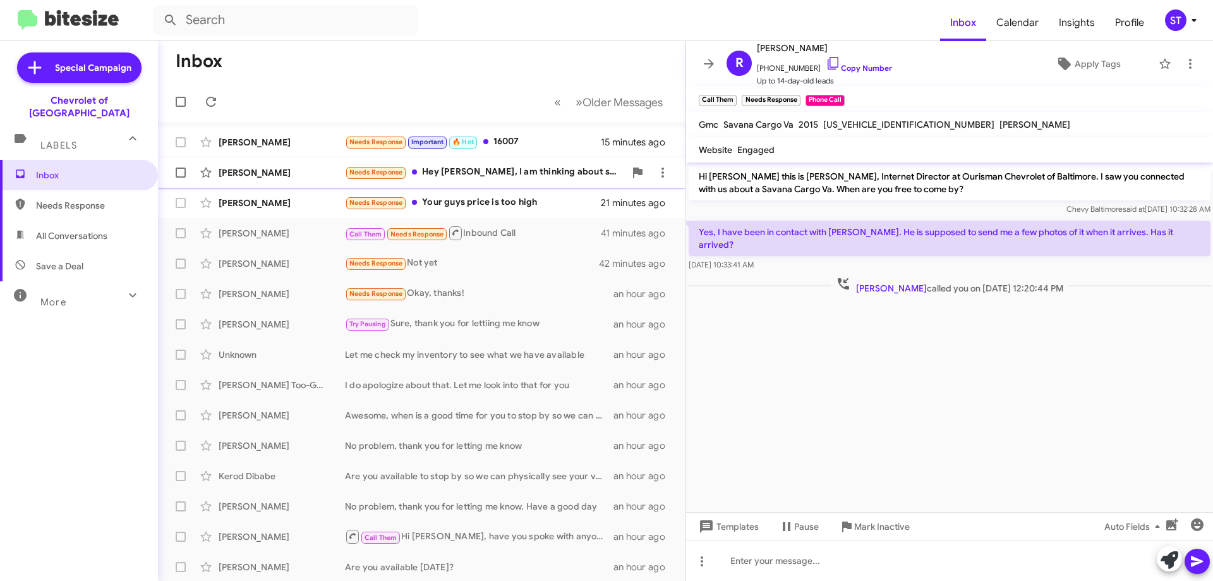
click at [514, 169] on div "Needs Response Hey [PERSON_NAME], I am thinking about selling my suburban, but …" at bounding box center [485, 172] width 280 height 15
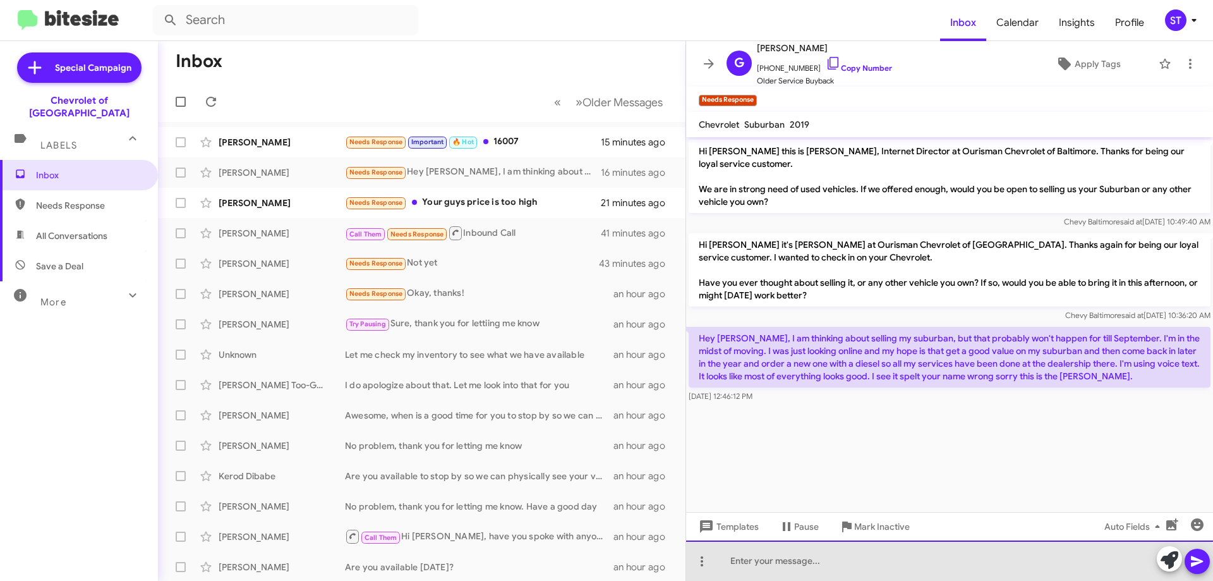
click at [840, 567] on div at bounding box center [949, 560] width 527 height 40
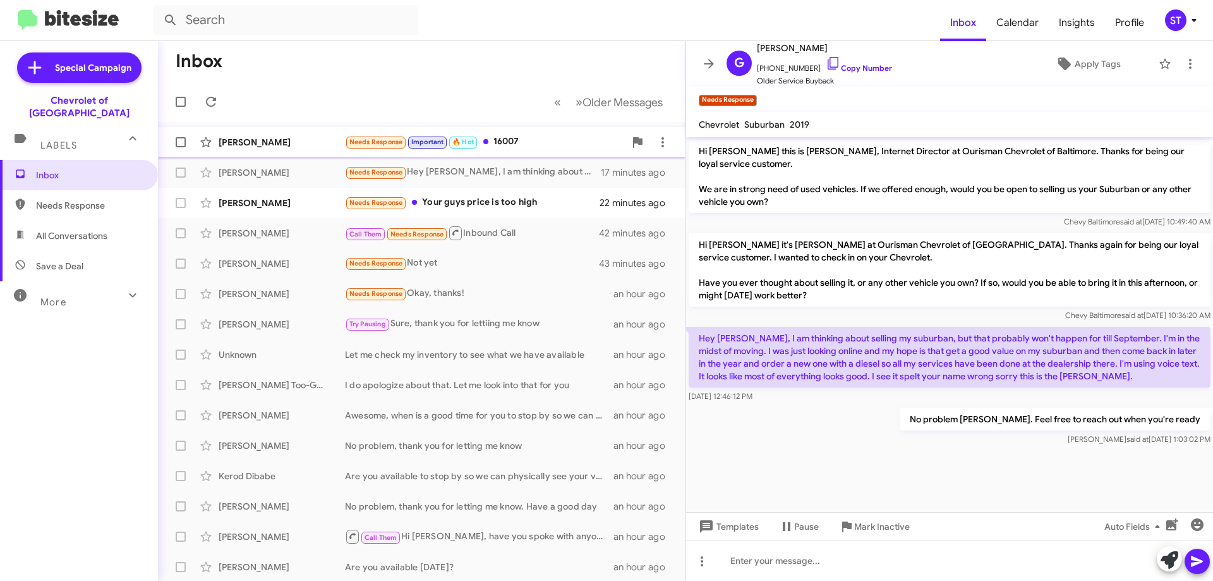
click at [507, 143] on div "Needs Response Important 🔥 Hot 16007" at bounding box center [485, 142] width 280 height 15
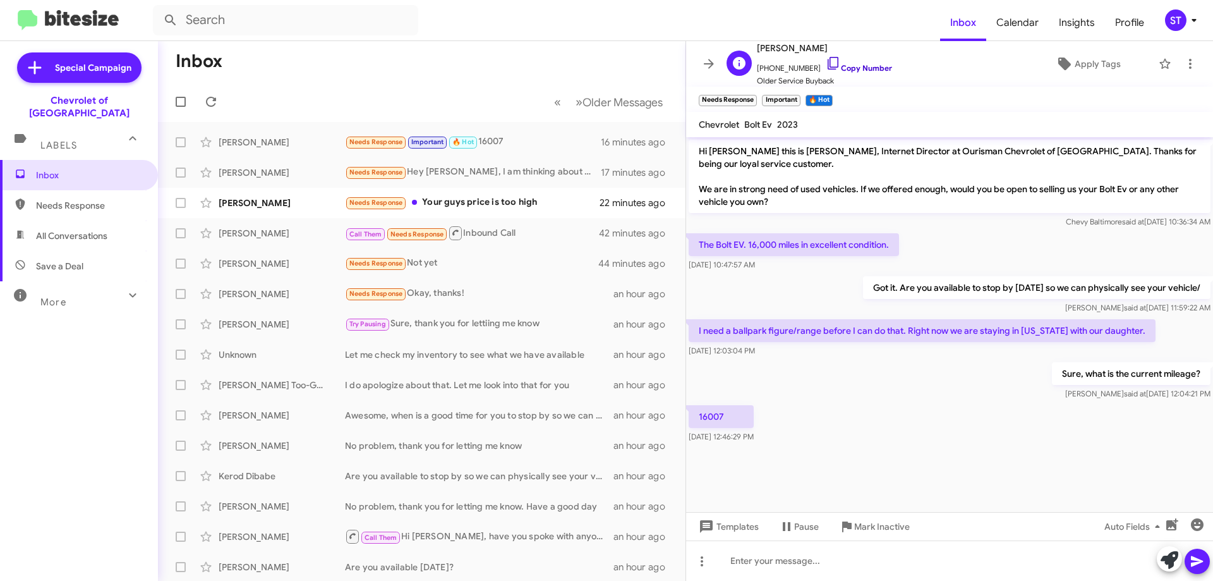
click at [826, 63] on icon at bounding box center [833, 63] width 15 height 15
drag, startPoint x: 726, startPoint y: 414, endPoint x: 699, endPoint y: 418, distance: 27.5
click at [699, 418] on p "16007" at bounding box center [721, 416] width 65 height 23
copy p "16007"
click at [904, 433] on div "16007 [DATE] 12:46:29 PM" at bounding box center [949, 424] width 527 height 43
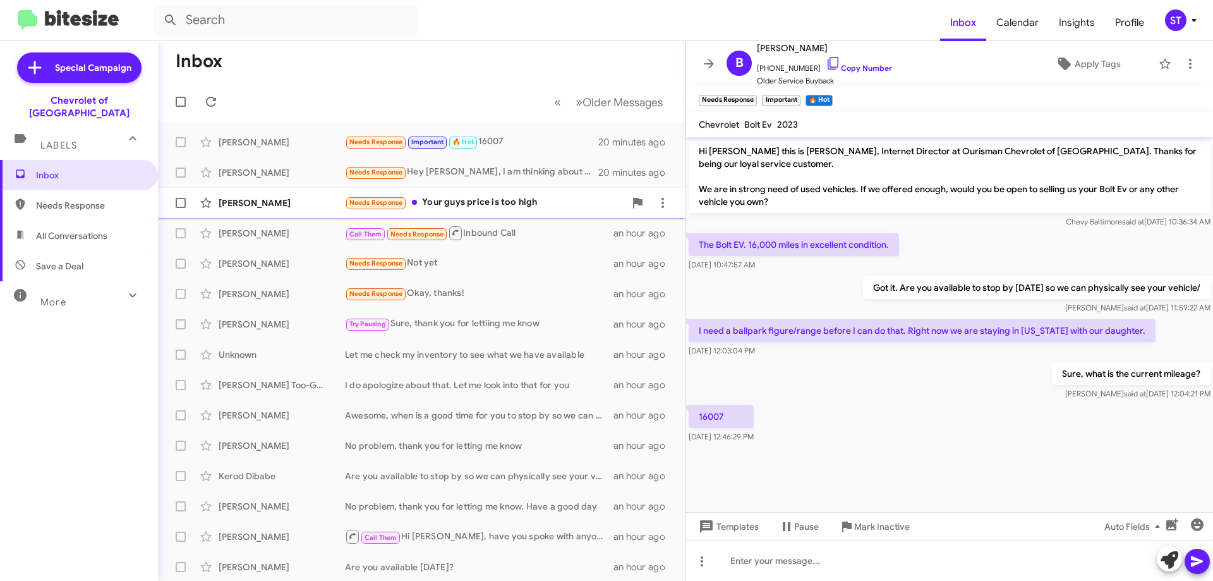
click at [506, 196] on div "Needs Response Your guys price is too high" at bounding box center [485, 202] width 280 height 15
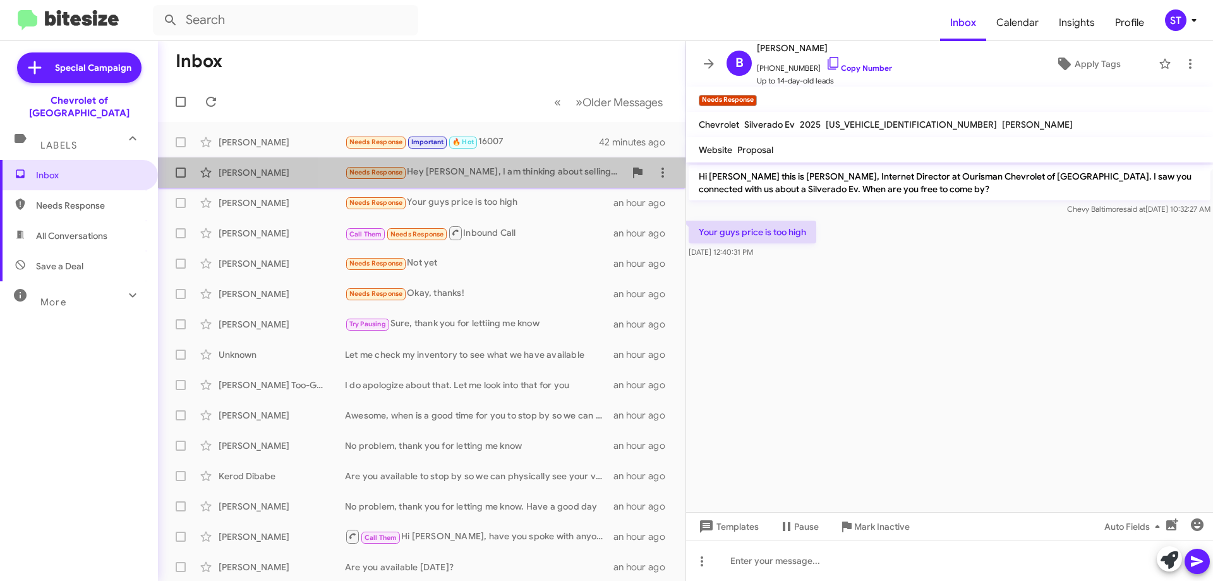
click at [513, 179] on div "Needs Response Hey [PERSON_NAME], I am thinking about selling my suburban, but …" at bounding box center [485, 172] width 280 height 15
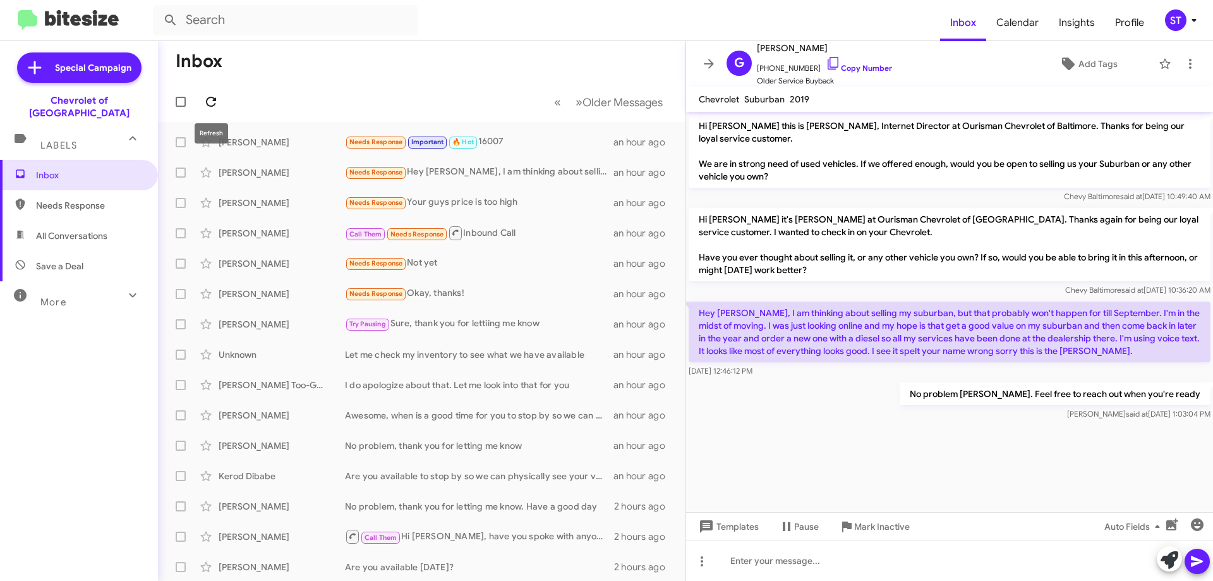
click at [211, 104] on icon at bounding box center [210, 101] width 15 height 15
click at [212, 102] on icon at bounding box center [210, 101] width 15 height 15
click at [270, 166] on div "[PERSON_NAME] Needs Response Important 🔥 Hot 16007 an hour ago" at bounding box center [421, 172] width 507 height 25
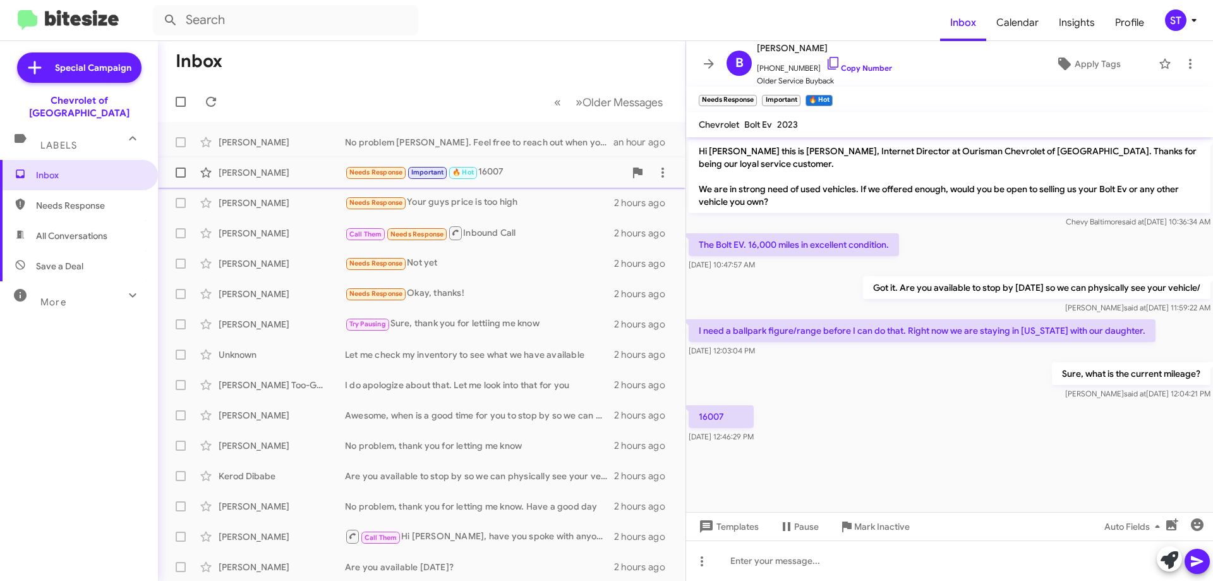
click at [248, 178] on div "[PERSON_NAME]" at bounding box center [282, 172] width 126 height 13
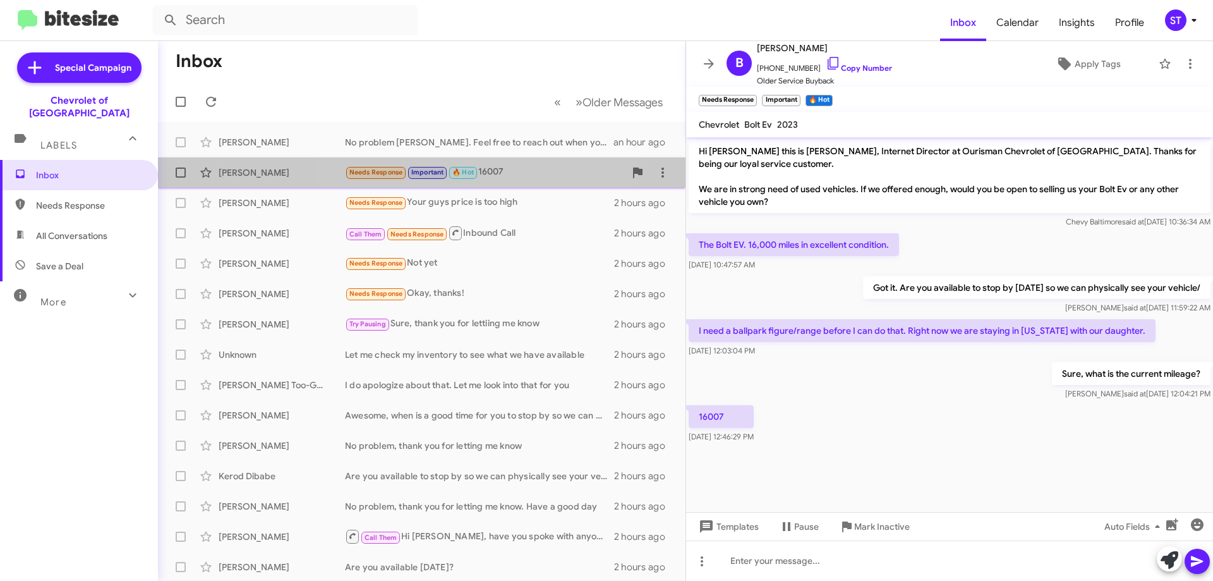
click at [475, 171] on small "🔥 Hot" at bounding box center [462, 173] width 27 height 12
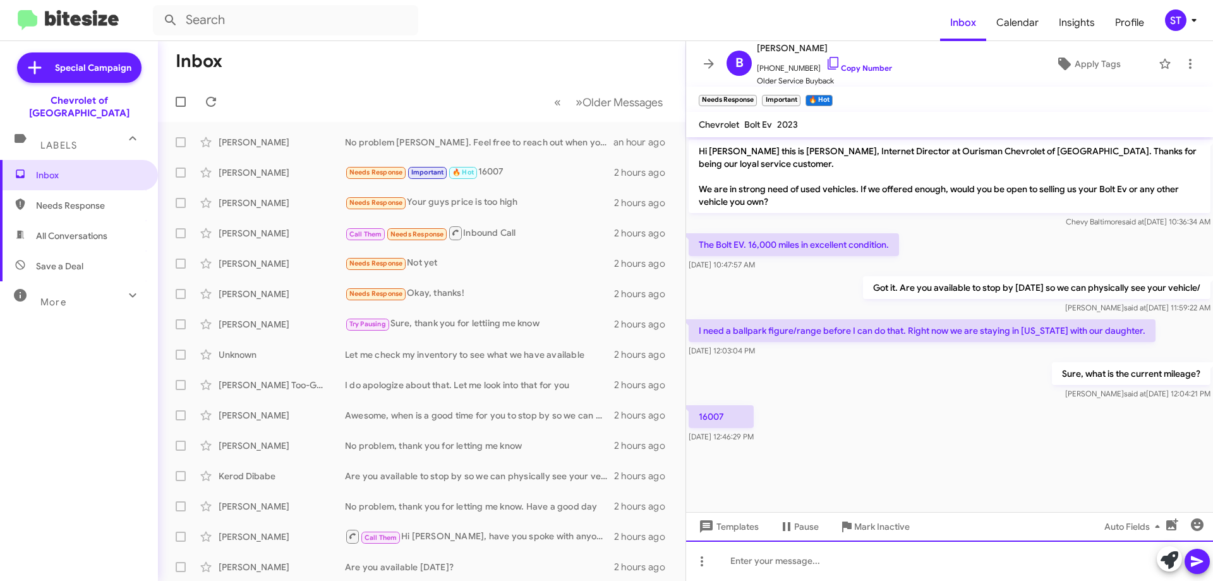
click at [764, 555] on div at bounding box center [949, 560] width 527 height 40
click at [847, 562] on div "Sight unseen we're at" at bounding box center [949, 560] width 527 height 40
click at [895, 566] on div "Sight unseen we're at 14,800" at bounding box center [949, 560] width 527 height 40
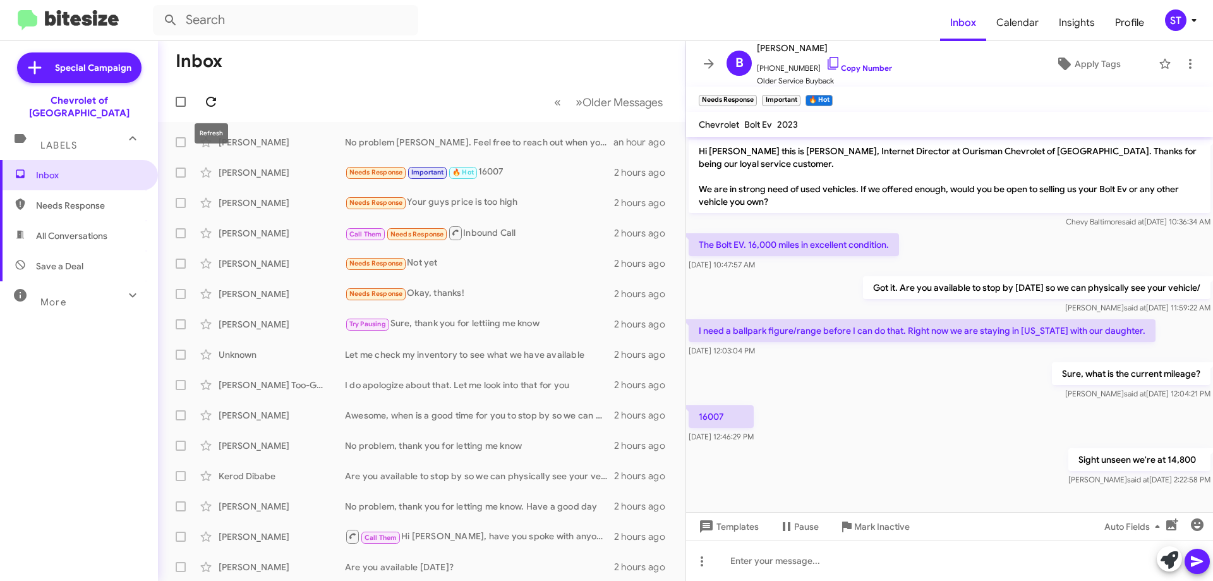
click at [212, 98] on icon at bounding box center [211, 102] width 10 height 10
click at [215, 94] on icon at bounding box center [210, 101] width 15 height 15
